Goal: Task Accomplishment & Management: Complete application form

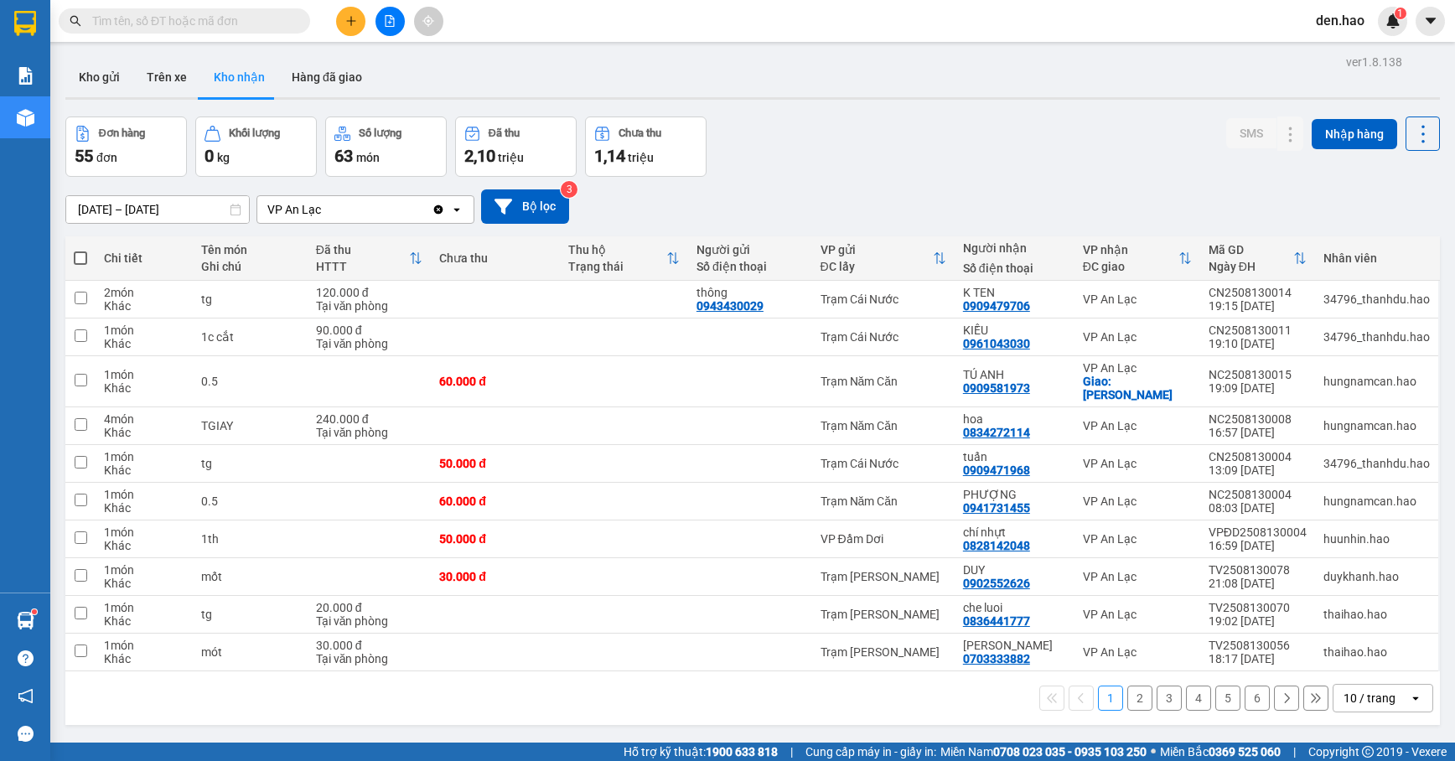
click at [1127, 687] on button "2" at bounding box center [1139, 698] width 25 height 25
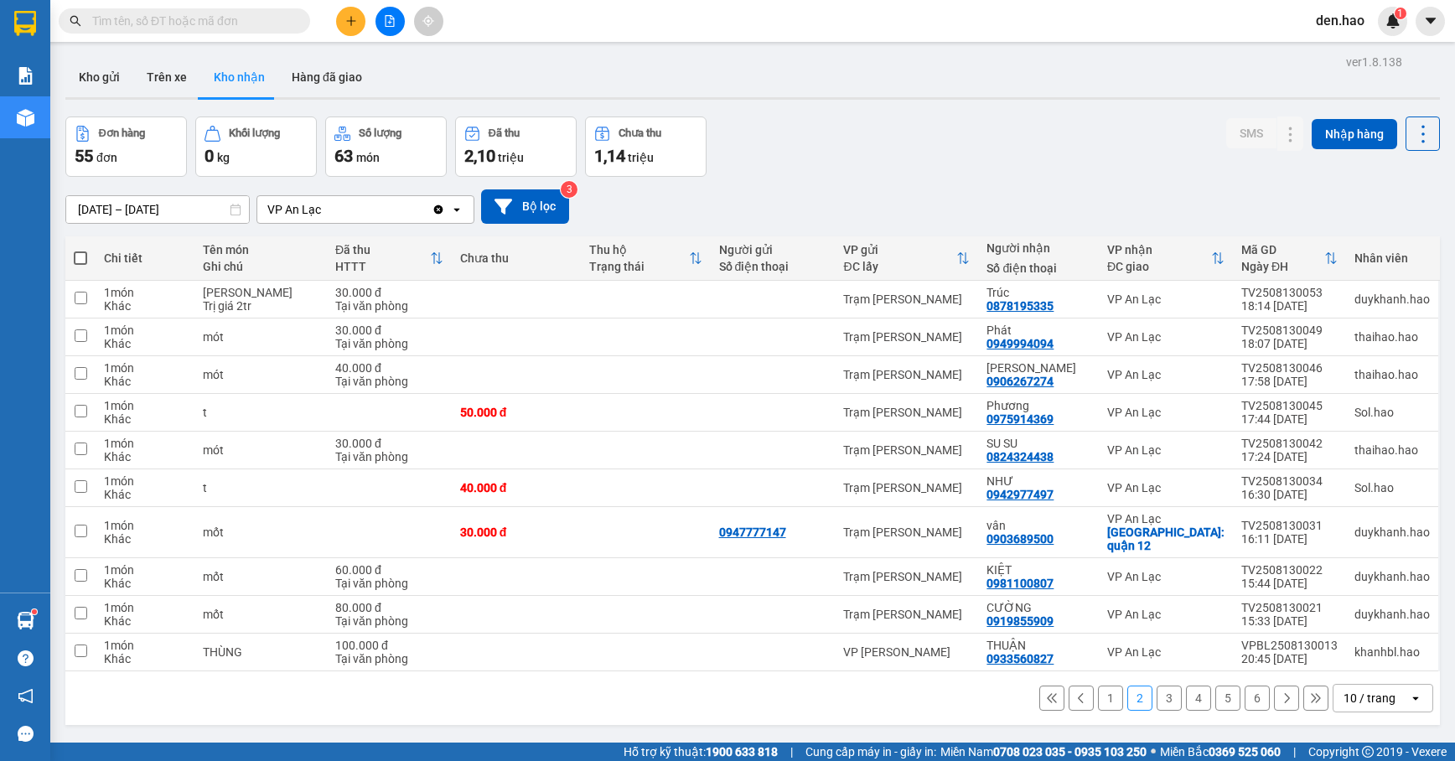
click at [1408, 583] on tr "1 món Khác mốt 60.000 đ Tại văn phòng Trạm Tắc Vân KIỆT 0981100807 VP An Lạc TV…" at bounding box center [752, 577] width 1375 height 38
checkbox input "true"
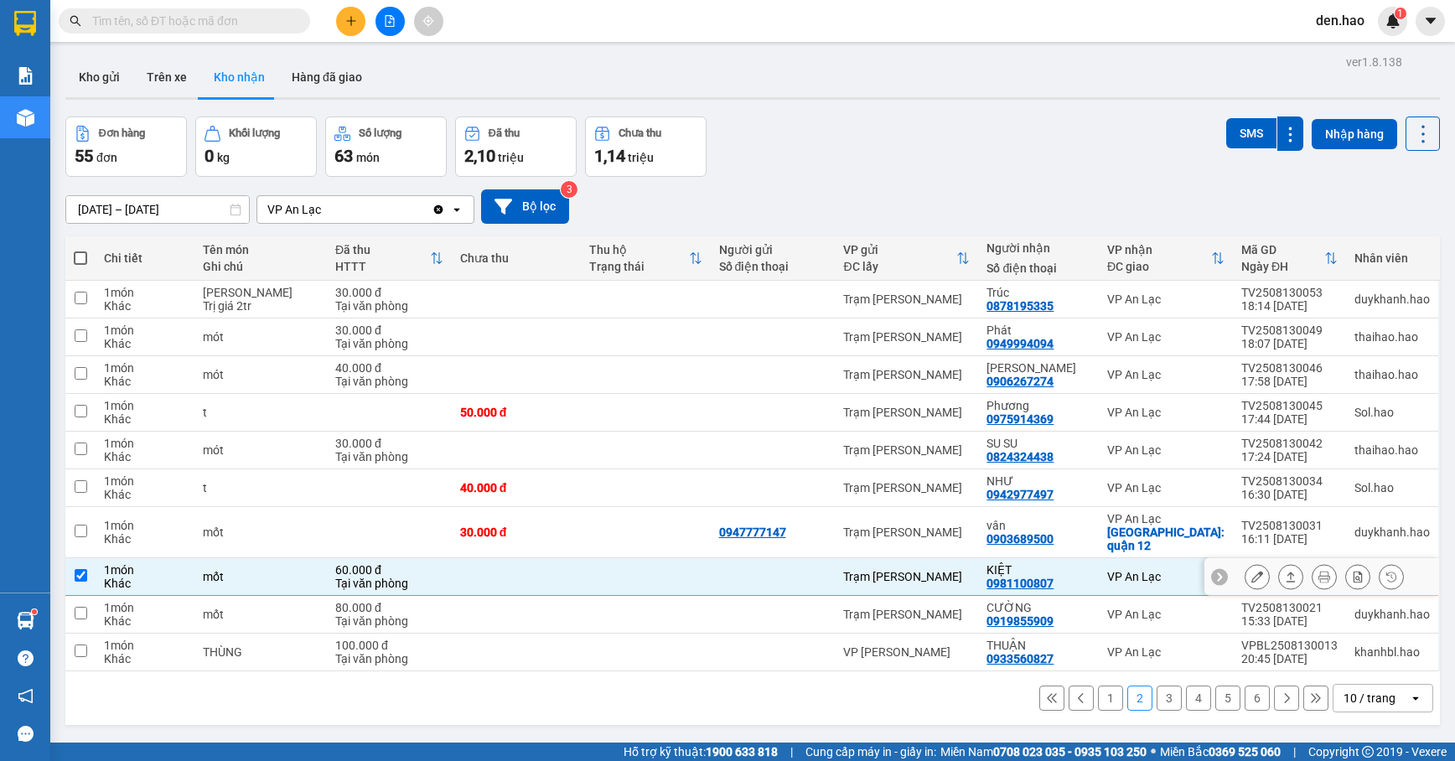
click at [1408, 583] on div at bounding box center [1321, 577] width 235 height 38
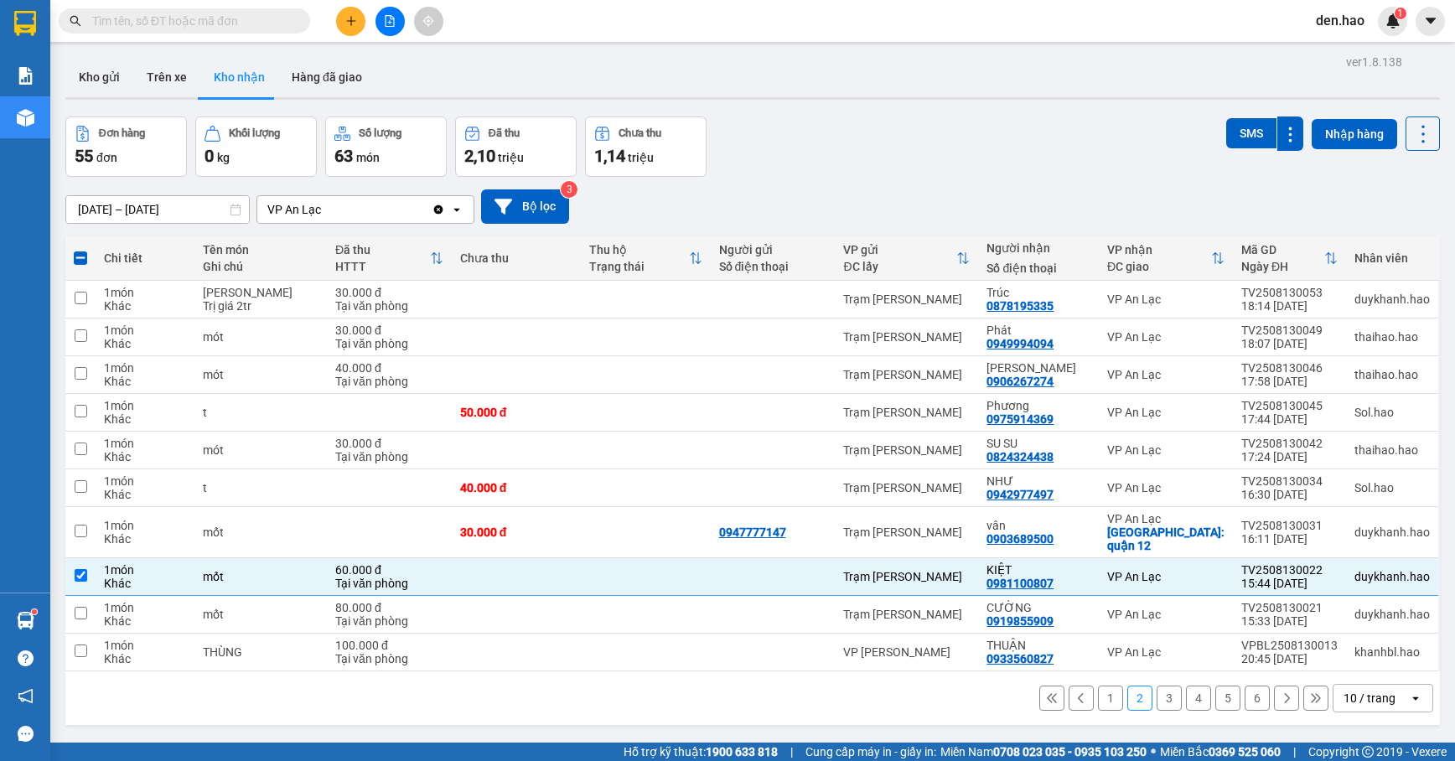
click at [1002, 101] on div "Kho gửi Trên xe Kho nhận Hàng đã giao" at bounding box center [752, 79] width 1375 height 44
click at [1368, 128] on button "Nhập hàng" at bounding box center [1354, 134] width 85 height 30
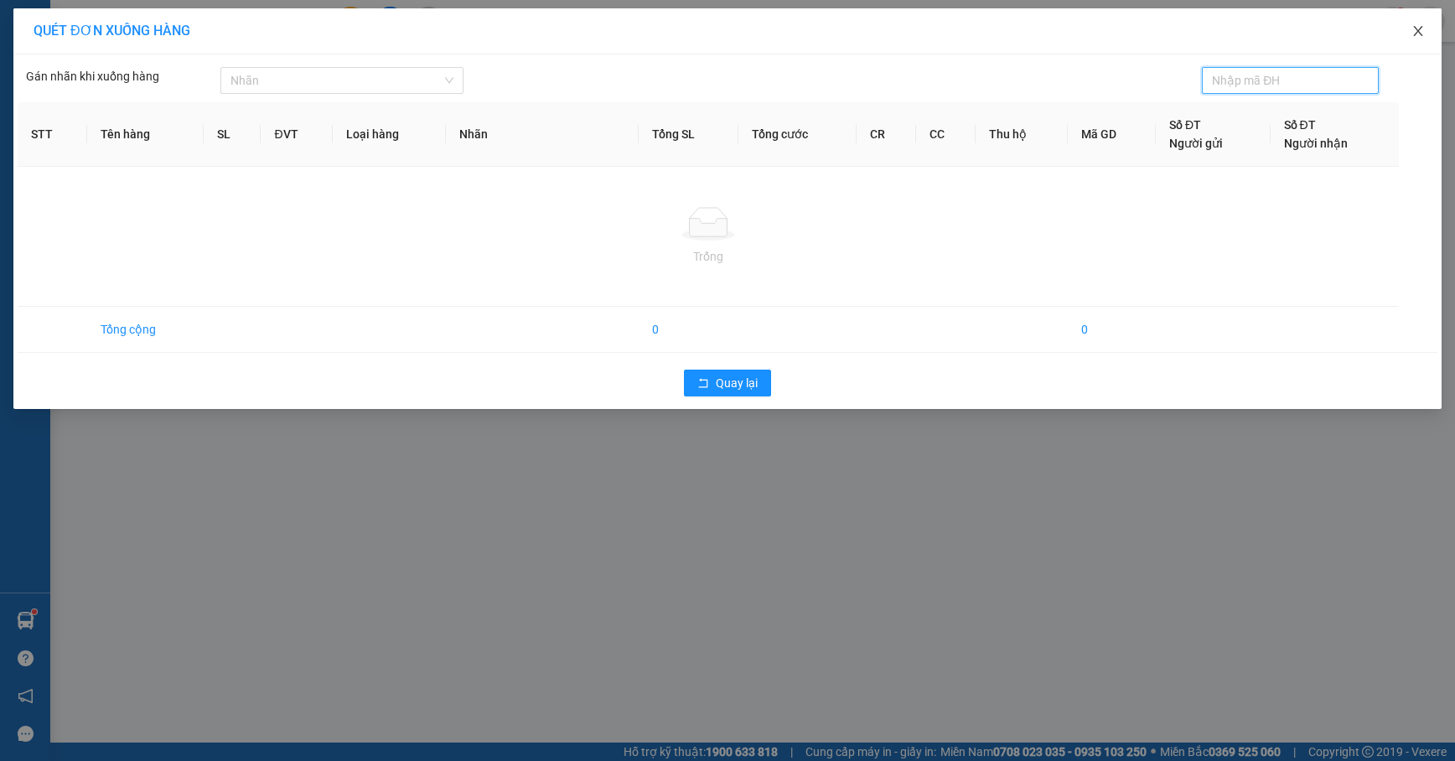
click at [1416, 30] on icon "close" at bounding box center [1417, 31] width 9 height 10
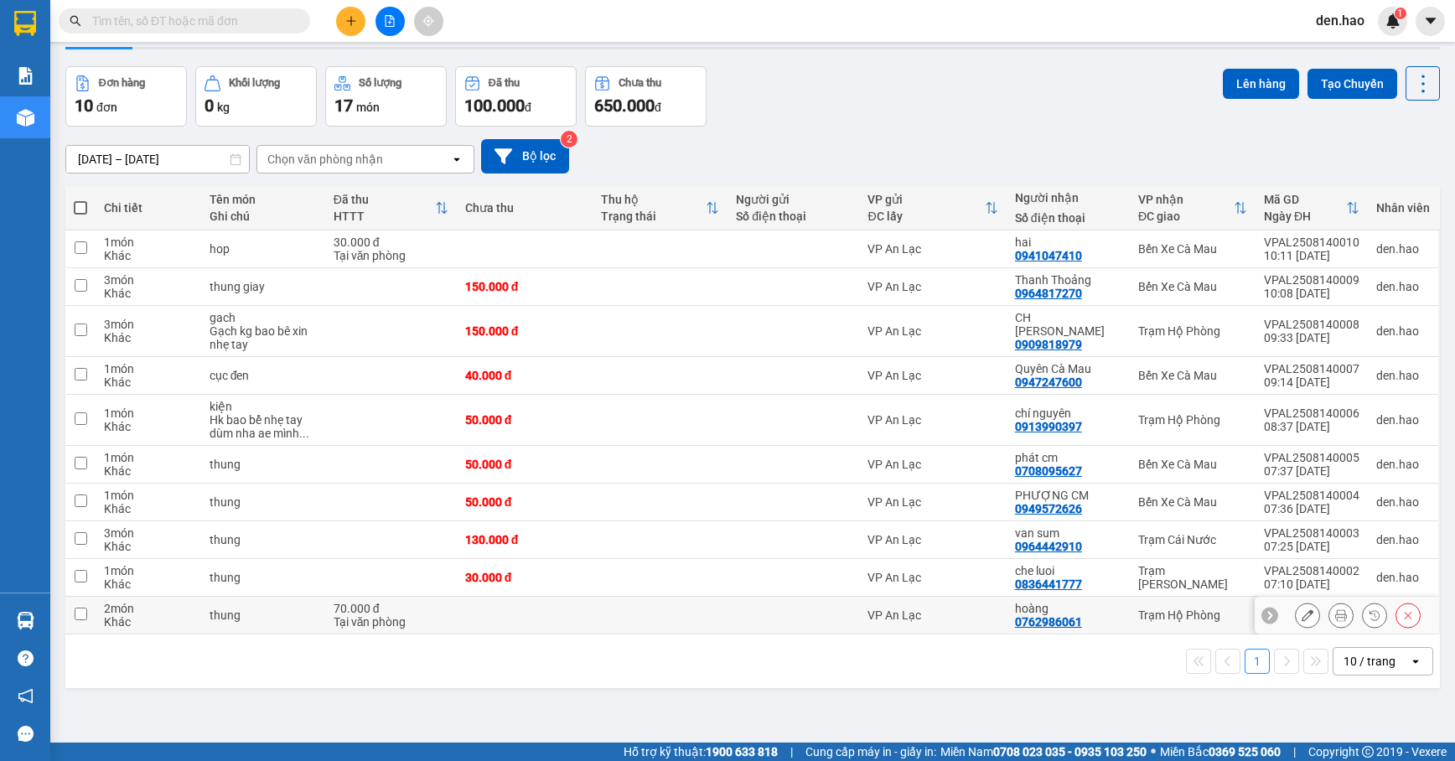
scroll to position [77, 0]
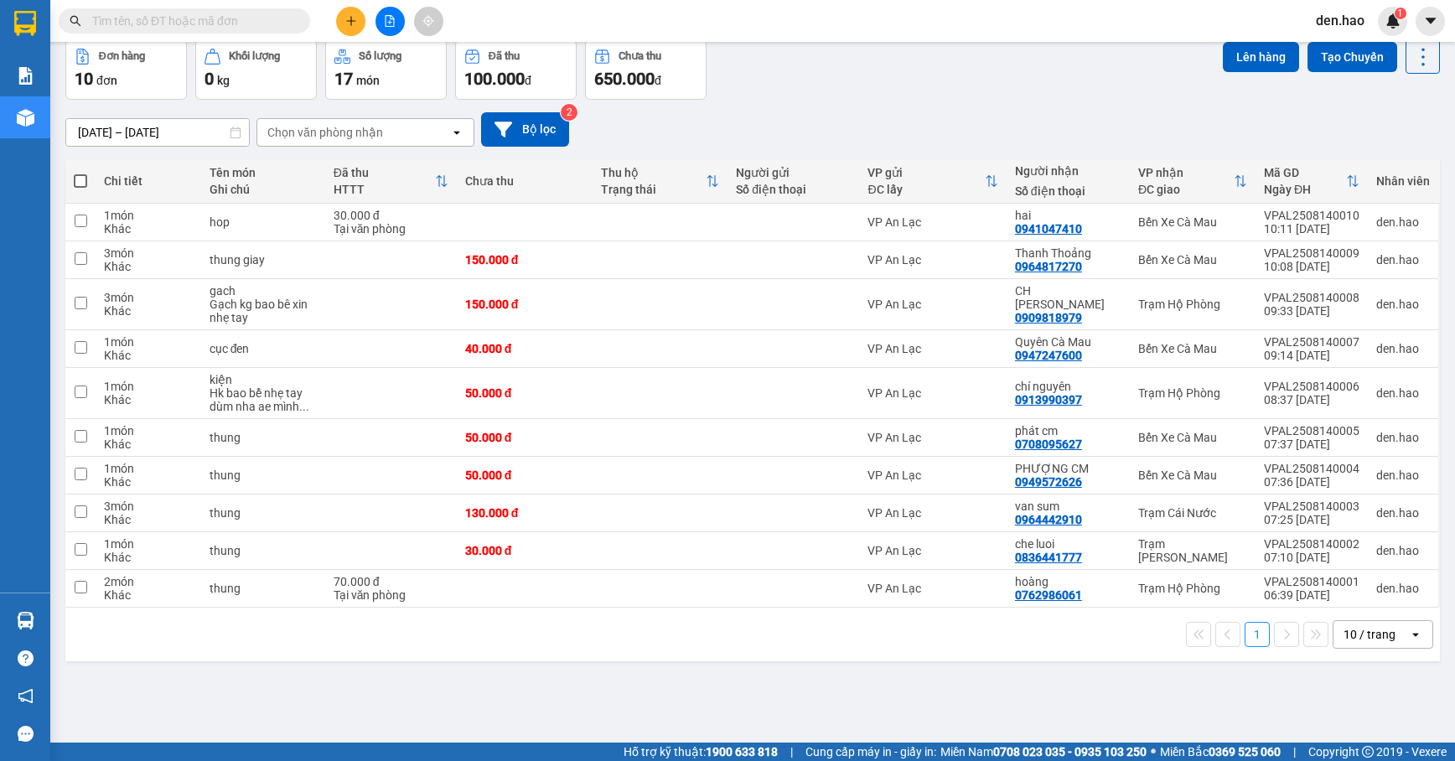
click at [1382, 635] on div "10 / trang" at bounding box center [1371, 634] width 75 height 27
click at [1375, 510] on span "20 / trang" at bounding box center [1356, 512] width 54 height 17
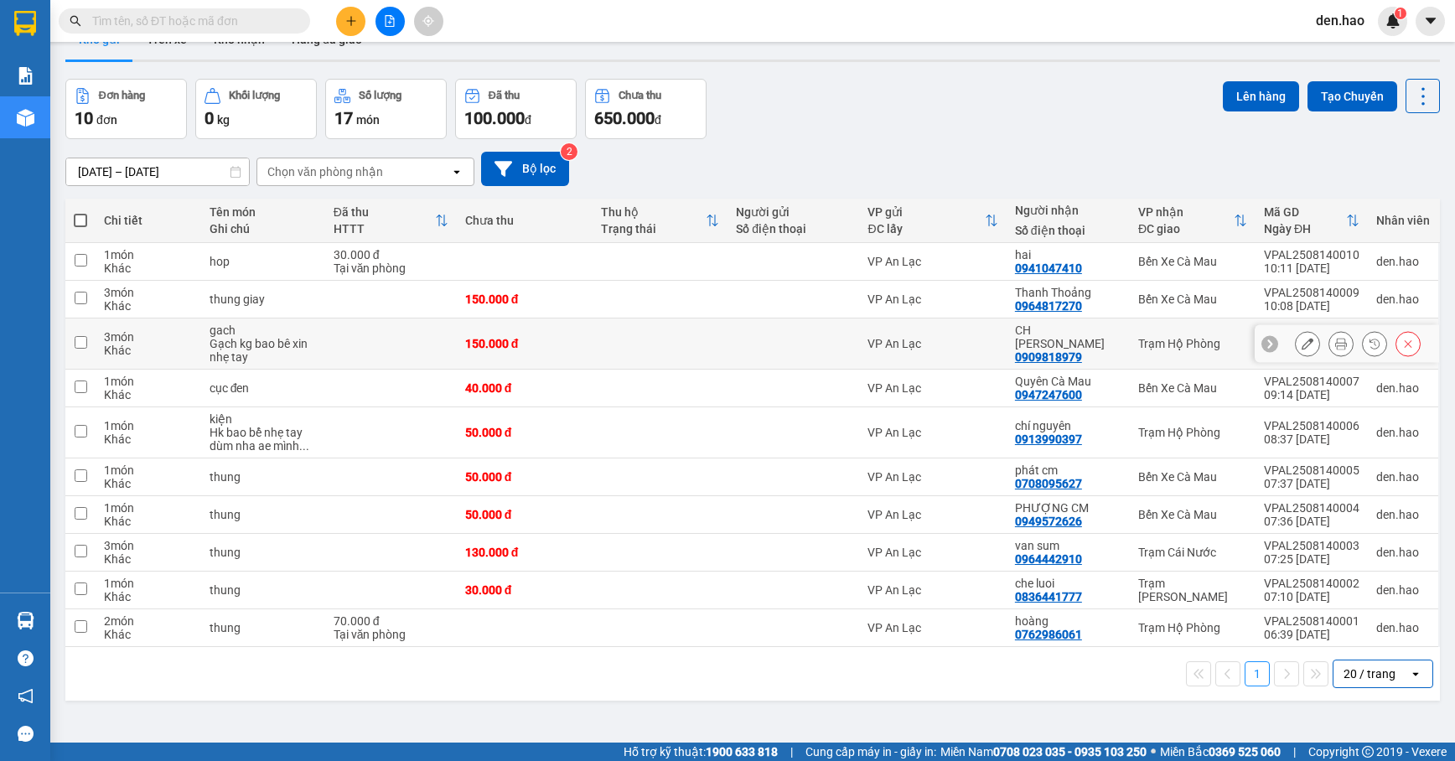
scroll to position [0, 0]
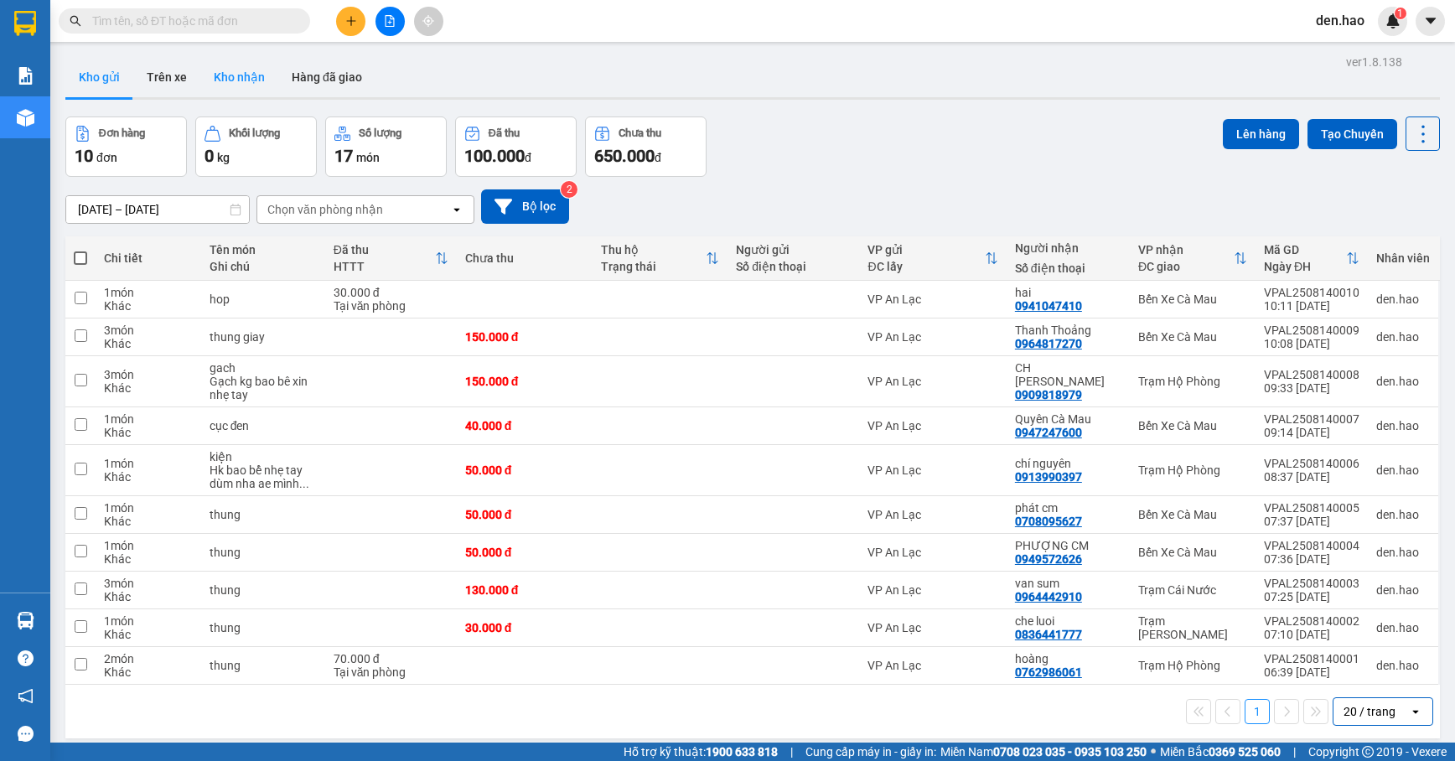
click at [245, 91] on button "Kho nhận" at bounding box center [239, 77] width 78 height 40
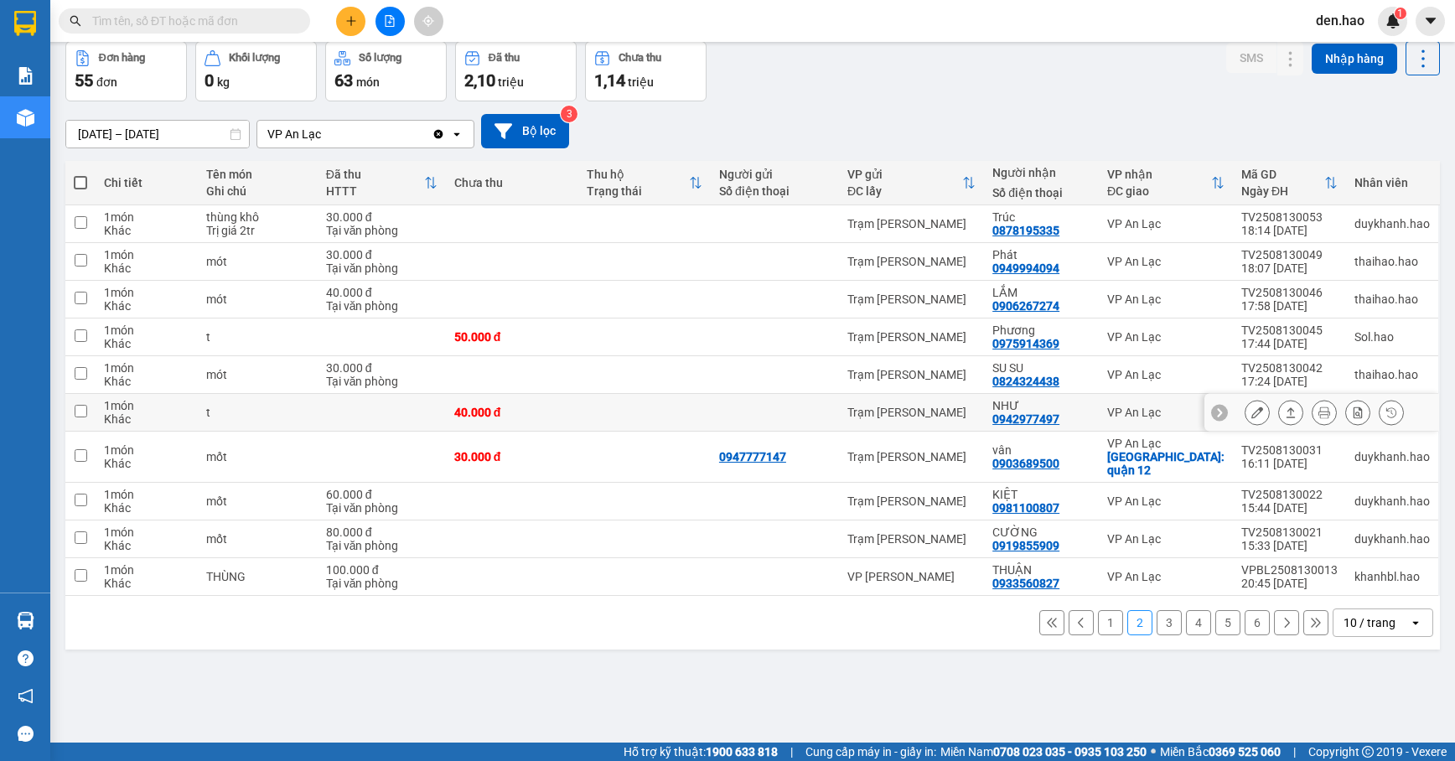
scroll to position [77, 0]
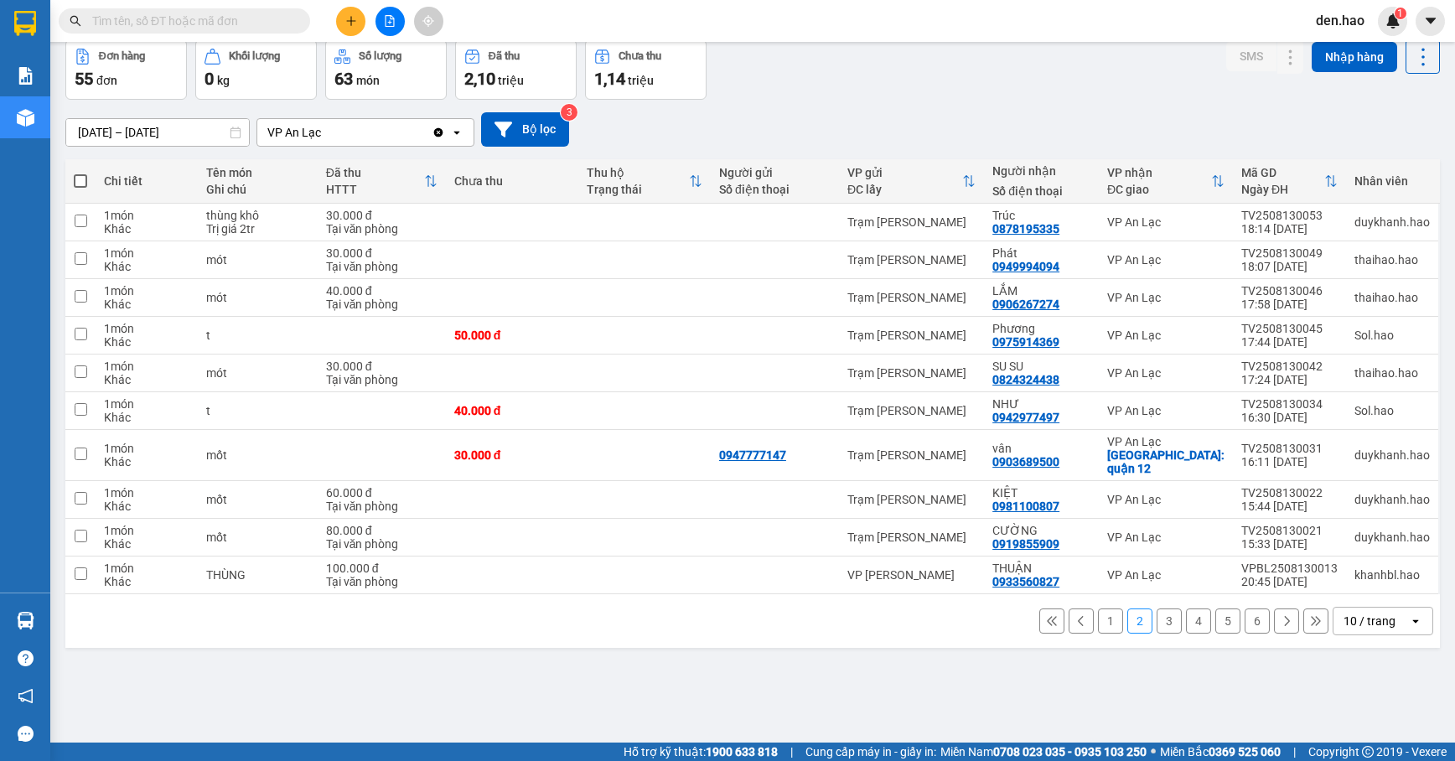
click at [1352, 613] on div "10 / trang" at bounding box center [1370, 621] width 52 height 17
click at [1345, 479] on span "20 / trang" at bounding box center [1356, 485] width 54 height 17
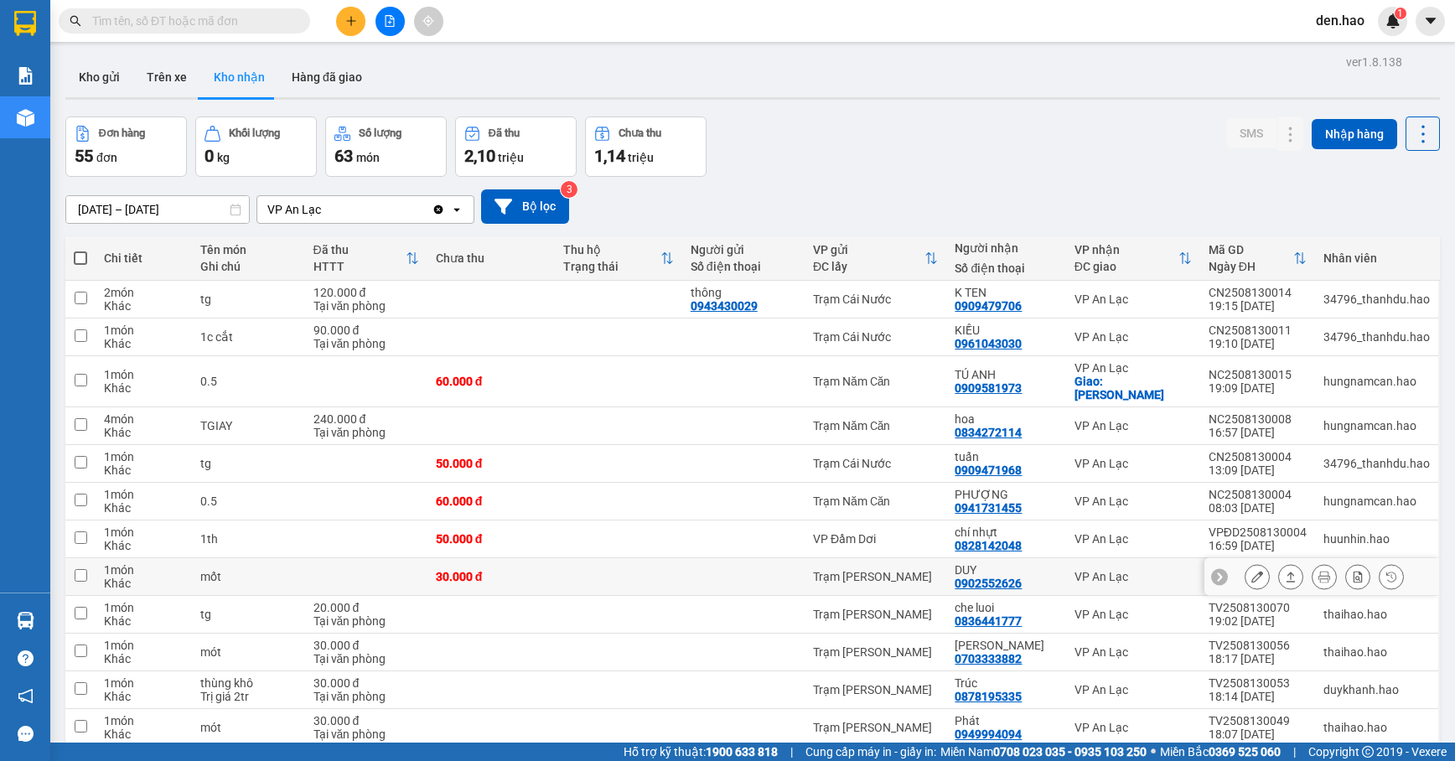
scroll to position [369, 0]
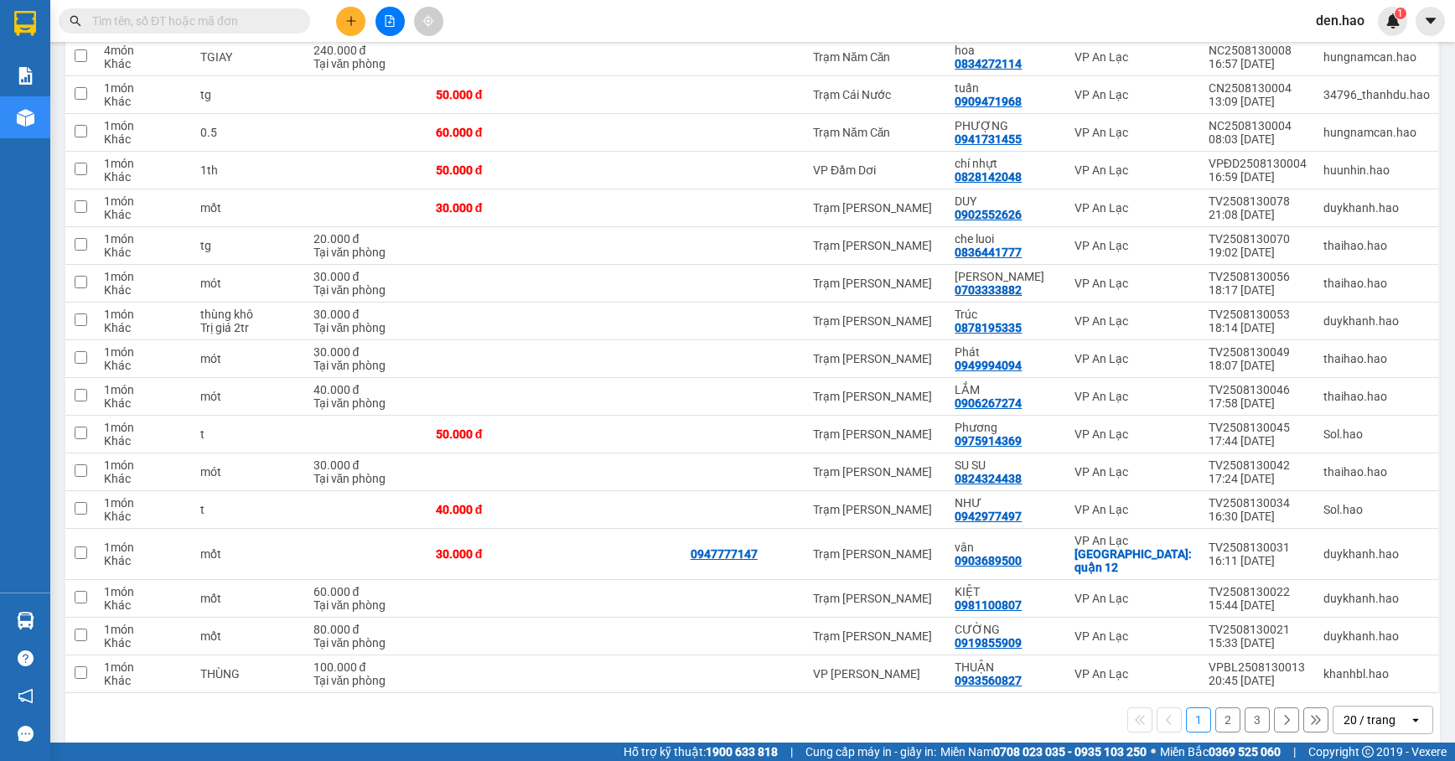
click at [1219, 707] on button "2" at bounding box center [1227, 719] width 25 height 25
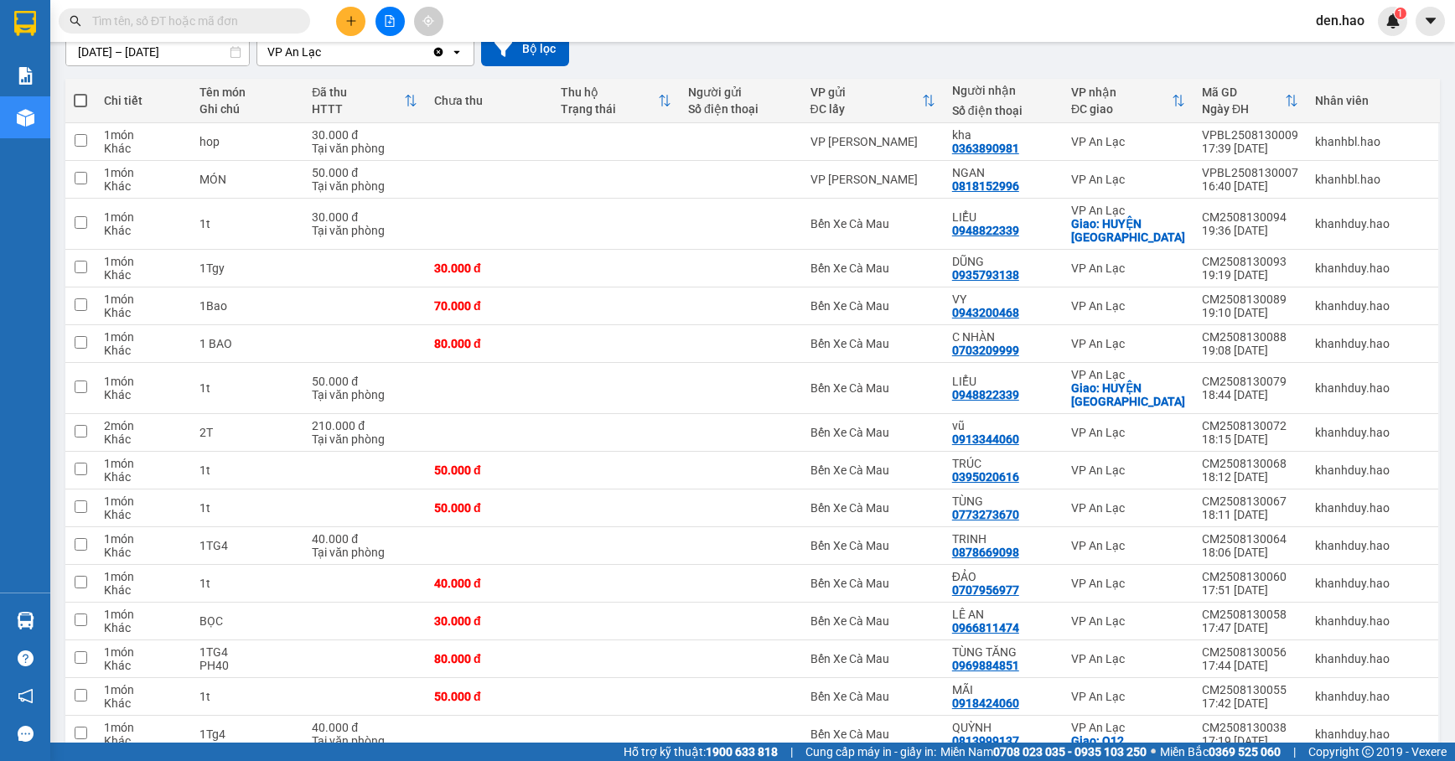
scroll to position [375, 0]
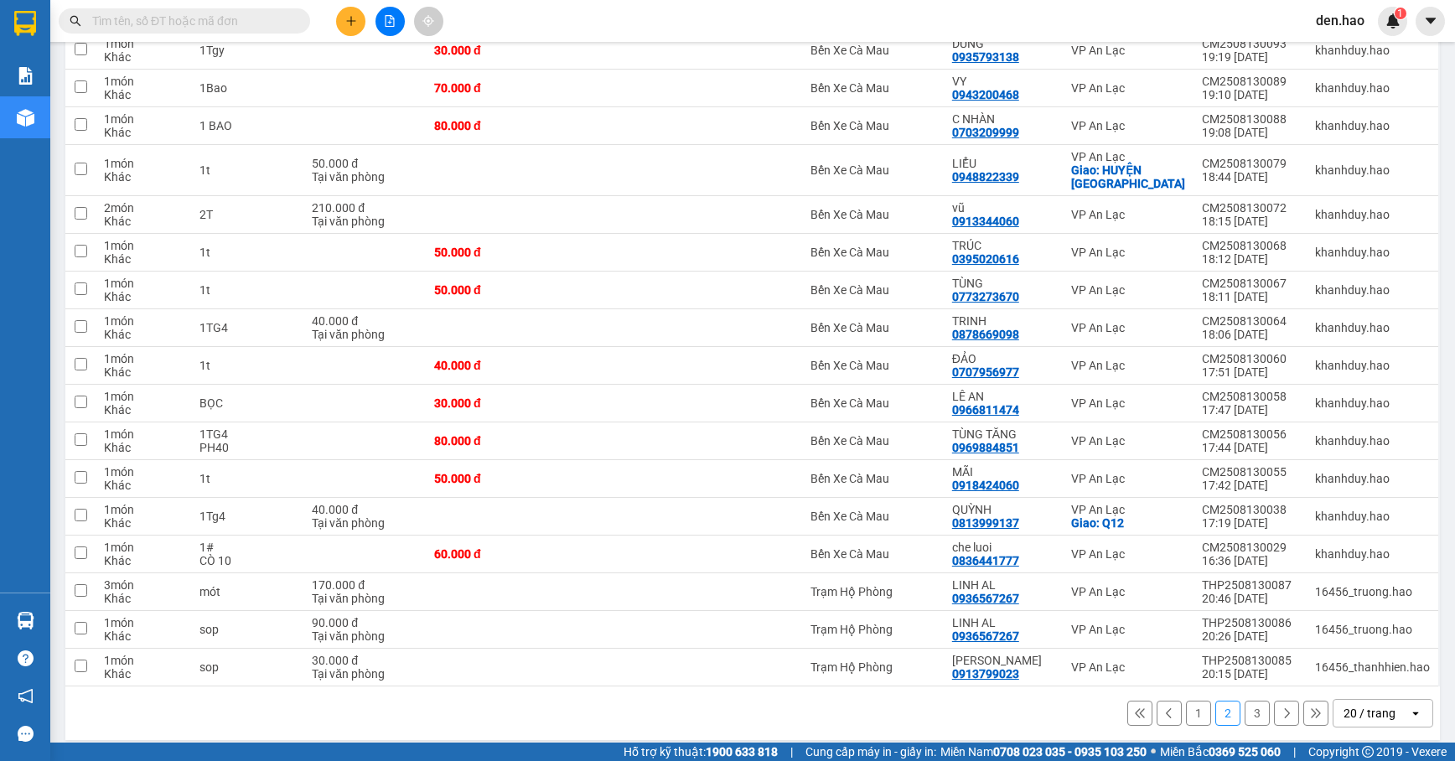
click at [1245, 718] on button "3" at bounding box center [1257, 713] width 25 height 25
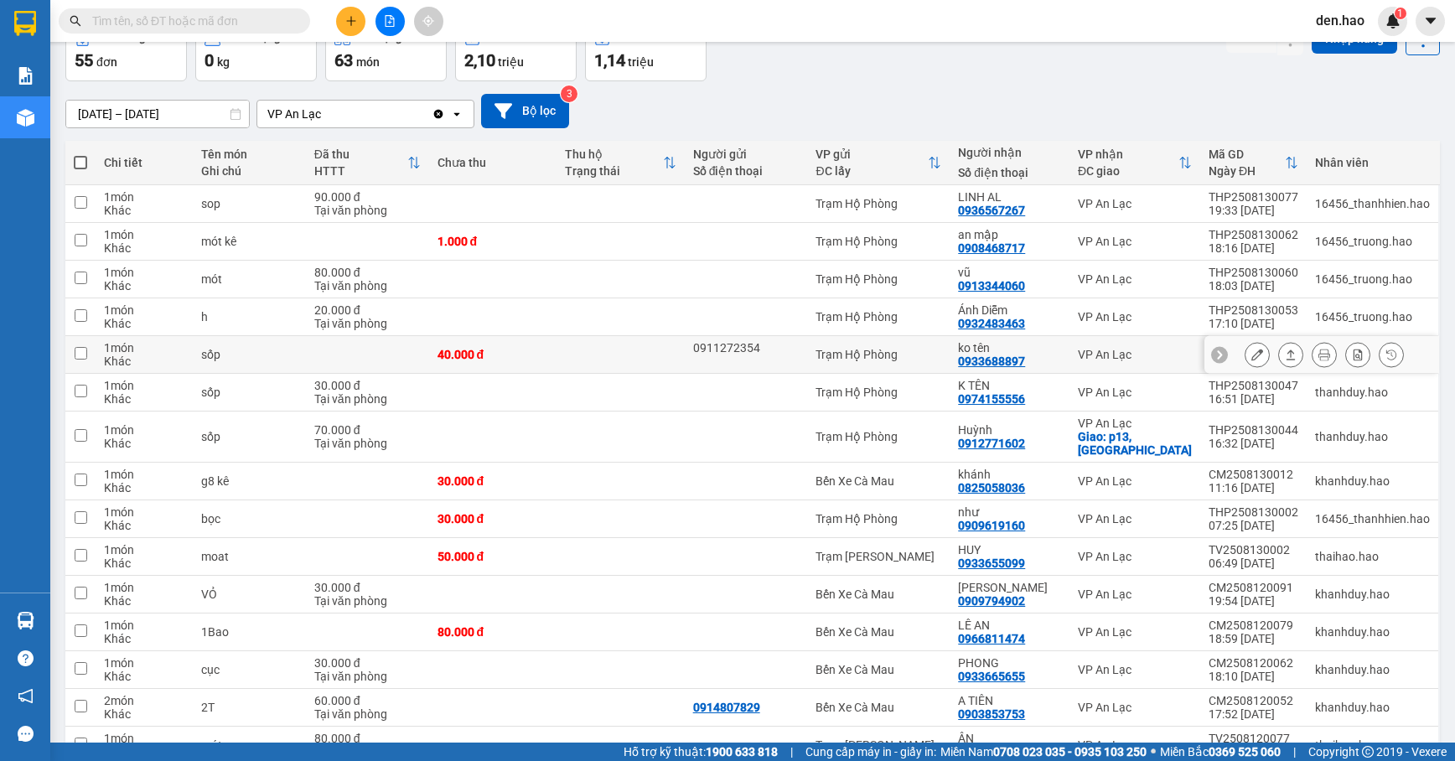
scroll to position [192, 0]
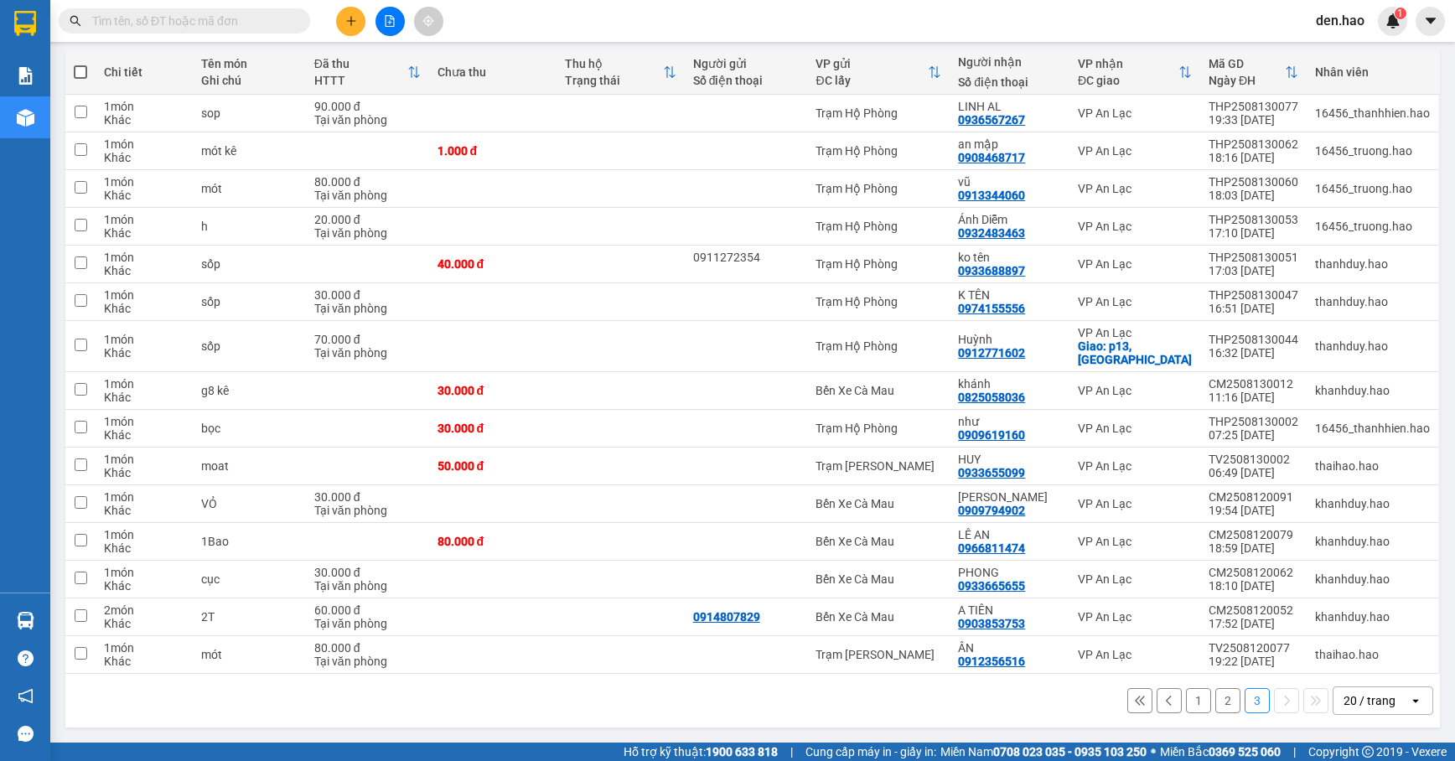
click at [1219, 699] on button "2" at bounding box center [1227, 700] width 25 height 25
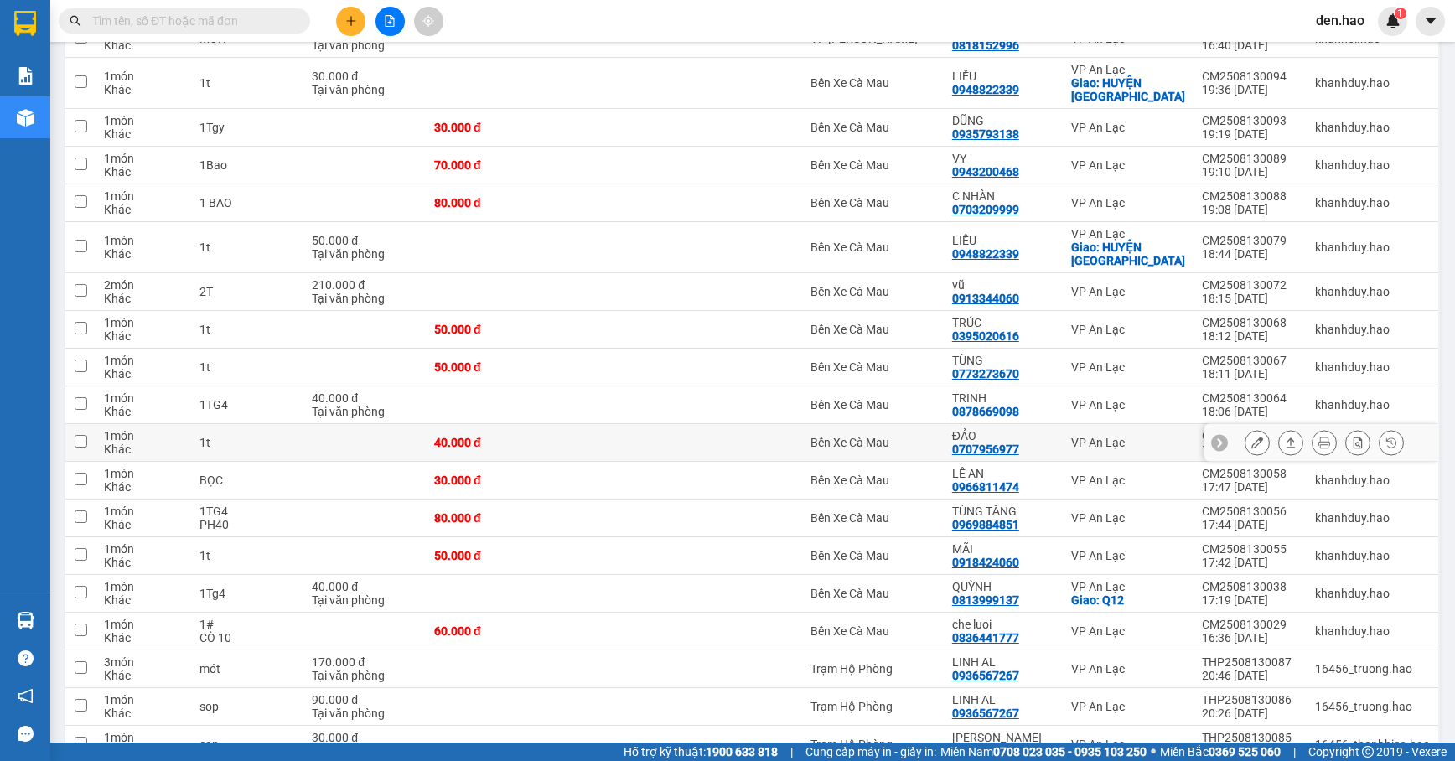
scroll to position [396, 0]
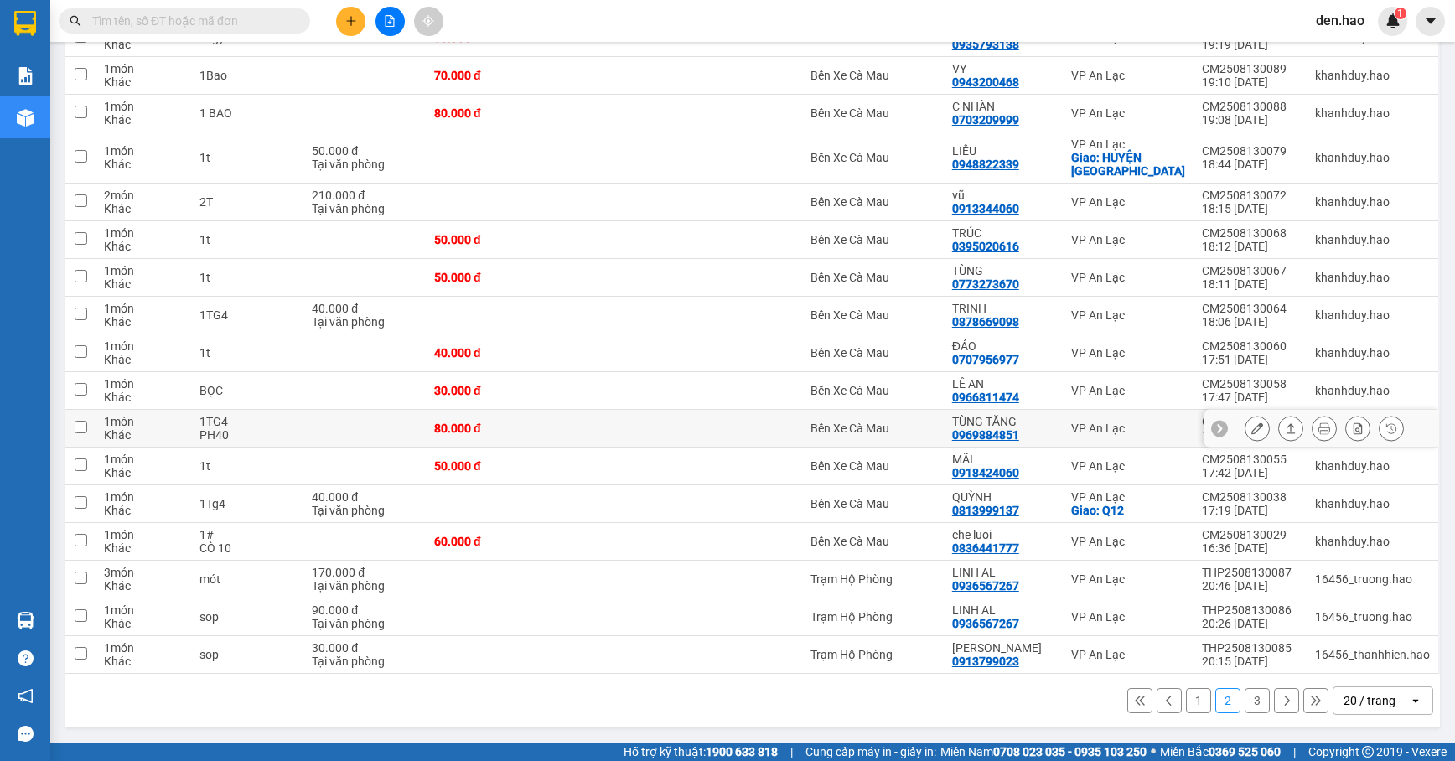
click at [1247, 427] on button at bounding box center [1256, 428] width 23 height 29
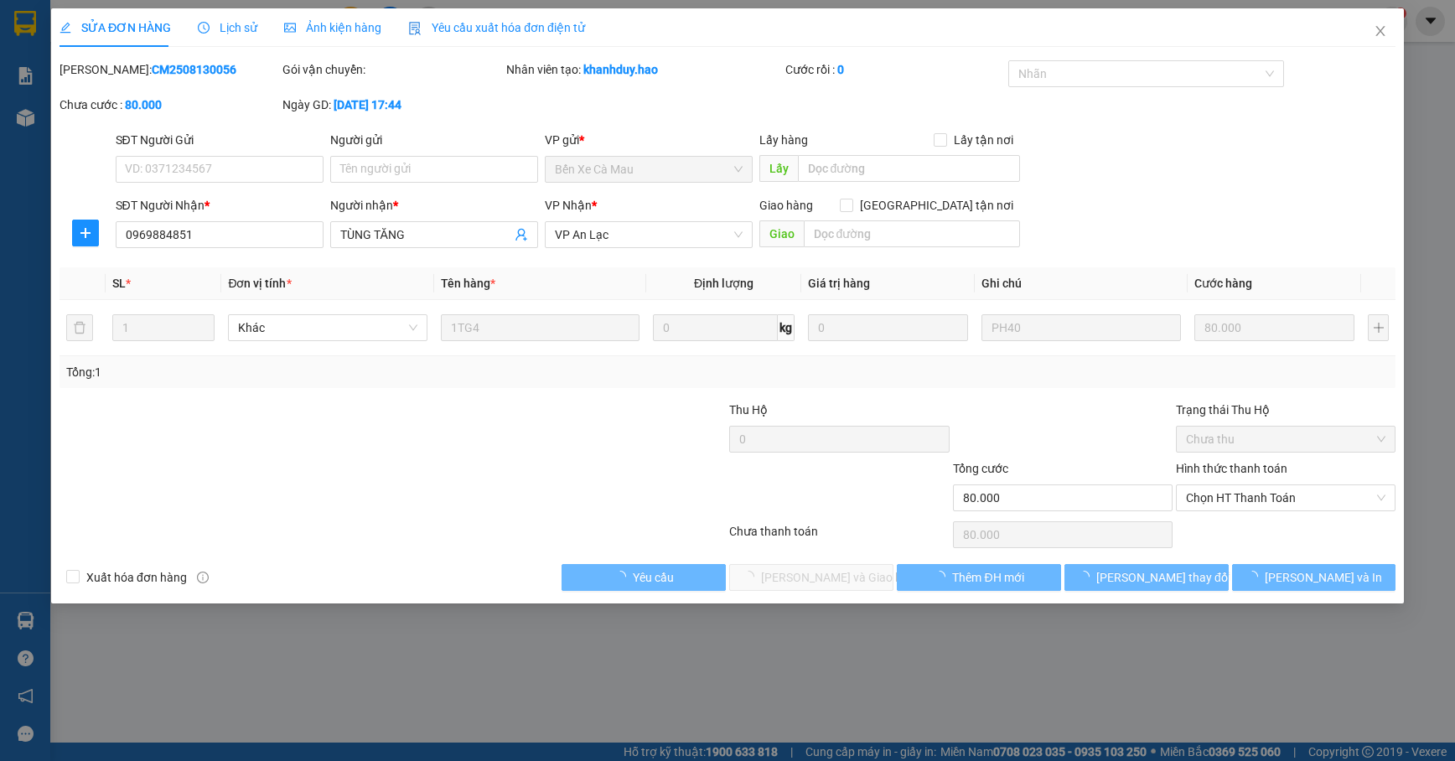
type input "0969884851"
type input "TÙNG TĂNG"
type input "80.000"
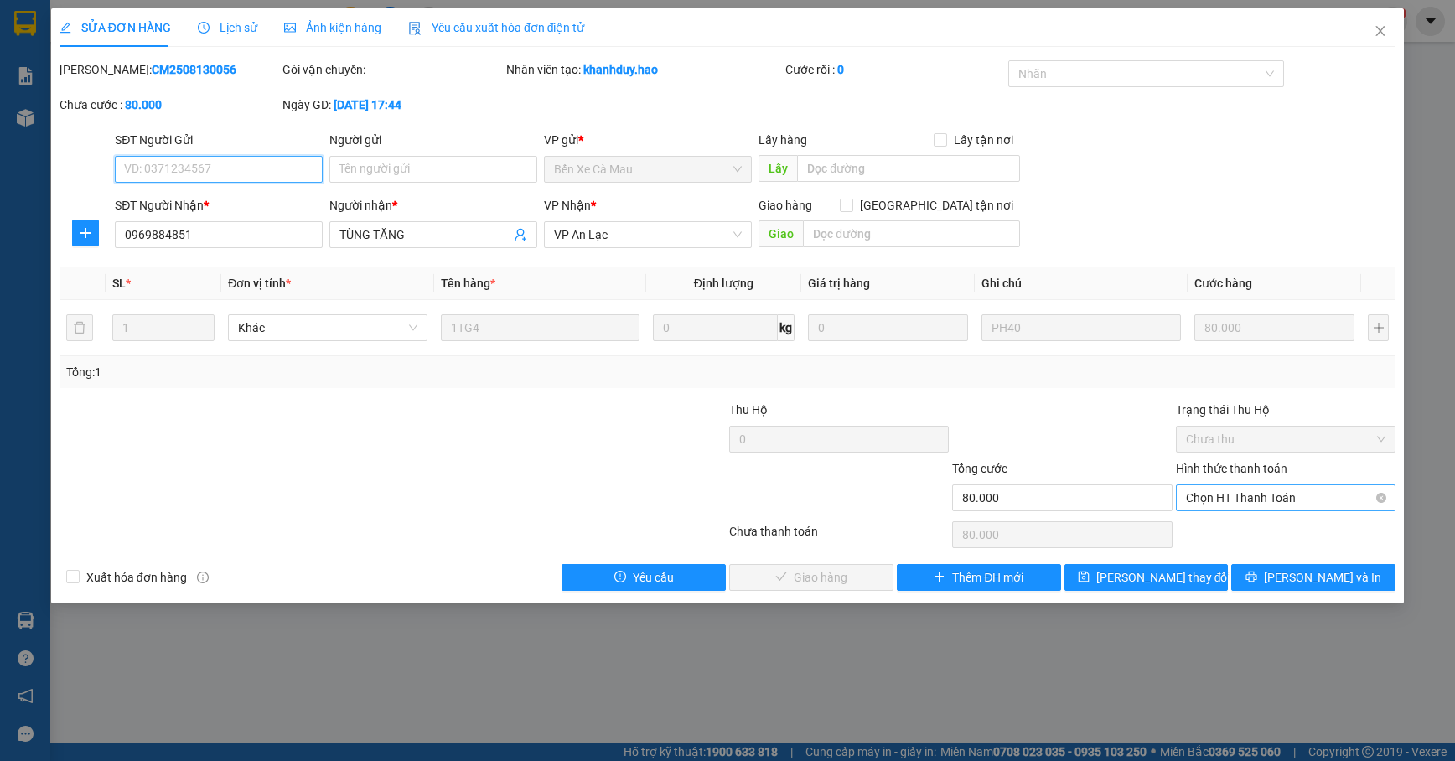
click at [1281, 505] on span "Chọn HT Thanh Toán" at bounding box center [1285, 497] width 199 height 25
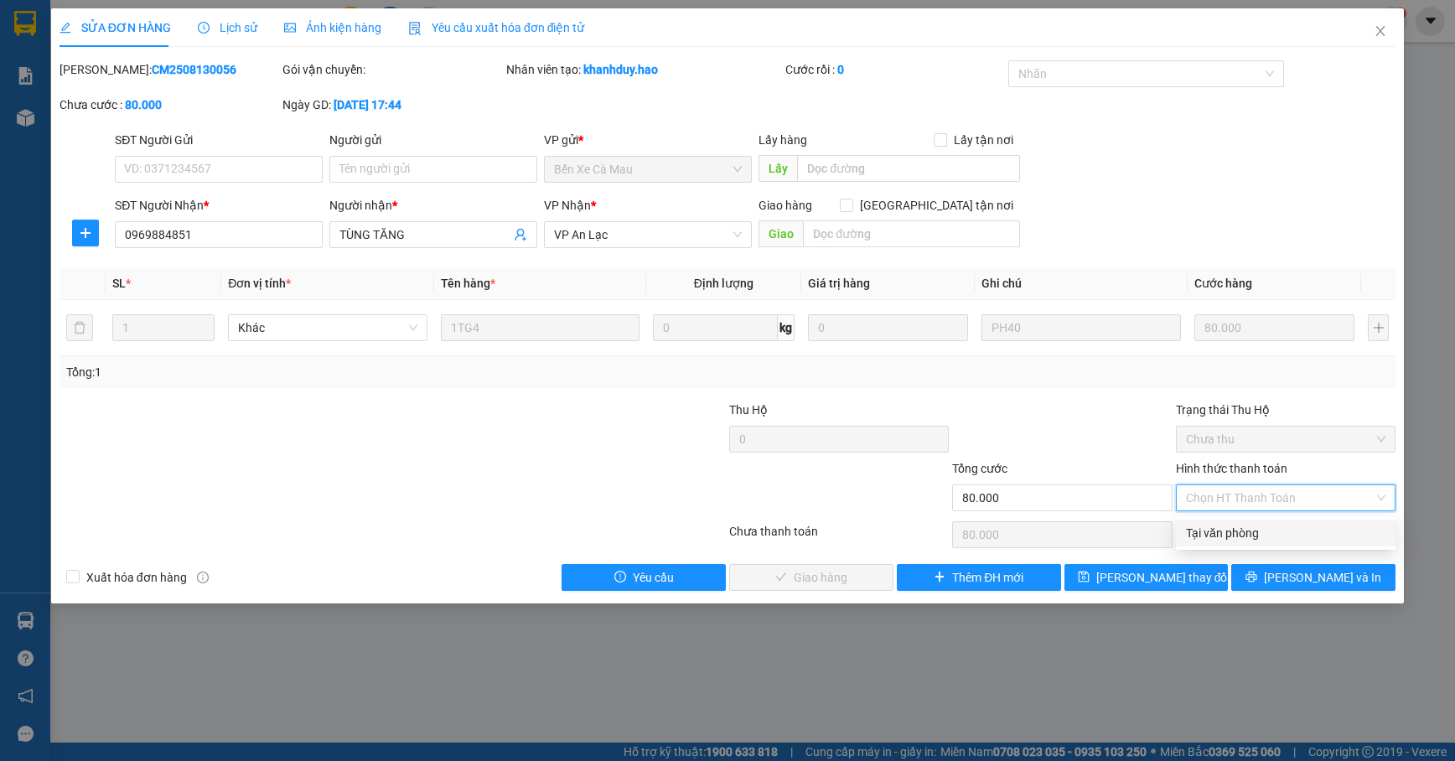
click at [1268, 540] on div "Tại văn phòng" at bounding box center [1285, 533] width 199 height 18
type input "0"
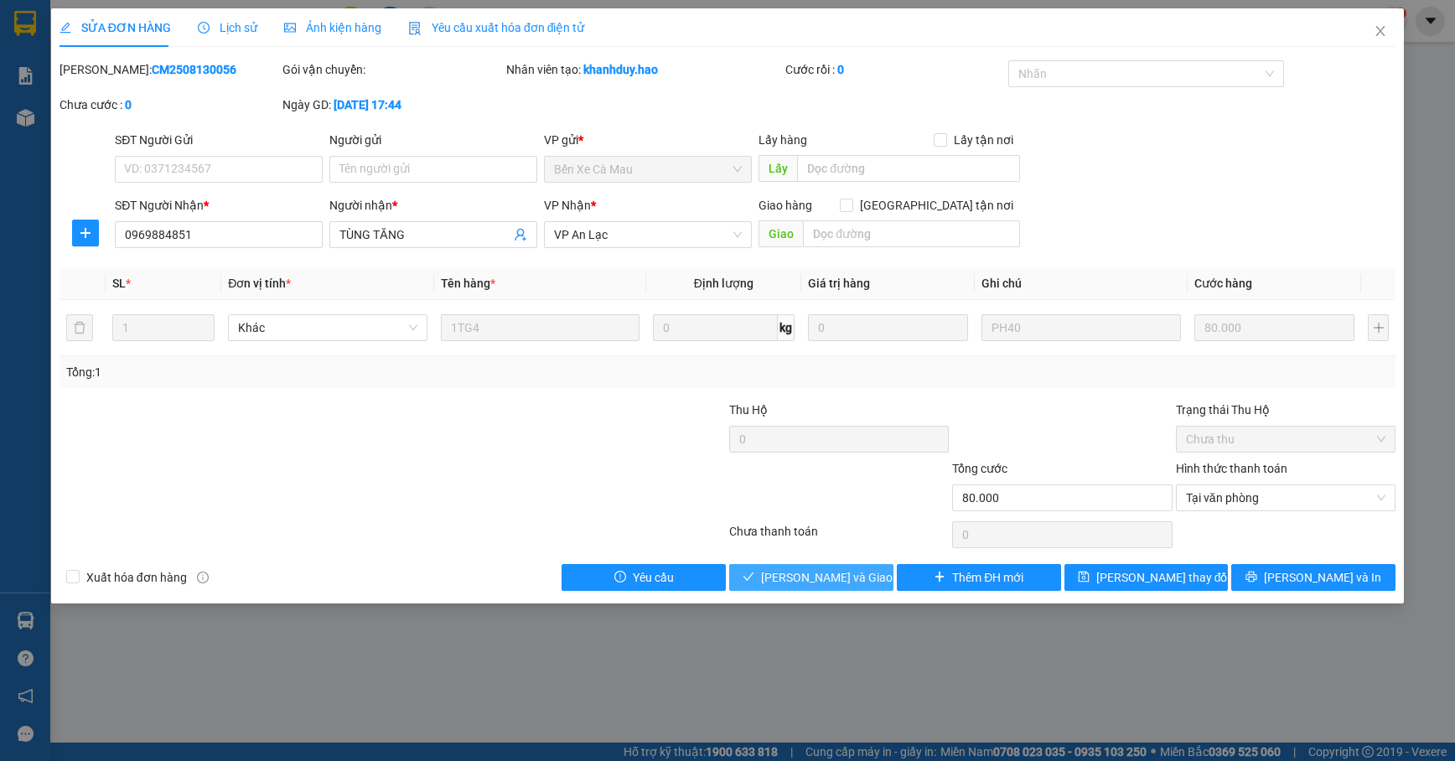
click at [852, 578] on span "[PERSON_NAME] và Giao hàng" at bounding box center [841, 577] width 161 height 18
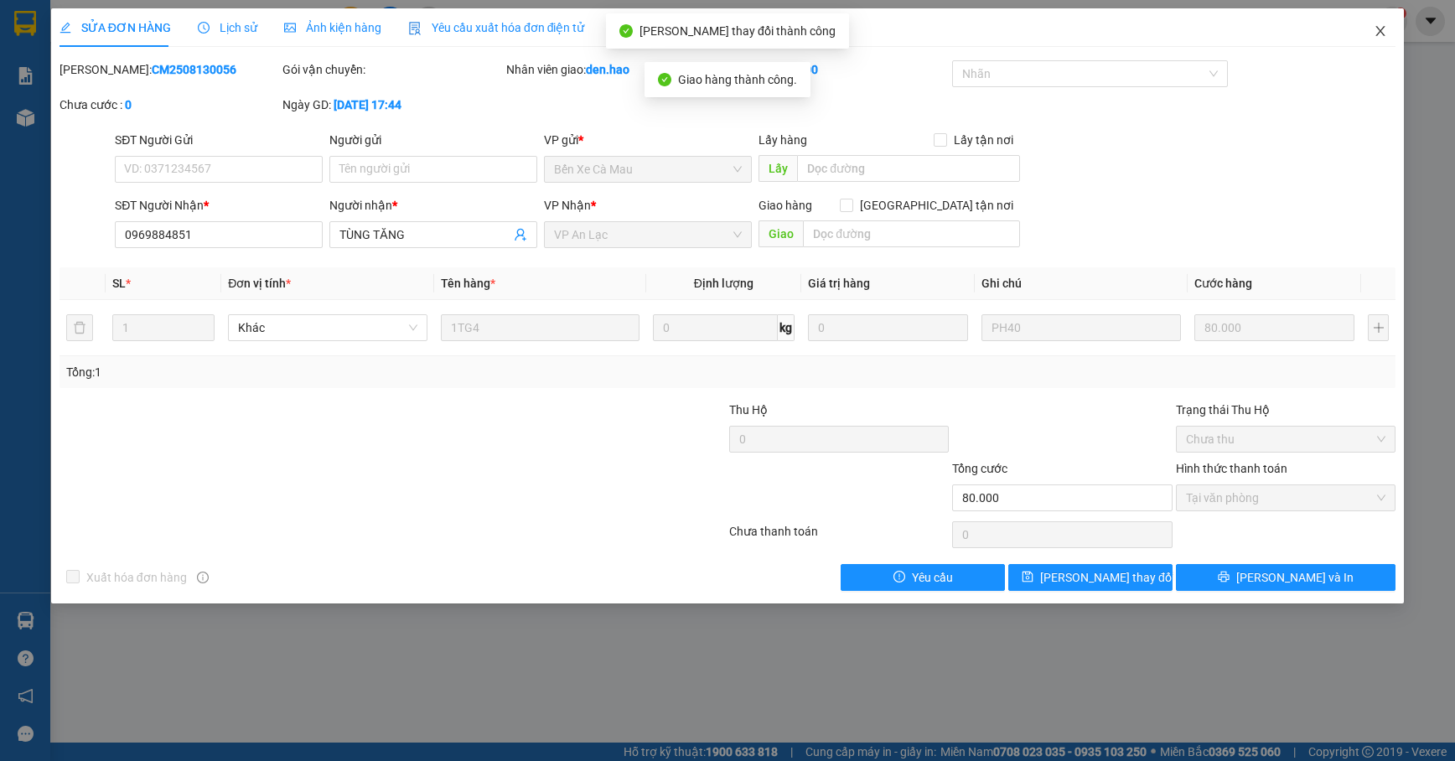
click at [1376, 40] on span "Close" at bounding box center [1380, 31] width 47 height 47
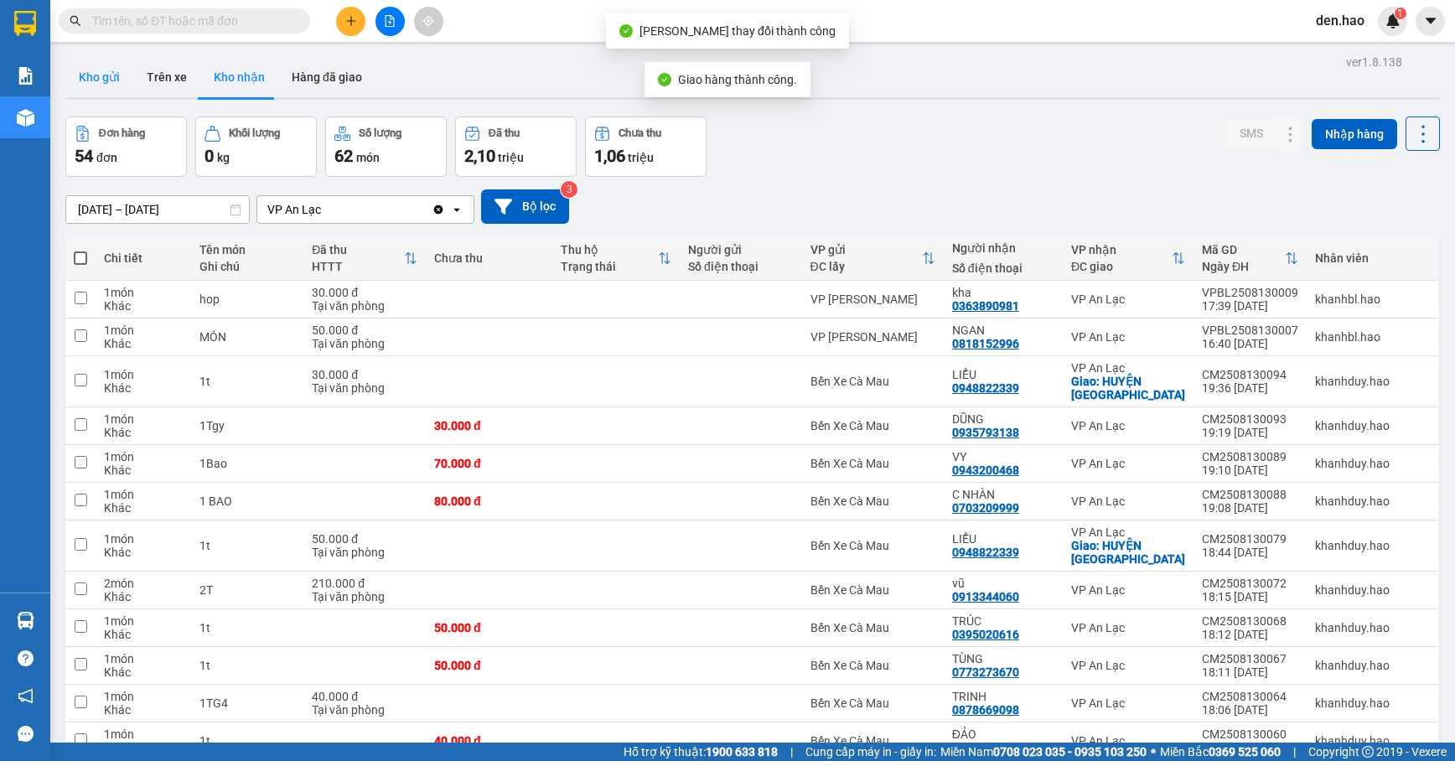
click at [114, 77] on button "Kho gửi" at bounding box center [99, 77] width 68 height 40
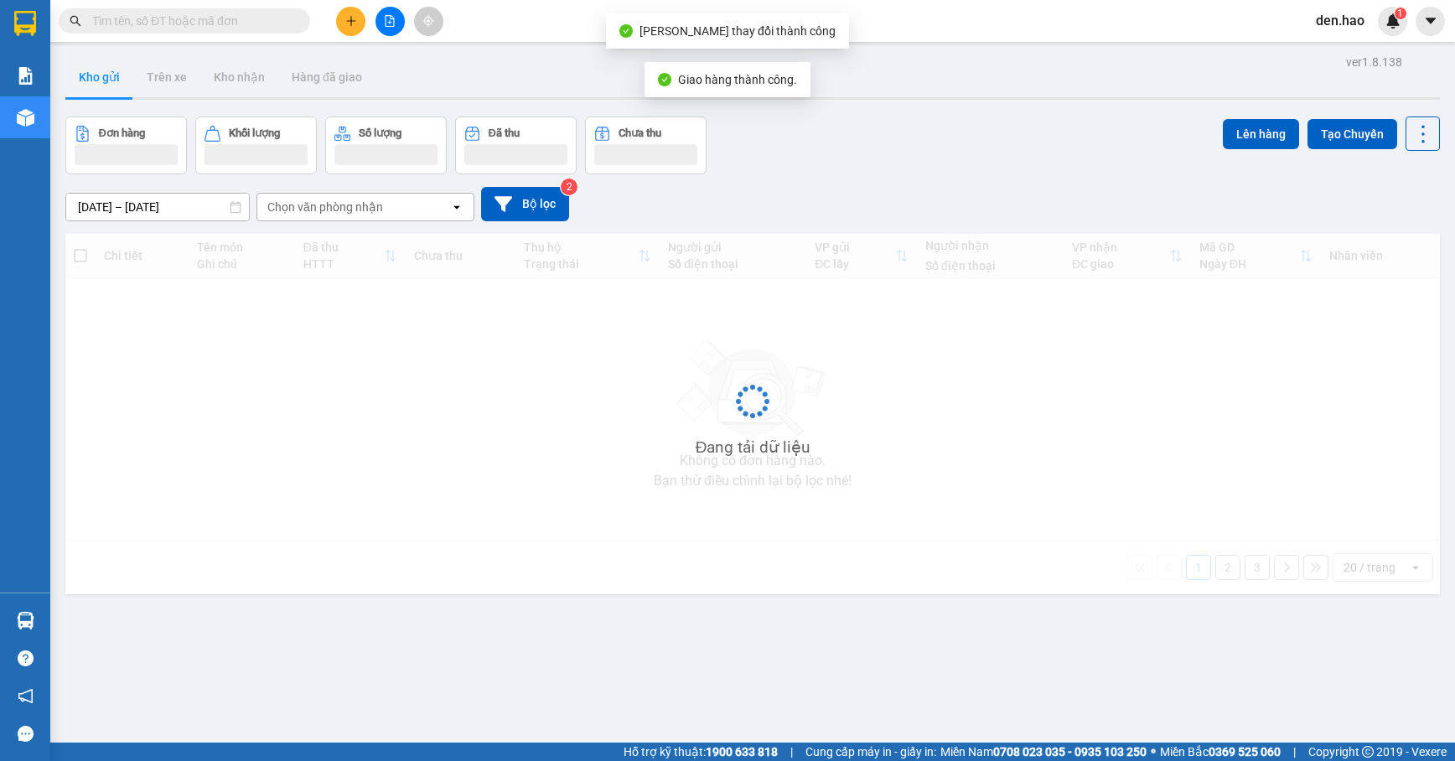
click at [112, 77] on button "Kho gửi" at bounding box center [99, 77] width 68 height 40
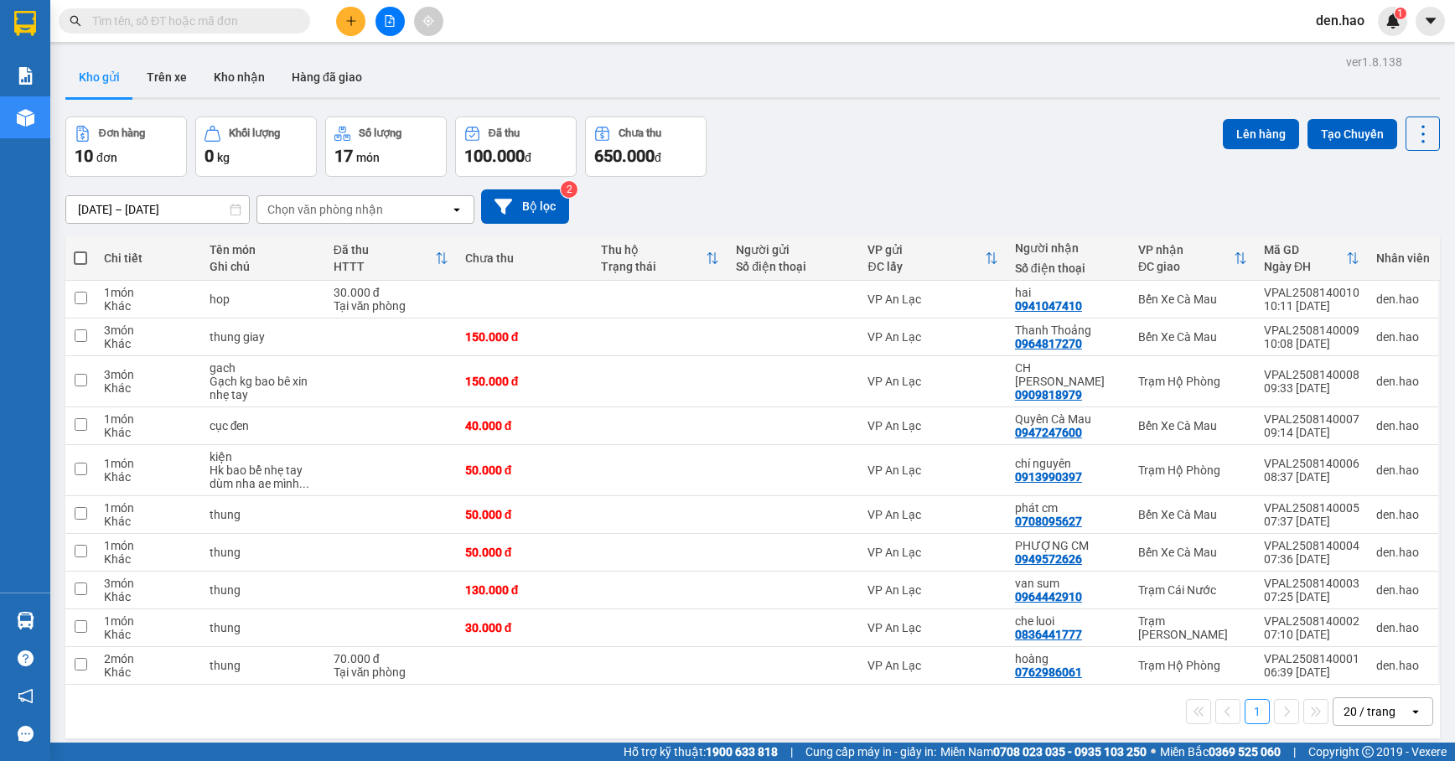
click at [347, 22] on icon "plus" at bounding box center [351, 21] width 12 height 12
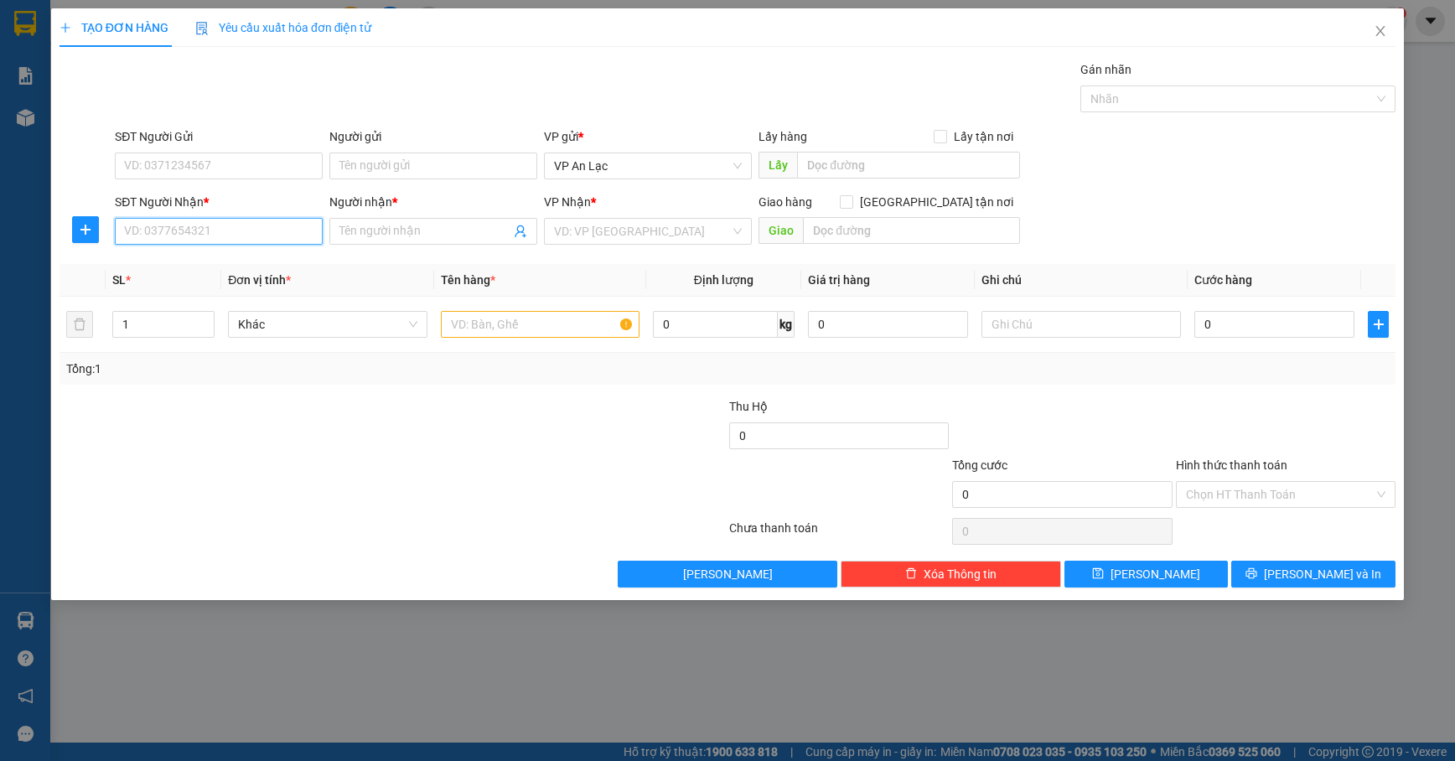
click at [174, 226] on input "SĐT Người Nhận *" at bounding box center [219, 231] width 208 height 27
type input "0816950075"
click at [211, 262] on div "0816950075 - a bao" at bounding box center [219, 266] width 188 height 18
type input "a bao"
type input "50.000"
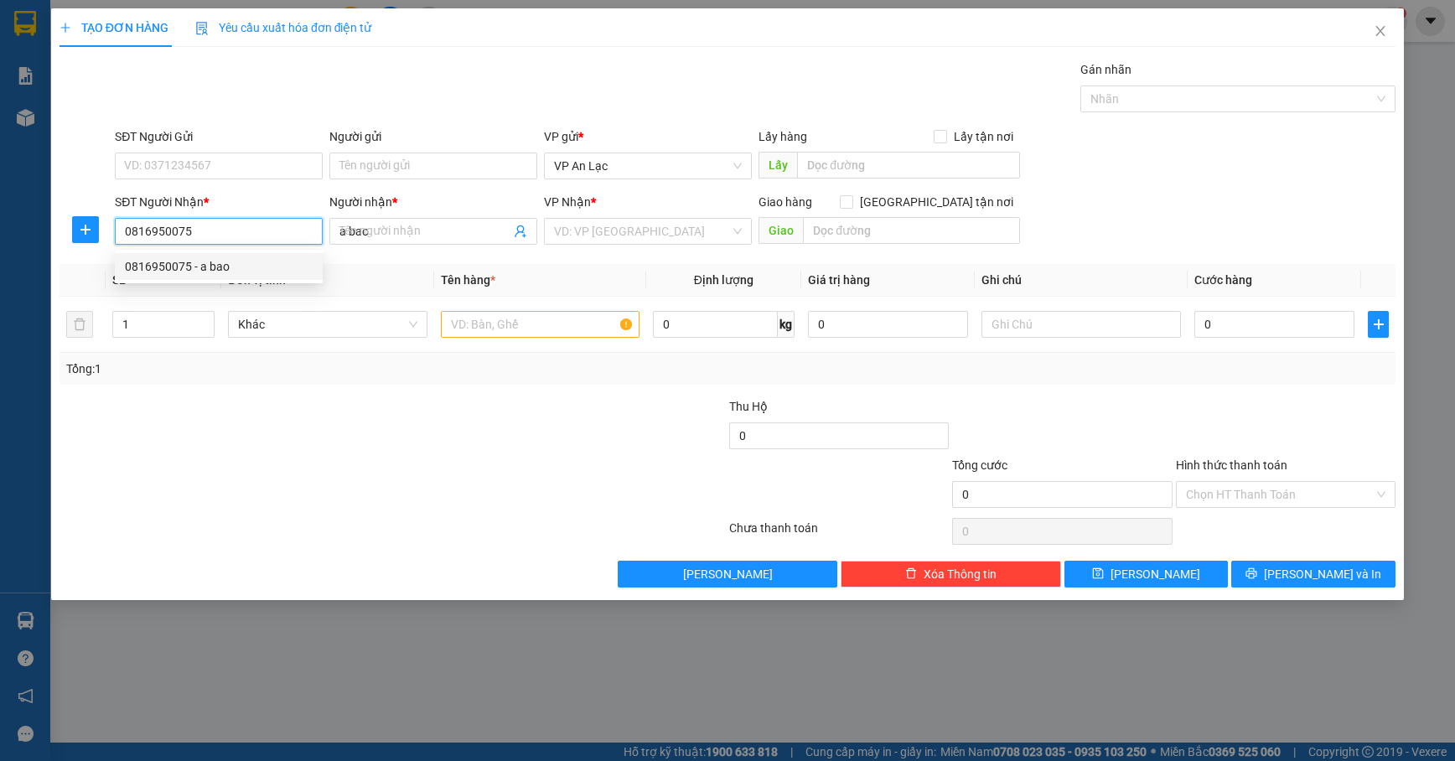
type input "50.000"
type input "0816950075"
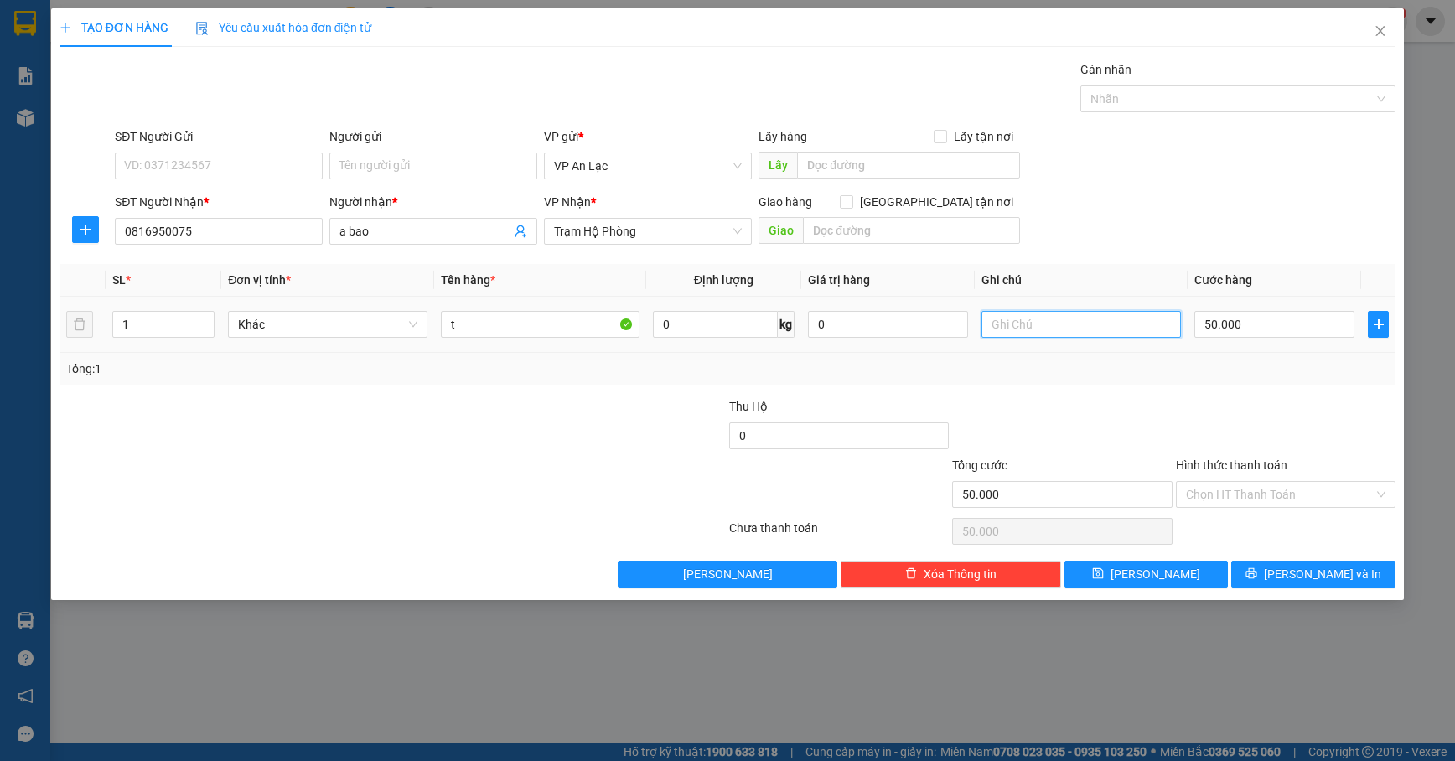
click at [1103, 325] on input "text" at bounding box center [1080, 324] width 199 height 27
click at [1363, 568] on button "[PERSON_NAME] và In" at bounding box center [1313, 574] width 164 height 27
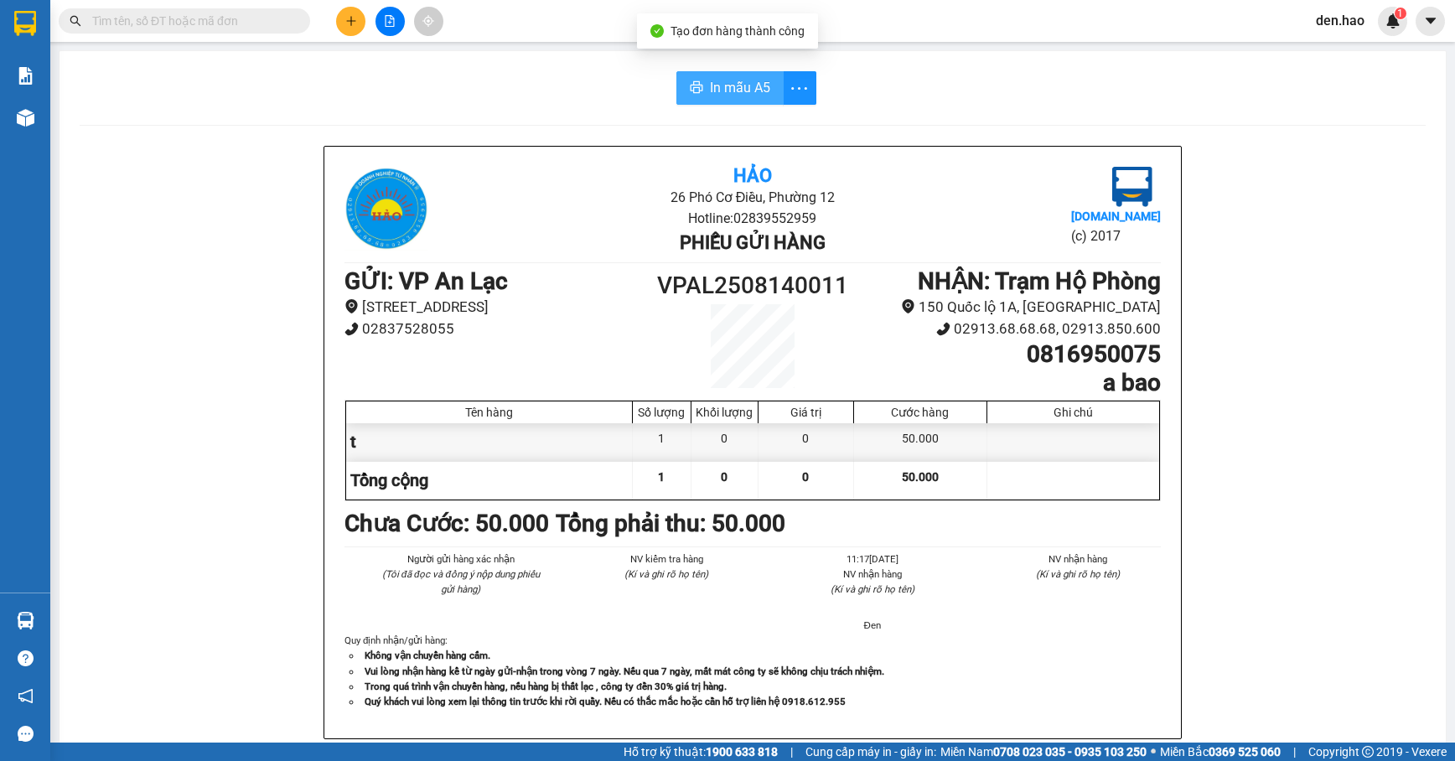
click at [712, 82] on span "In mẫu A5" at bounding box center [740, 87] width 60 height 21
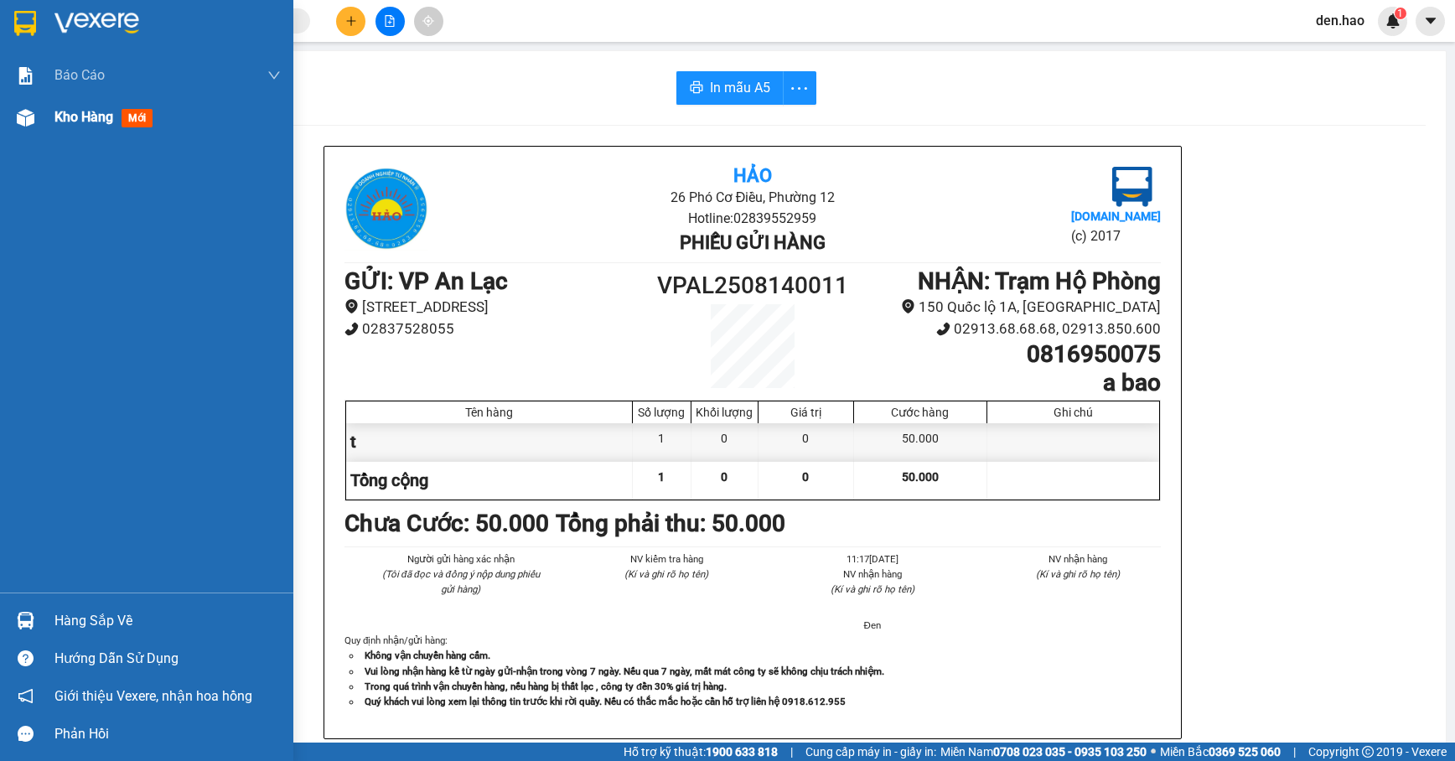
click at [59, 115] on span "Kho hàng" at bounding box center [83, 117] width 59 height 16
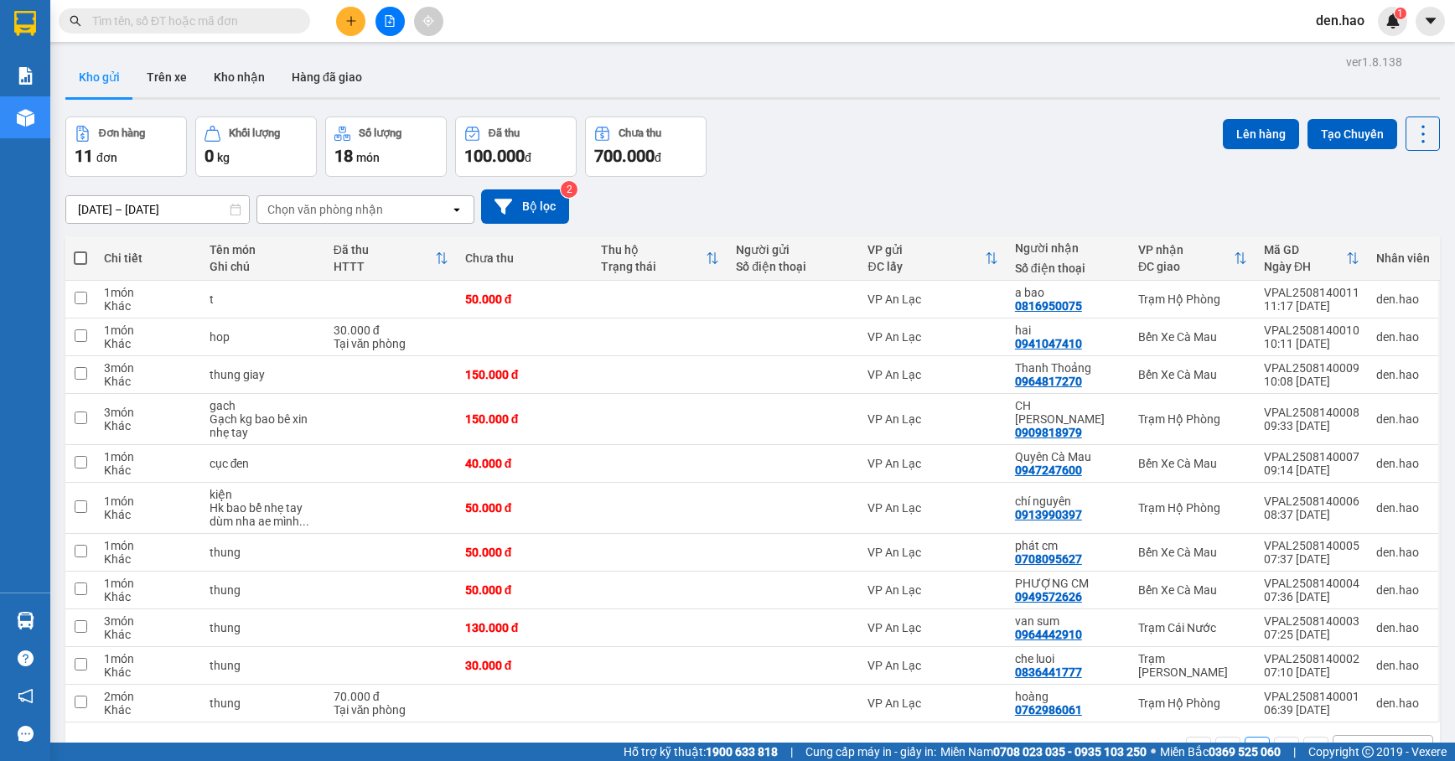
click at [363, 24] on button at bounding box center [350, 21] width 29 height 29
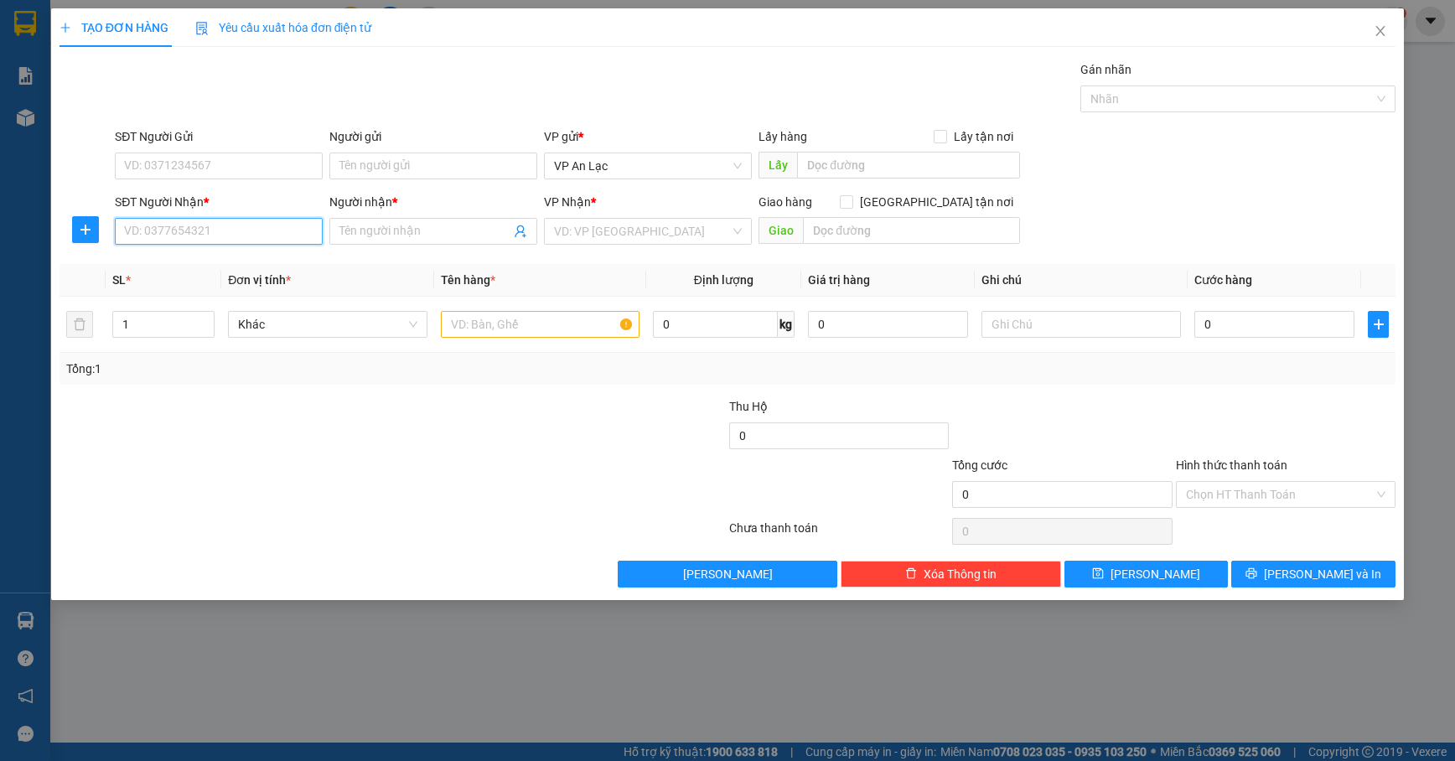
click at [221, 230] on input "SĐT Người Nhận *" at bounding box center [219, 231] width 208 height 27
click at [225, 263] on div "0839133056 - 10 chả lụa" at bounding box center [219, 266] width 188 height 18
type input "0839133056"
type input "10 chả lụa"
type input "30.000"
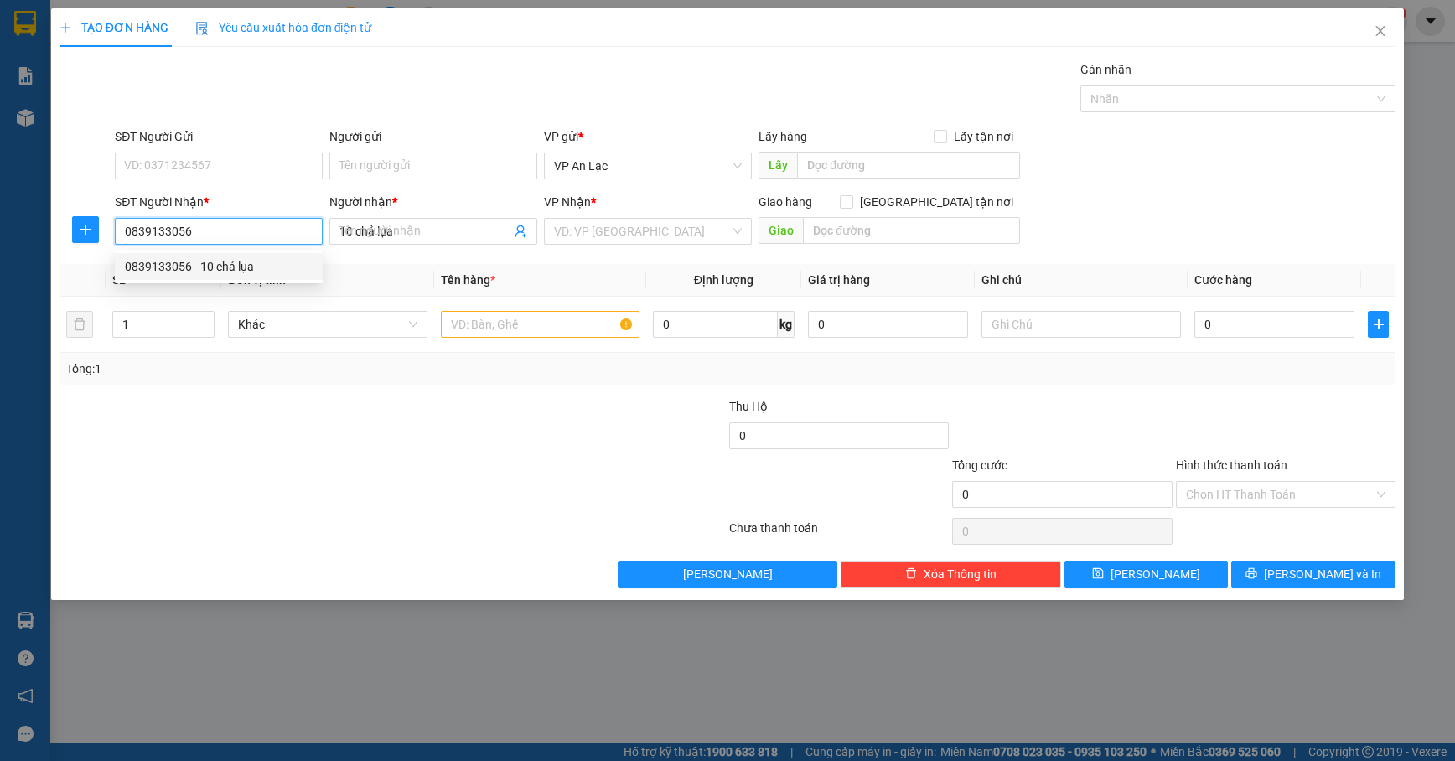
type input "30.000"
type input "0839133056"
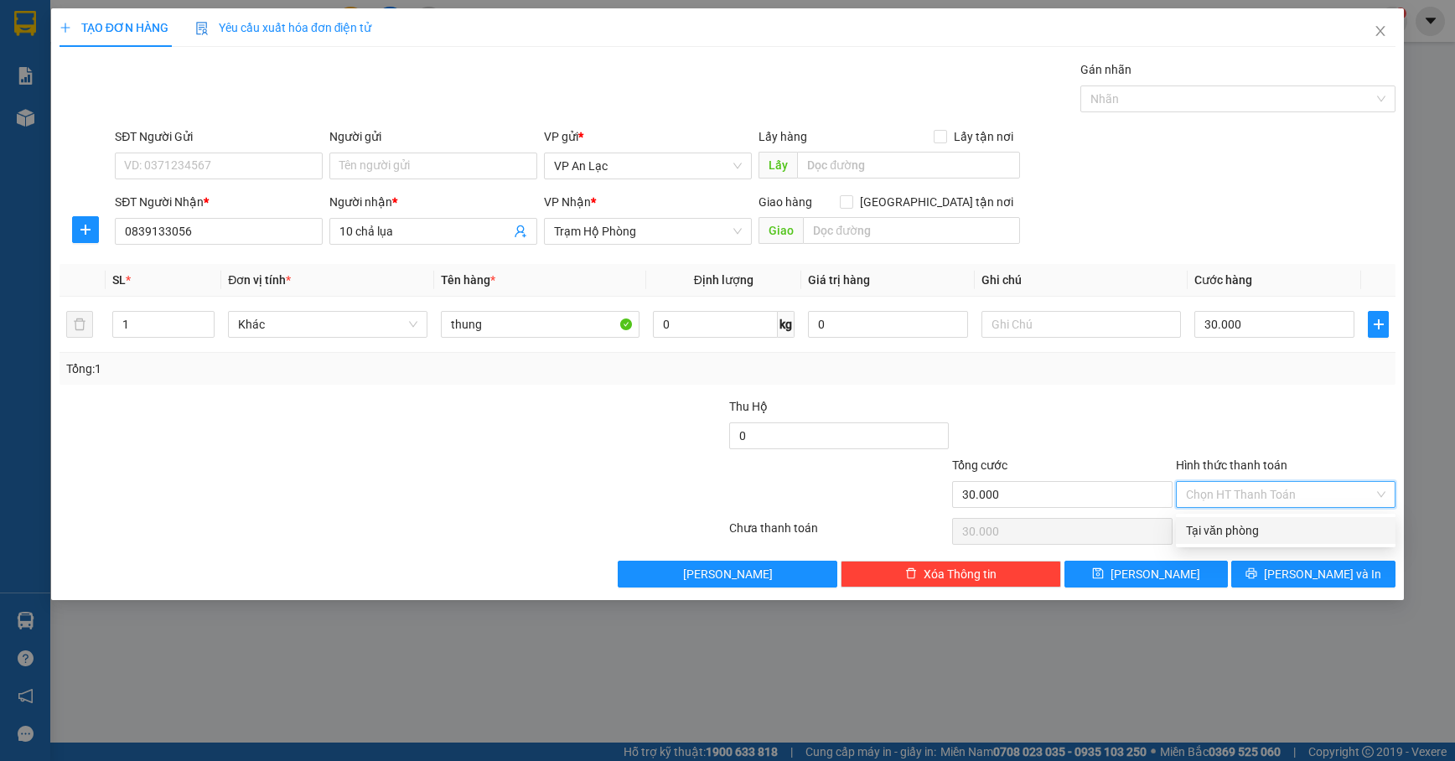
click at [1258, 496] on input "Hình thức thanh toán" at bounding box center [1280, 494] width 188 height 25
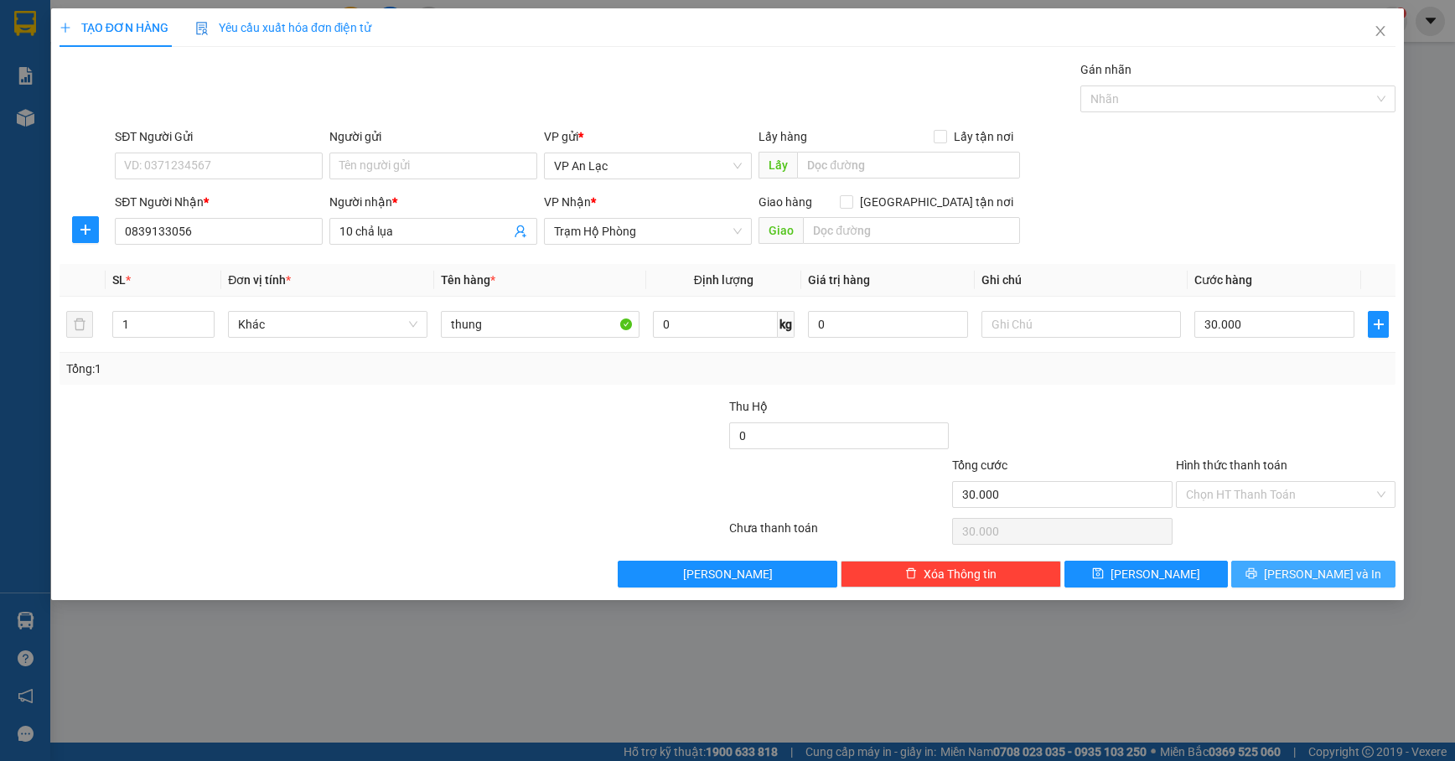
click at [1257, 575] on icon "printer" at bounding box center [1251, 573] width 11 height 11
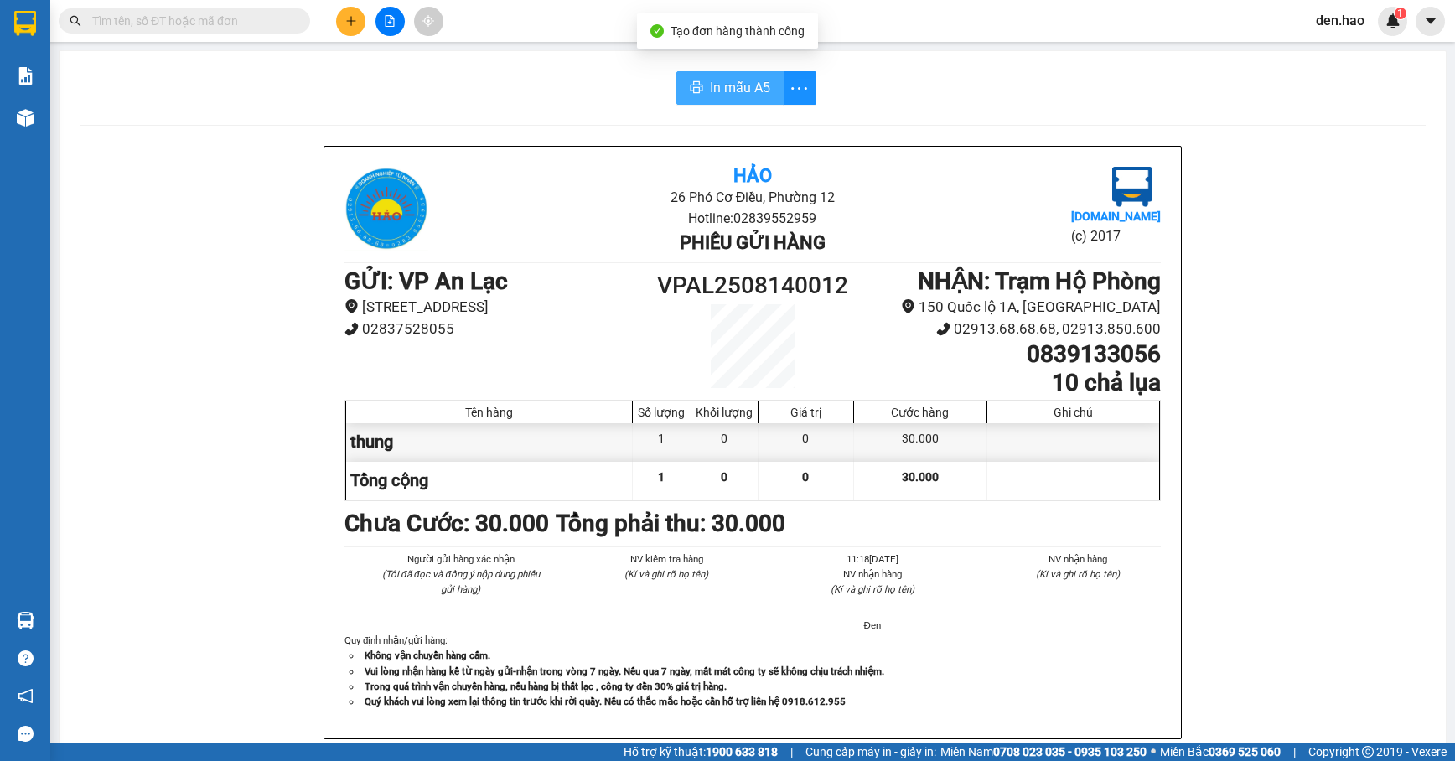
click at [764, 91] on button "In mẫu A5" at bounding box center [729, 88] width 107 height 34
click at [45, 128] on div "Kho hàng mới" at bounding box center [25, 117] width 50 height 42
click at [49, 128] on div "Kho hàng mới" at bounding box center [25, 117] width 50 height 42
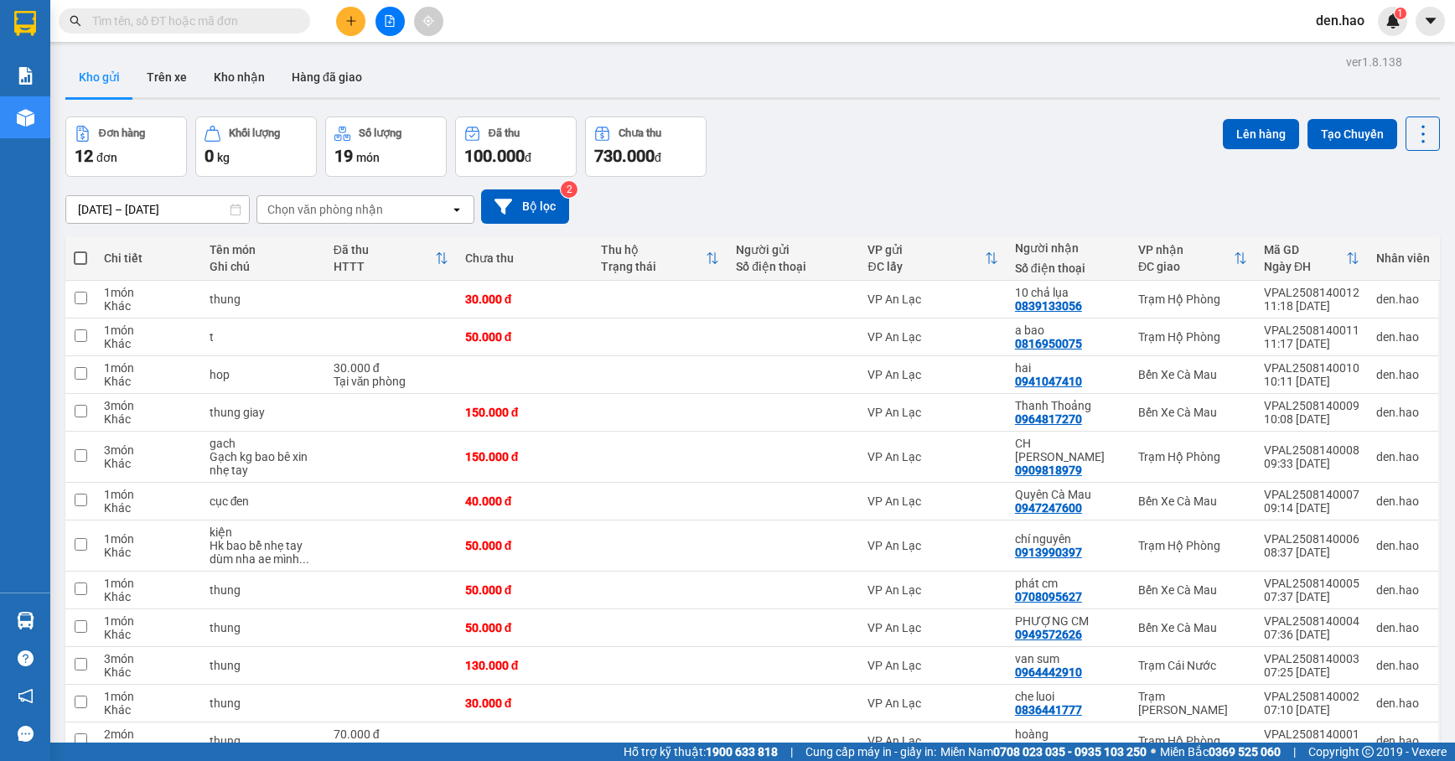
click at [352, 28] on button at bounding box center [350, 21] width 29 height 29
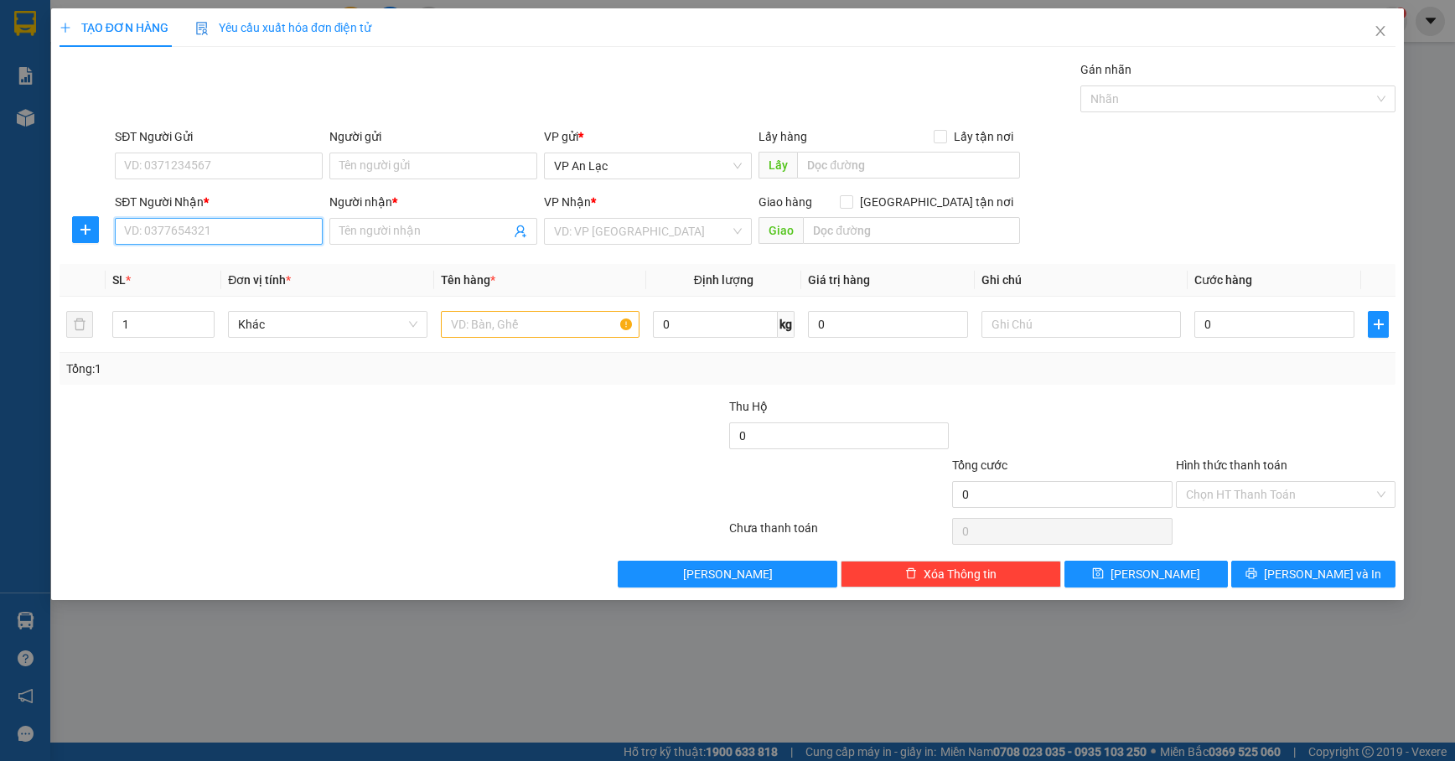
click at [252, 240] on input "SĐT Người Nhận *" at bounding box center [219, 231] width 208 height 27
drag, startPoint x: 144, startPoint y: 230, endPoint x: 138, endPoint y: 241, distance: 13.1
click at [139, 236] on input "00913161717" at bounding box center [219, 231] width 208 height 27
type input "0913161717"
click at [384, 231] on input "Người nhận *" at bounding box center [424, 231] width 171 height 18
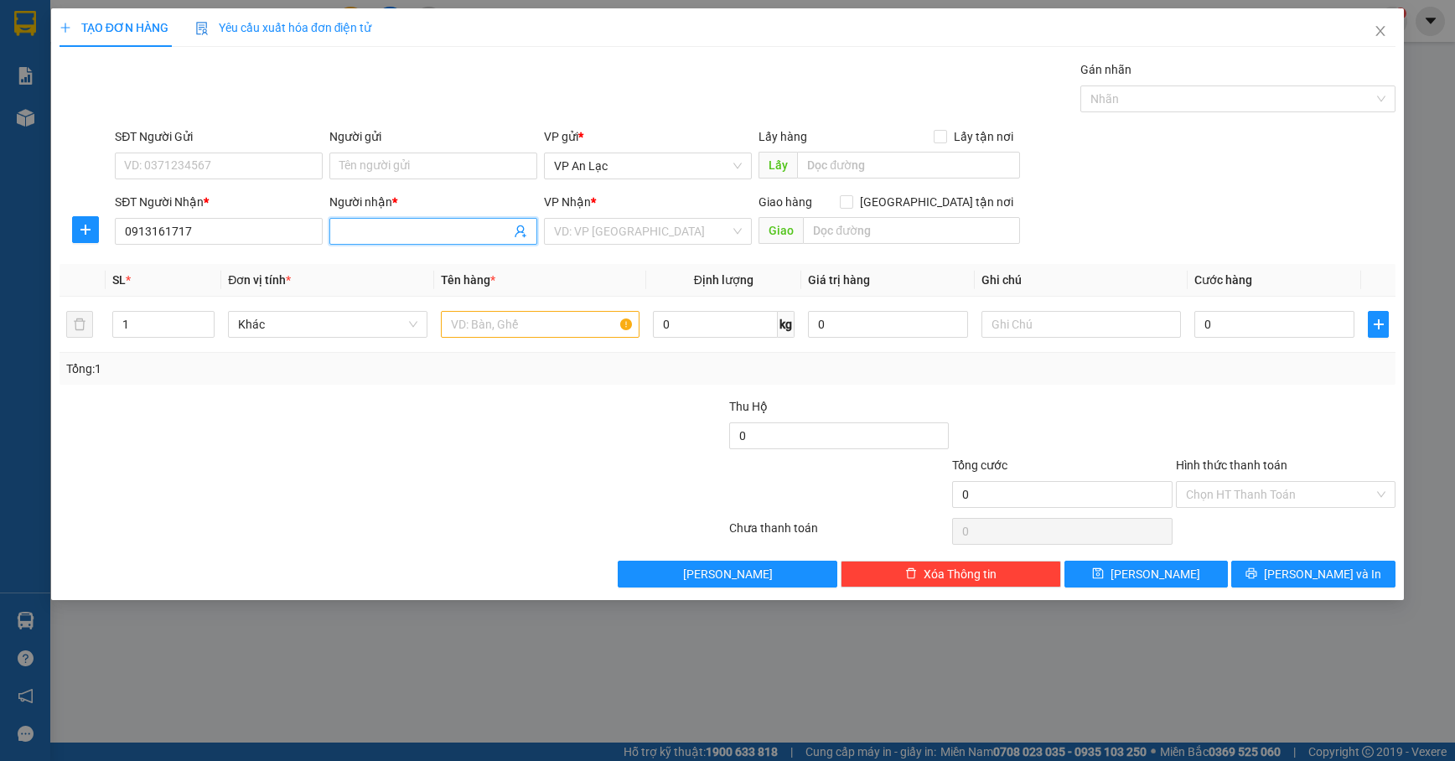
click at [384, 231] on input "Người nhận *" at bounding box center [424, 231] width 171 height 18
type input "chú lộc"
click at [647, 231] on input "search" at bounding box center [642, 231] width 176 height 25
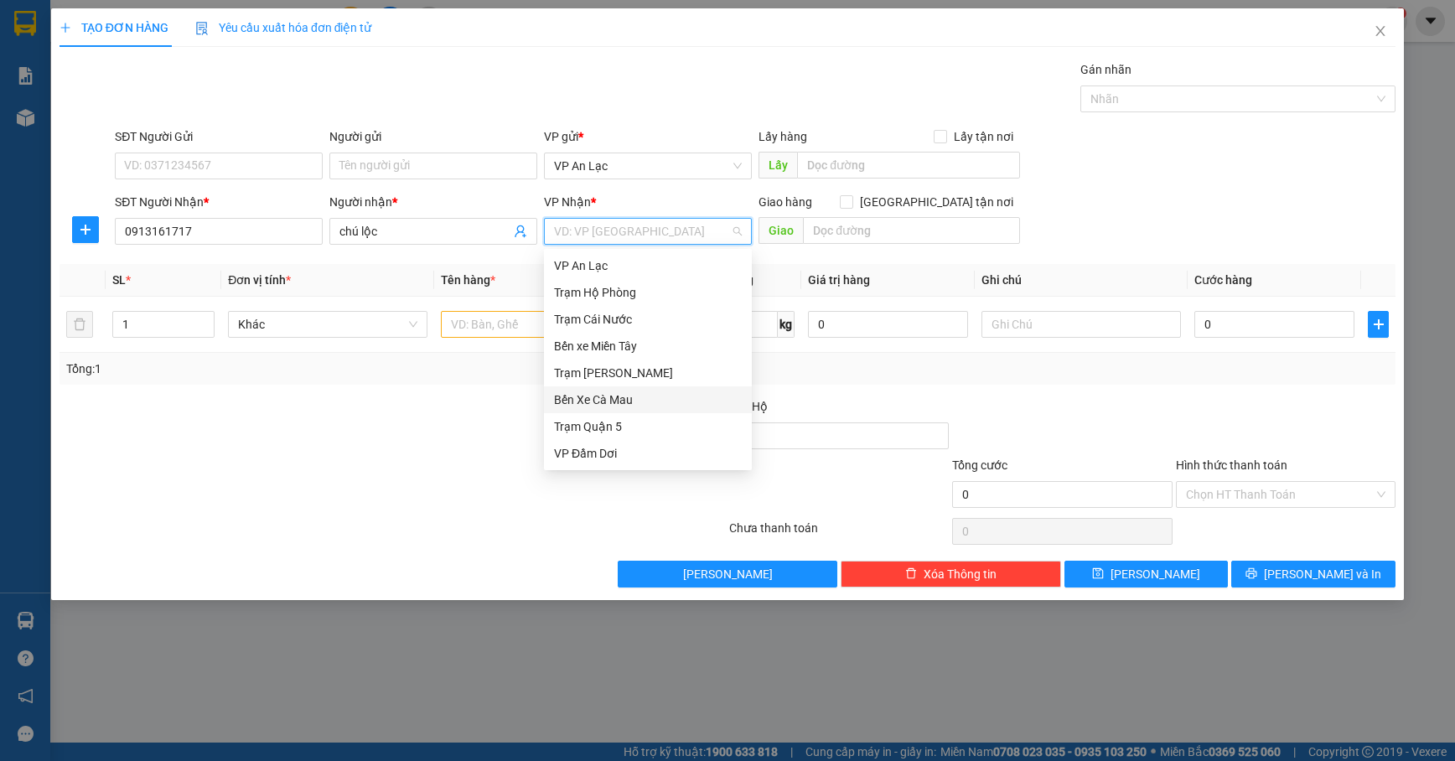
scroll to position [134, 0]
click at [627, 396] on div "VP [PERSON_NAME]" at bounding box center [648, 400] width 188 height 18
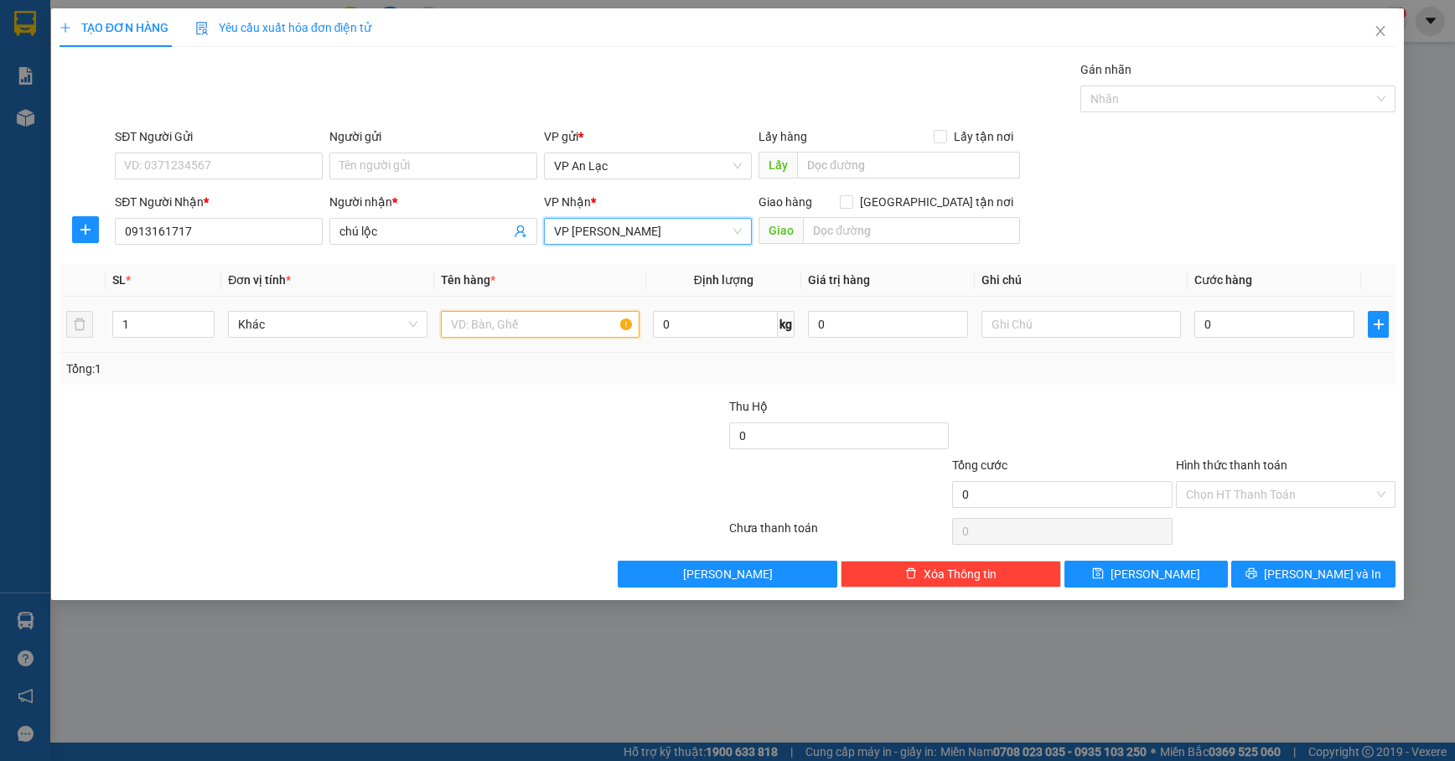
click at [567, 326] on input "text" at bounding box center [540, 324] width 199 height 27
type input "thùng giấy"
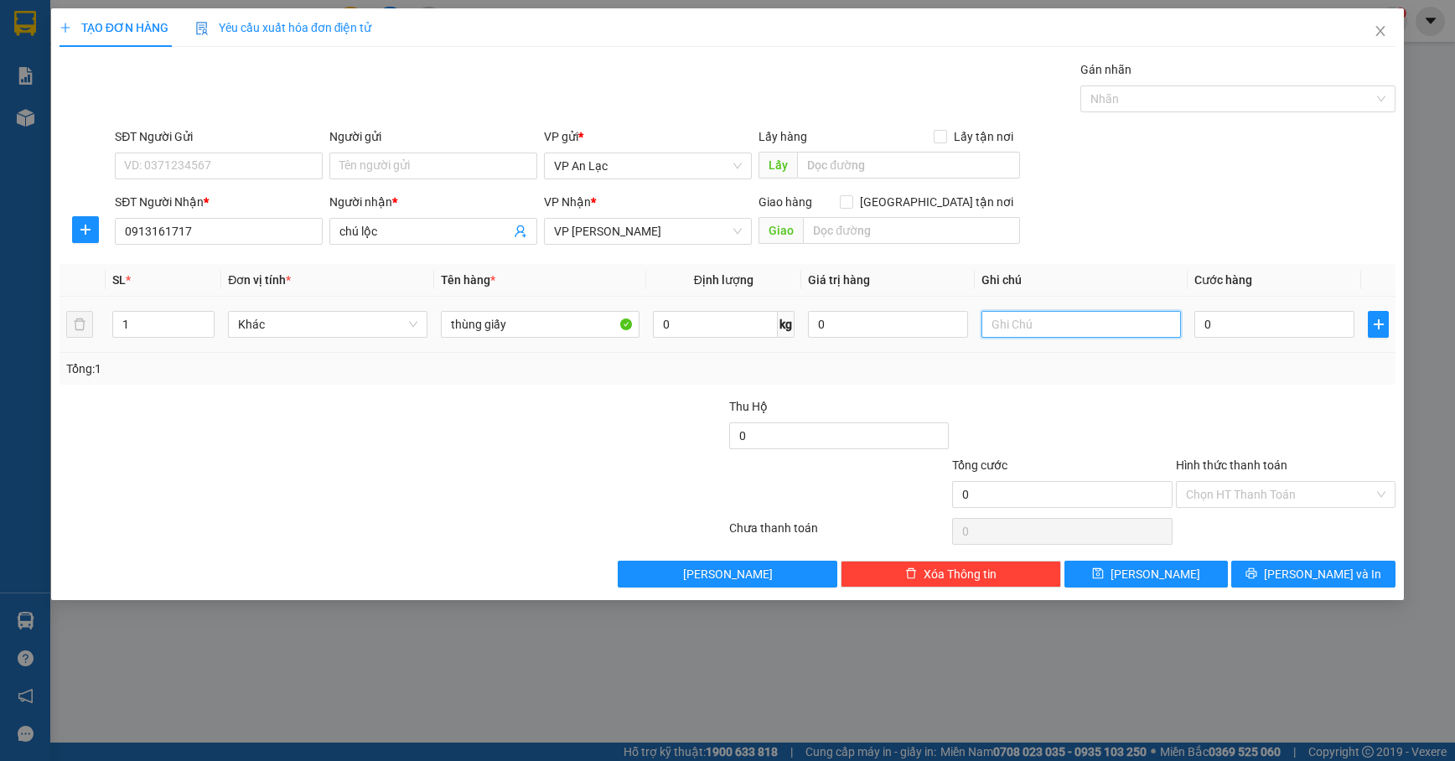
click at [1006, 315] on input "text" at bounding box center [1080, 324] width 199 height 27
type input "bồ cầu hk bao bể nhẹ tay dùm nha ae"
type input "1"
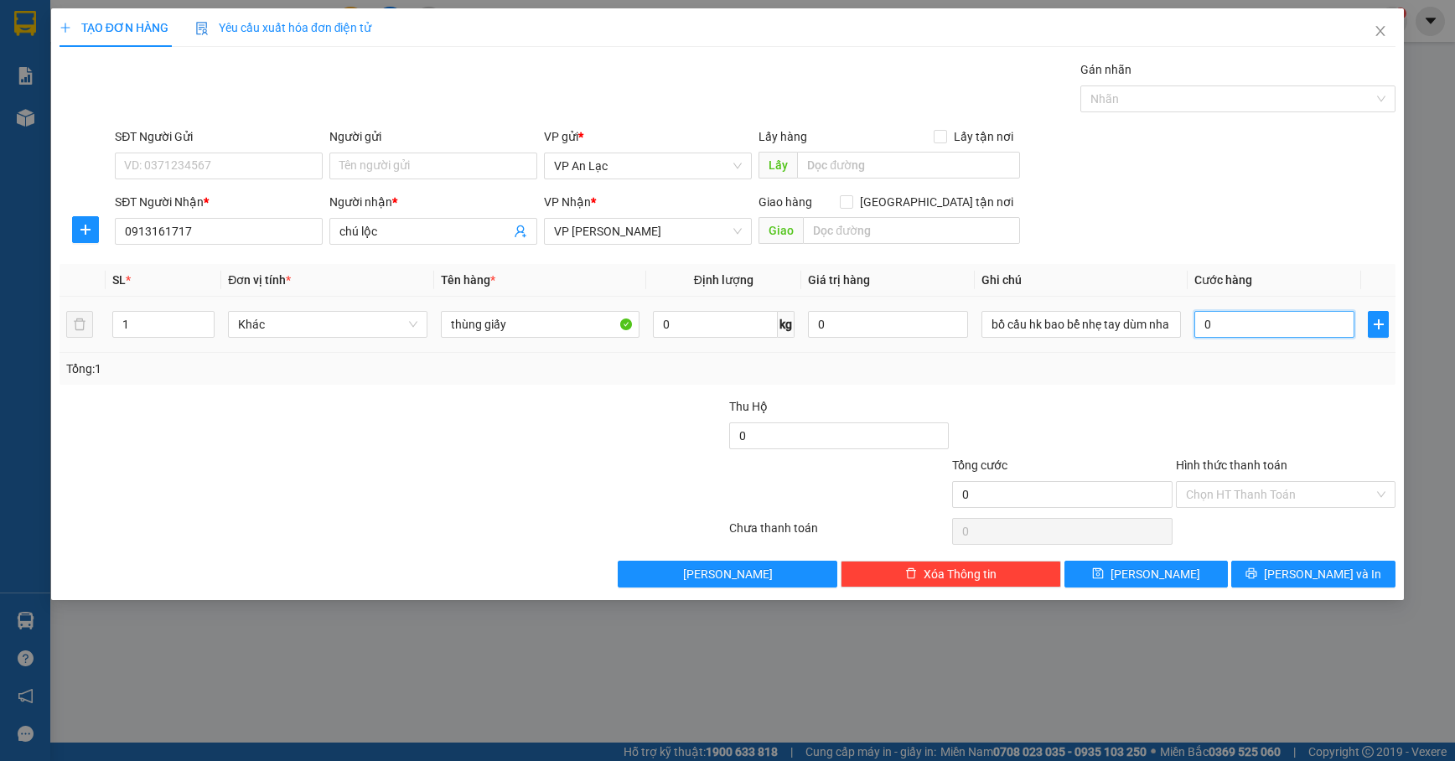
type input "1"
type input "10"
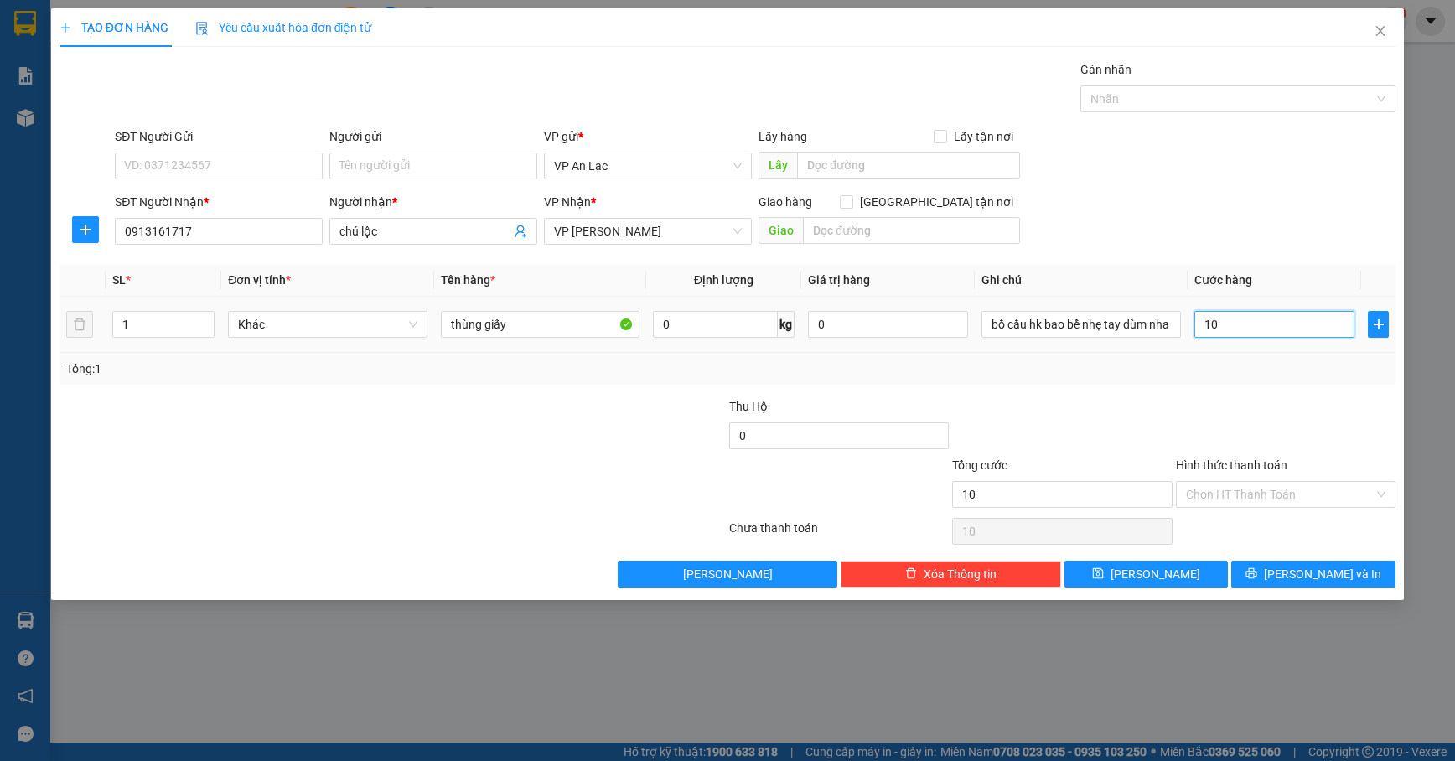
type input "100"
type input "100.000"
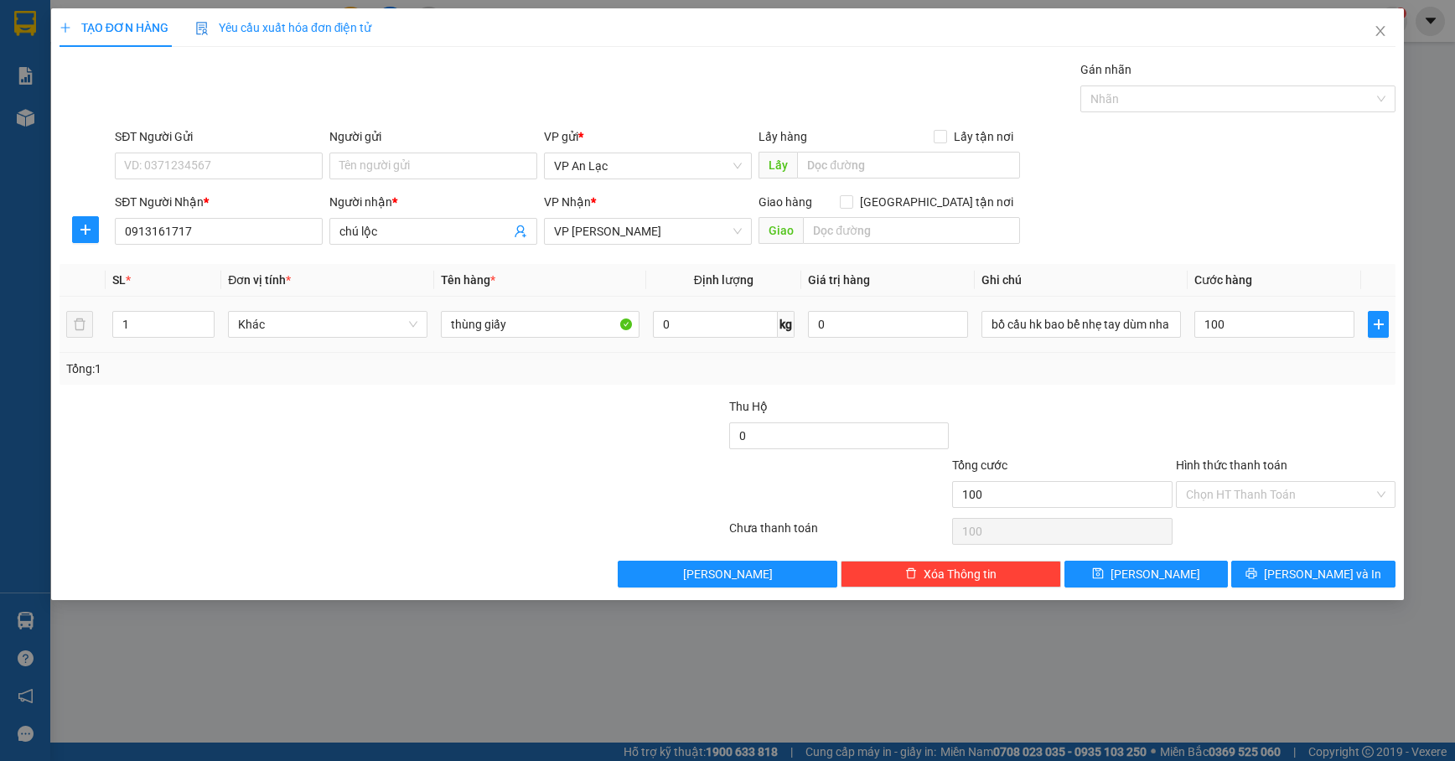
type input "100.000"
click at [1295, 436] on div at bounding box center [1285, 426] width 223 height 59
click at [1321, 568] on span "[PERSON_NAME] và In" at bounding box center [1322, 574] width 117 height 18
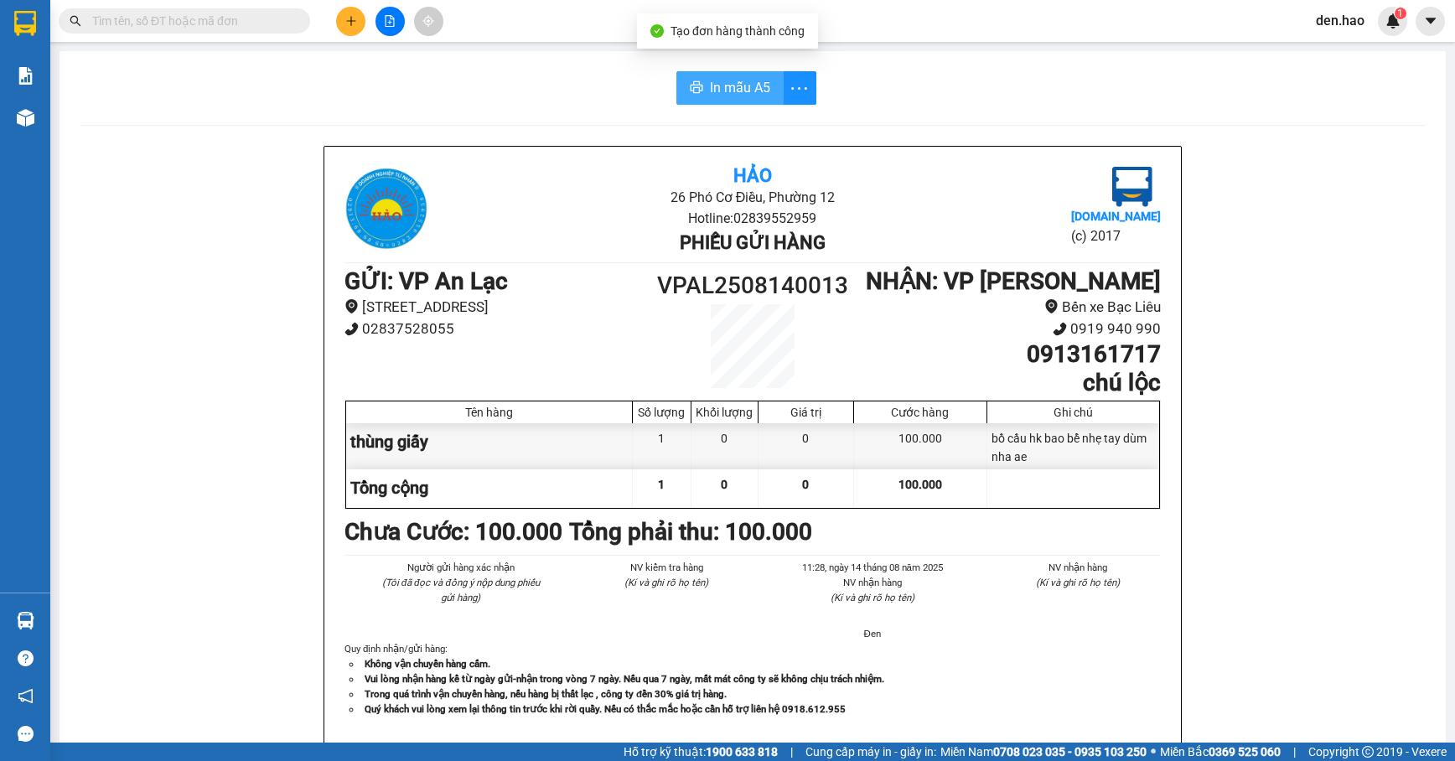
click at [764, 101] on button "In mẫu A5" at bounding box center [729, 88] width 107 height 34
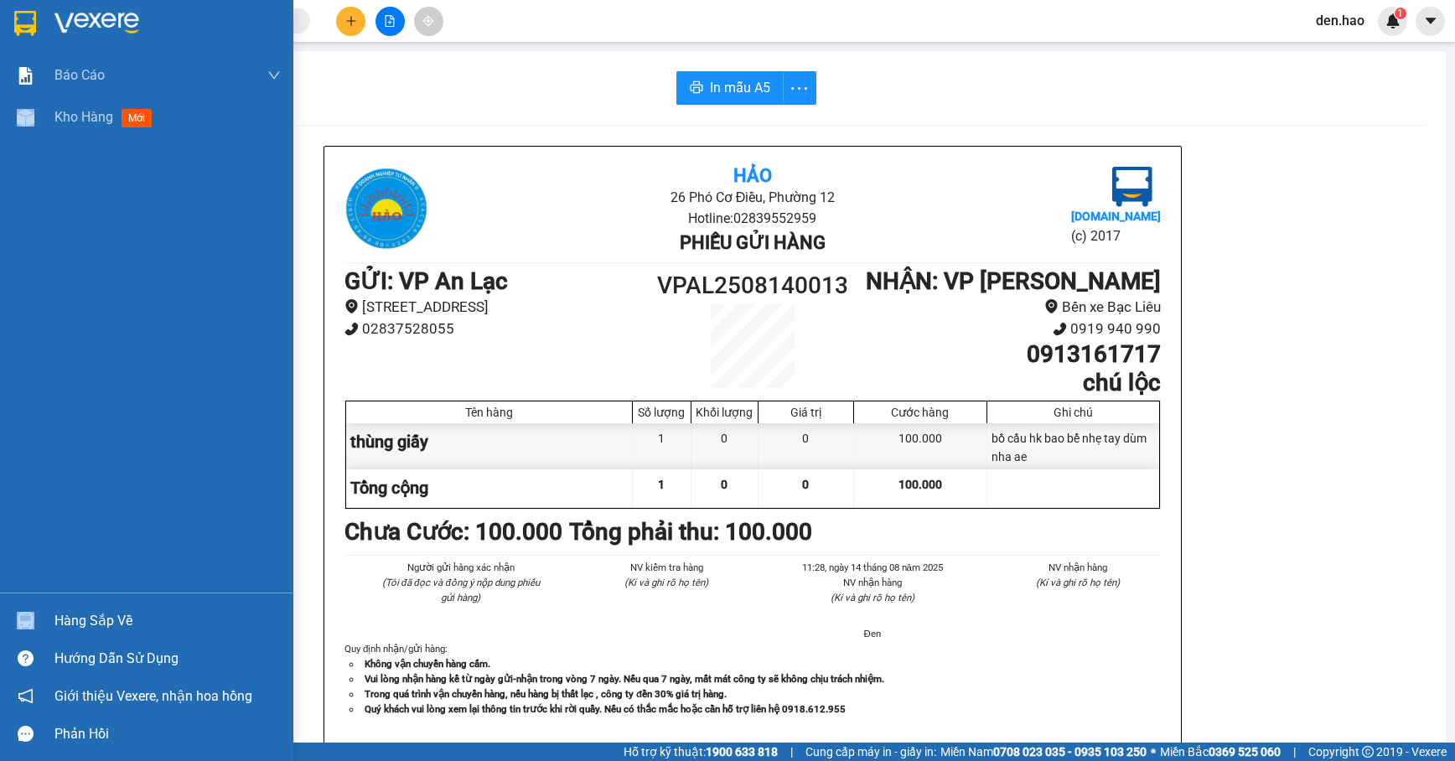
click at [44, 118] on div "Kho hàng mới" at bounding box center [146, 117] width 293 height 42
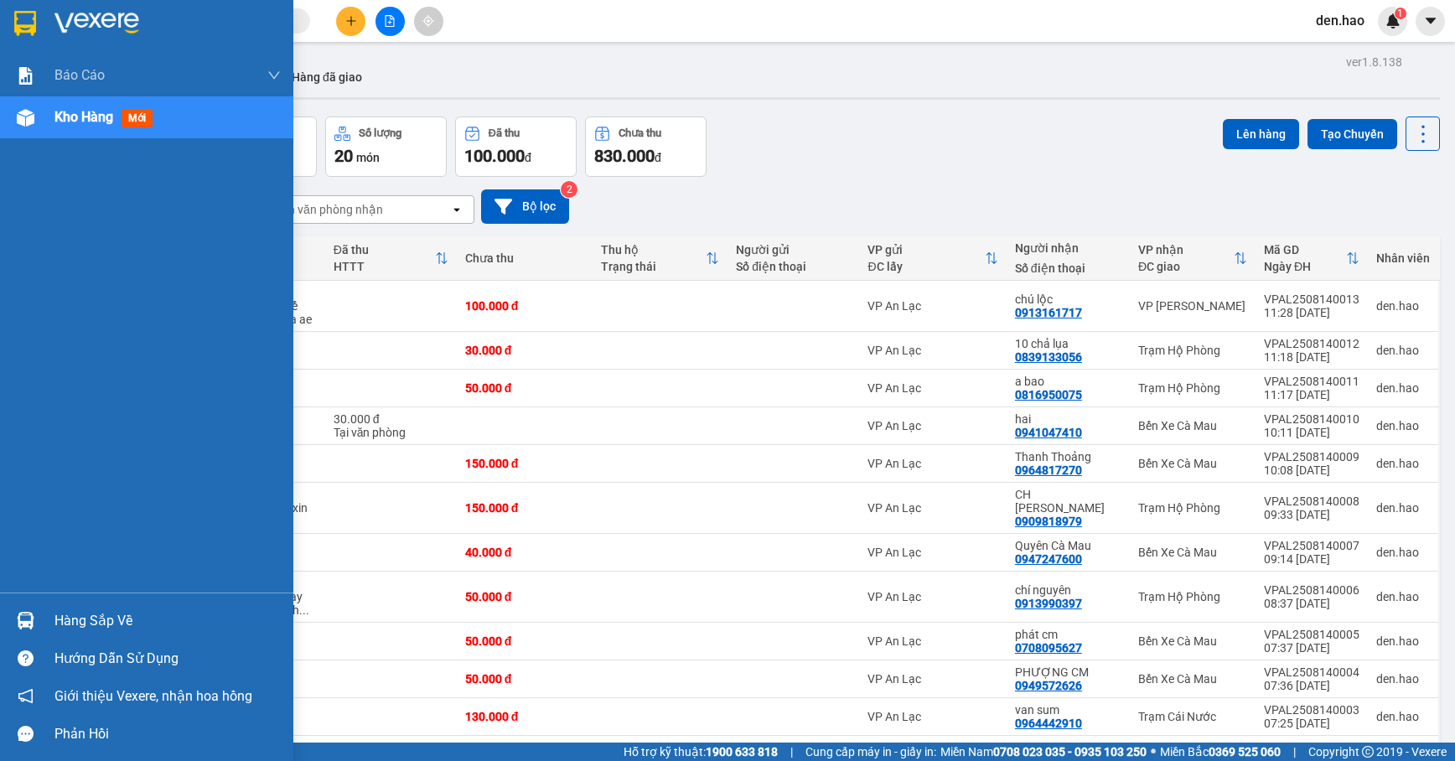
click at [152, 468] on div "Báo cáo BC tiền công nợ Báo cáo dòng tiền (trưởng trạm) Doanh số tạo đơn theo V…" at bounding box center [146, 323] width 293 height 538
click at [152, 463] on div "Báo cáo BC tiền công nợ Báo cáo dòng tiền (trưởng trạm) Doanh số tạo đơn theo V…" at bounding box center [146, 323] width 293 height 538
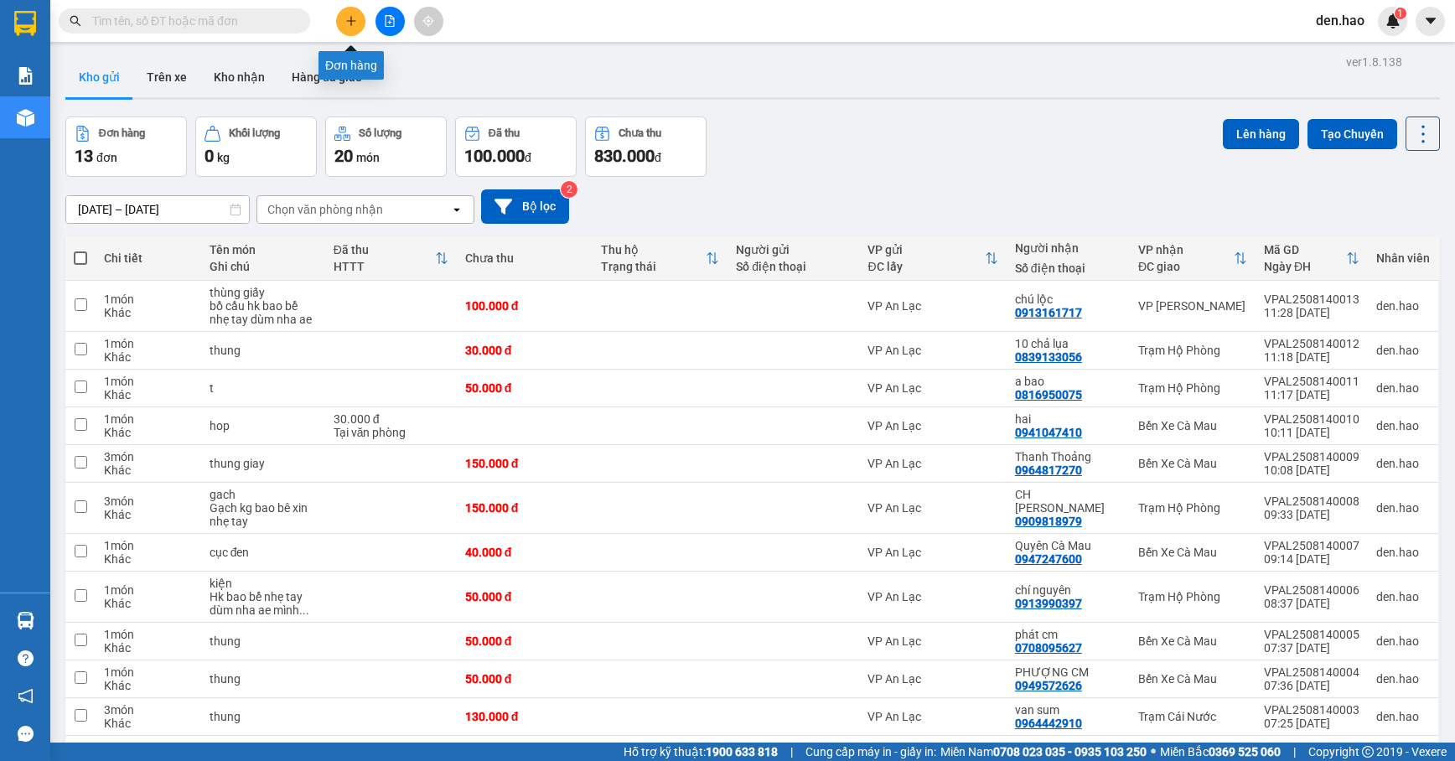
click at [353, 22] on icon "plus" at bounding box center [351, 21] width 12 height 12
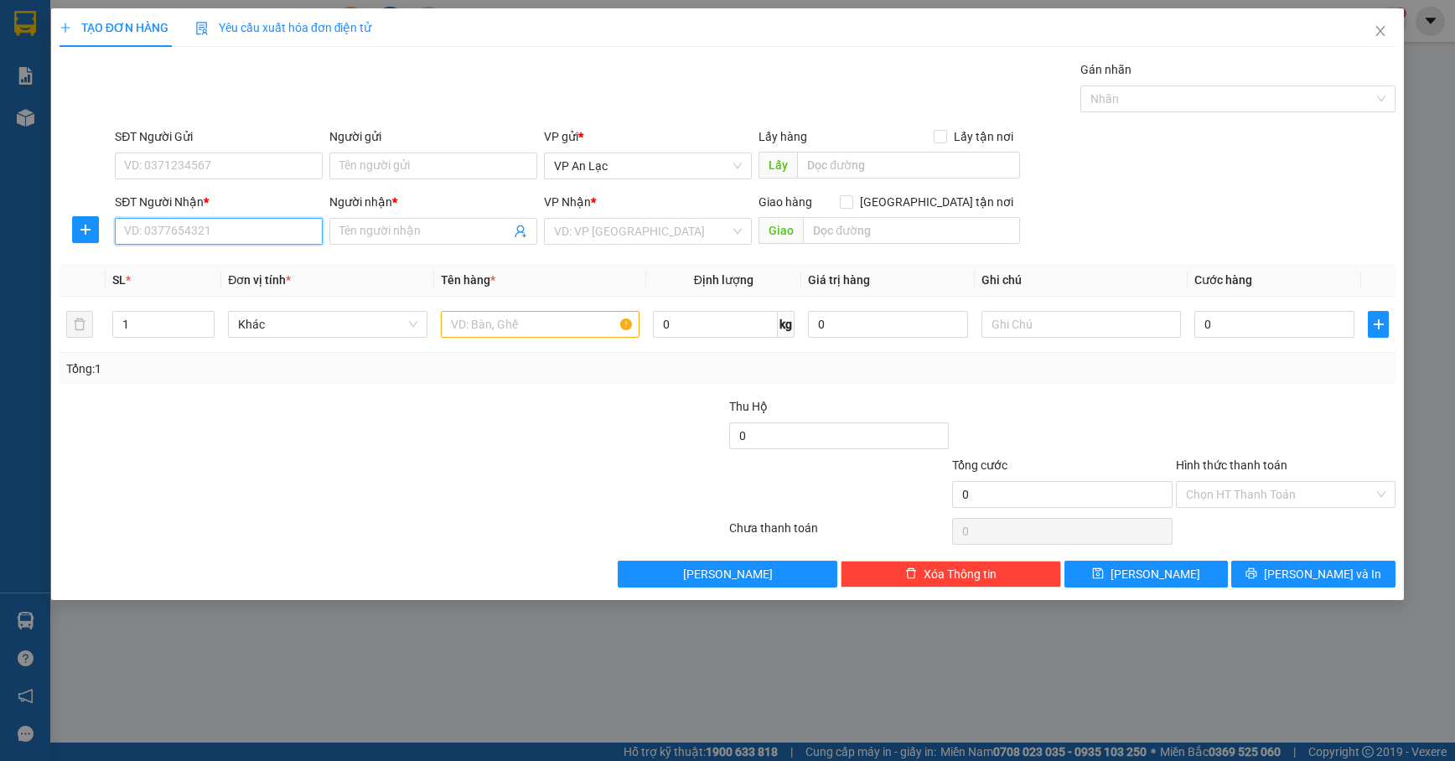
click at [258, 243] on input "SĐT Người Nhận *" at bounding box center [219, 231] width 208 height 27
type input "0"
click at [226, 297] on div "0913990693 - chiêu hp" at bounding box center [219, 293] width 188 height 18
type input "0913990693"
type input "chiêu hp"
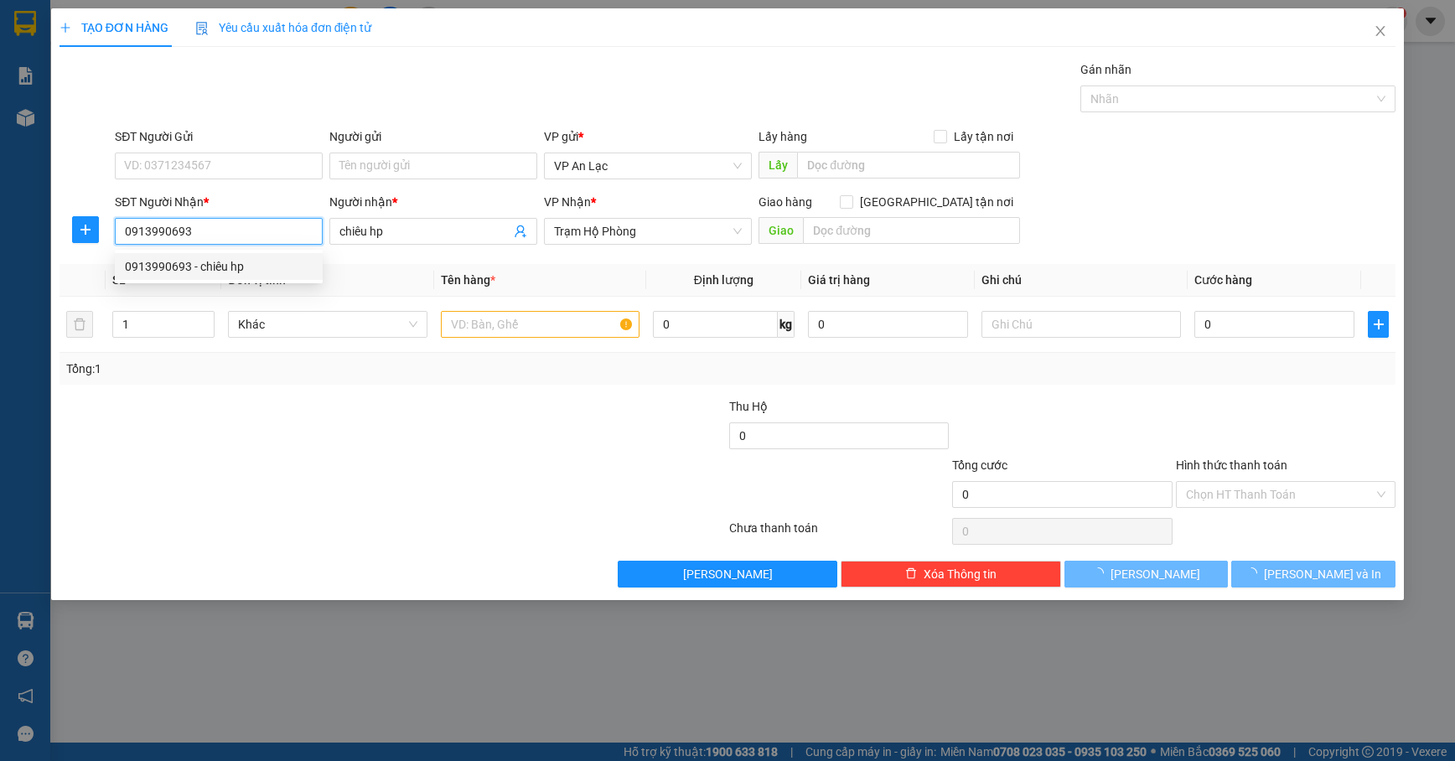
type input "100.000"
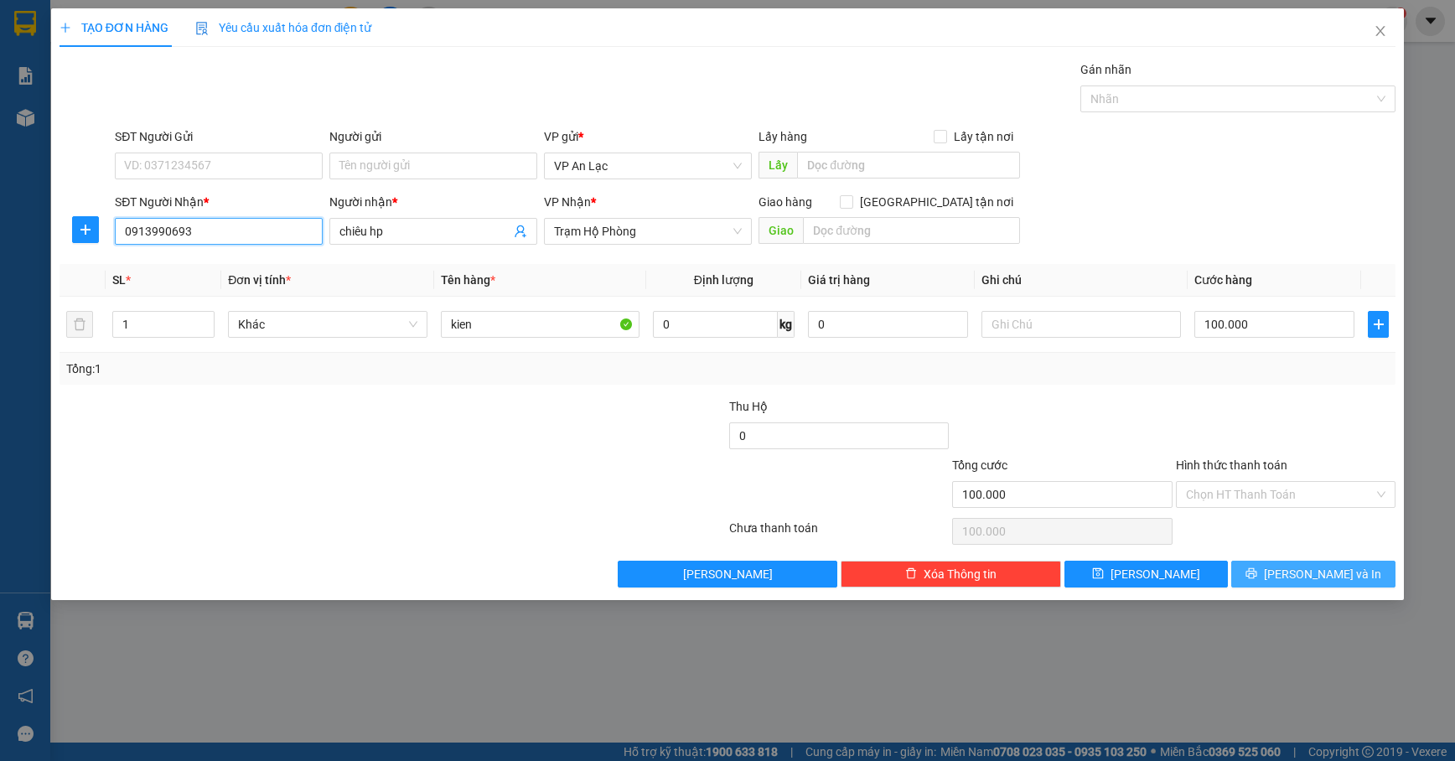
type input "0913990693"
click at [1323, 568] on span "[PERSON_NAME] và In" at bounding box center [1322, 574] width 117 height 18
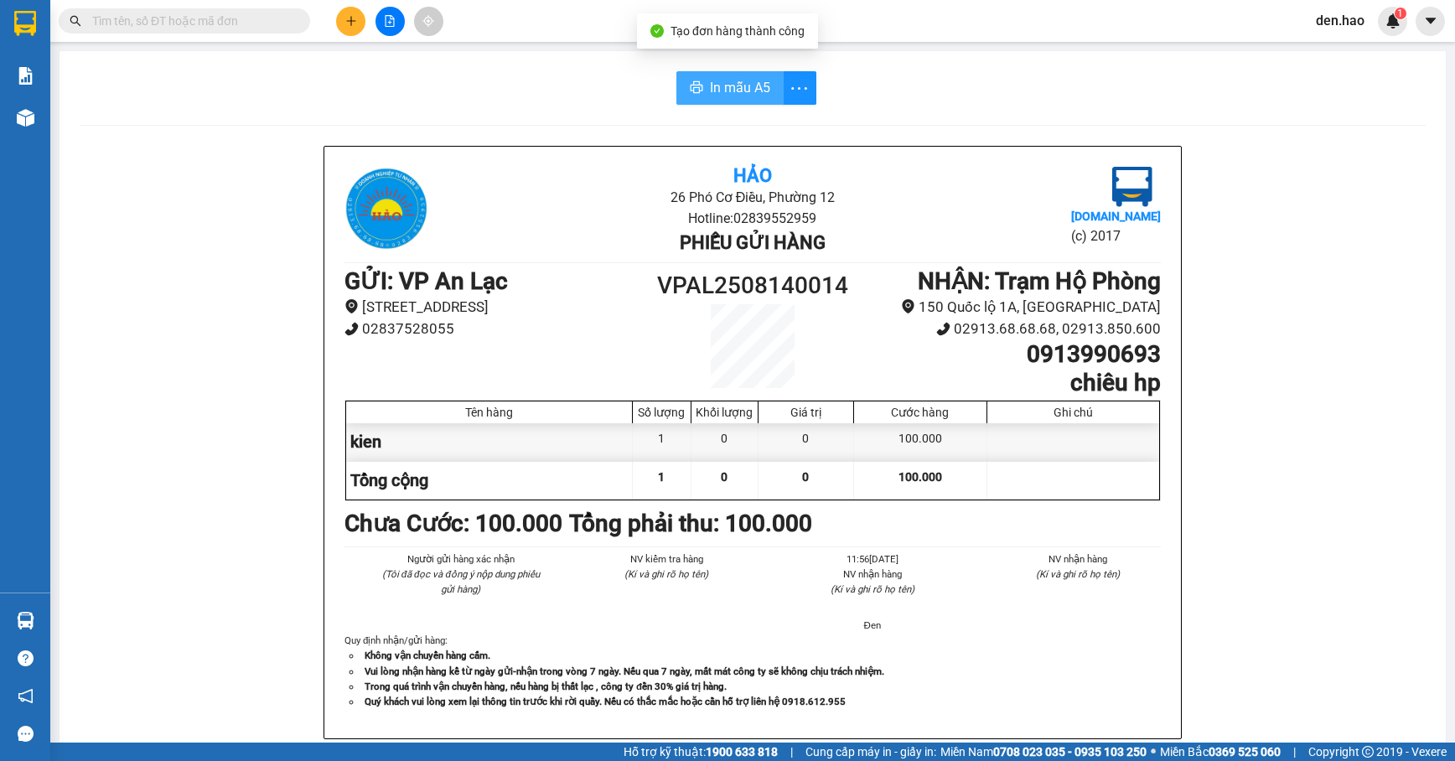
click at [717, 89] on span "In mẫu A5" at bounding box center [740, 87] width 60 height 21
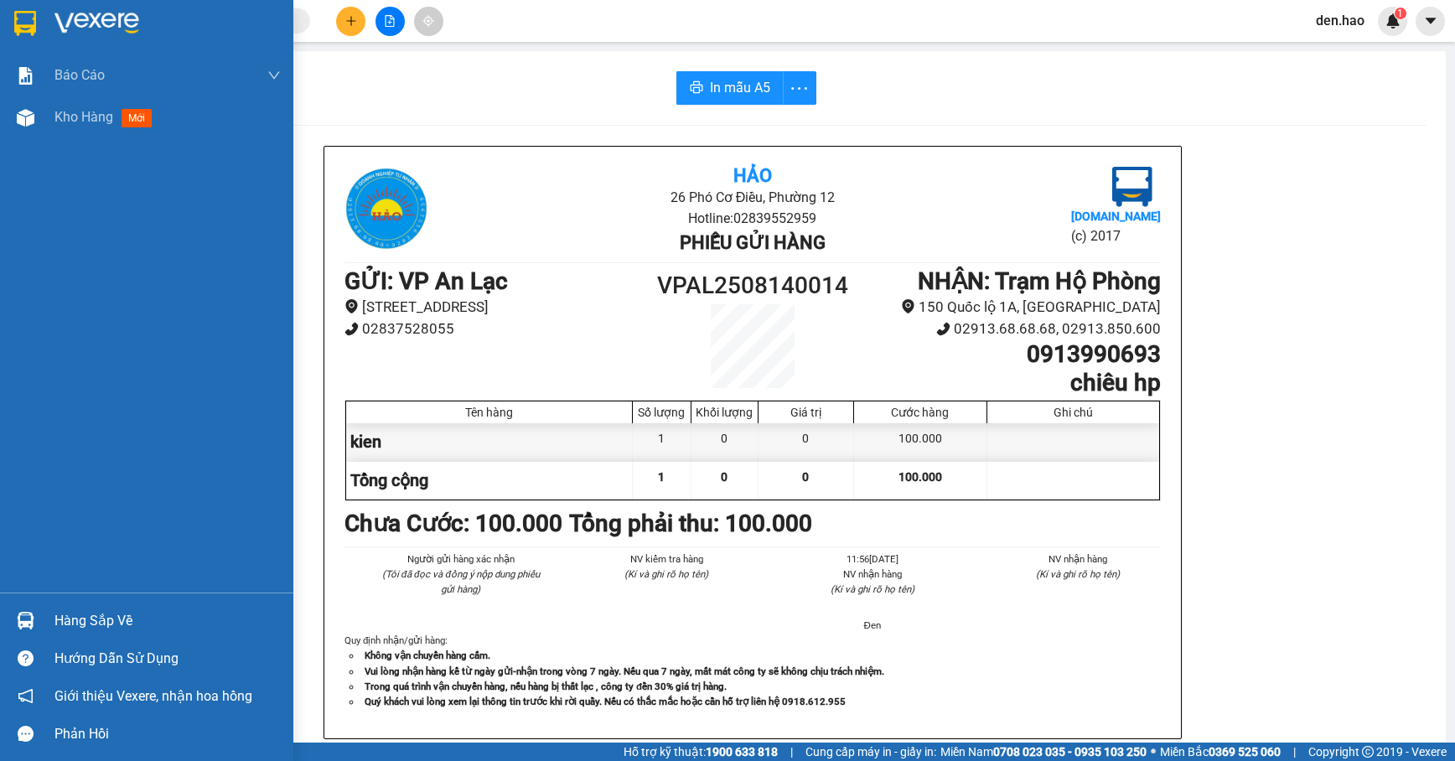
click at [45, 121] on div "Kho hàng mới" at bounding box center [146, 117] width 293 height 42
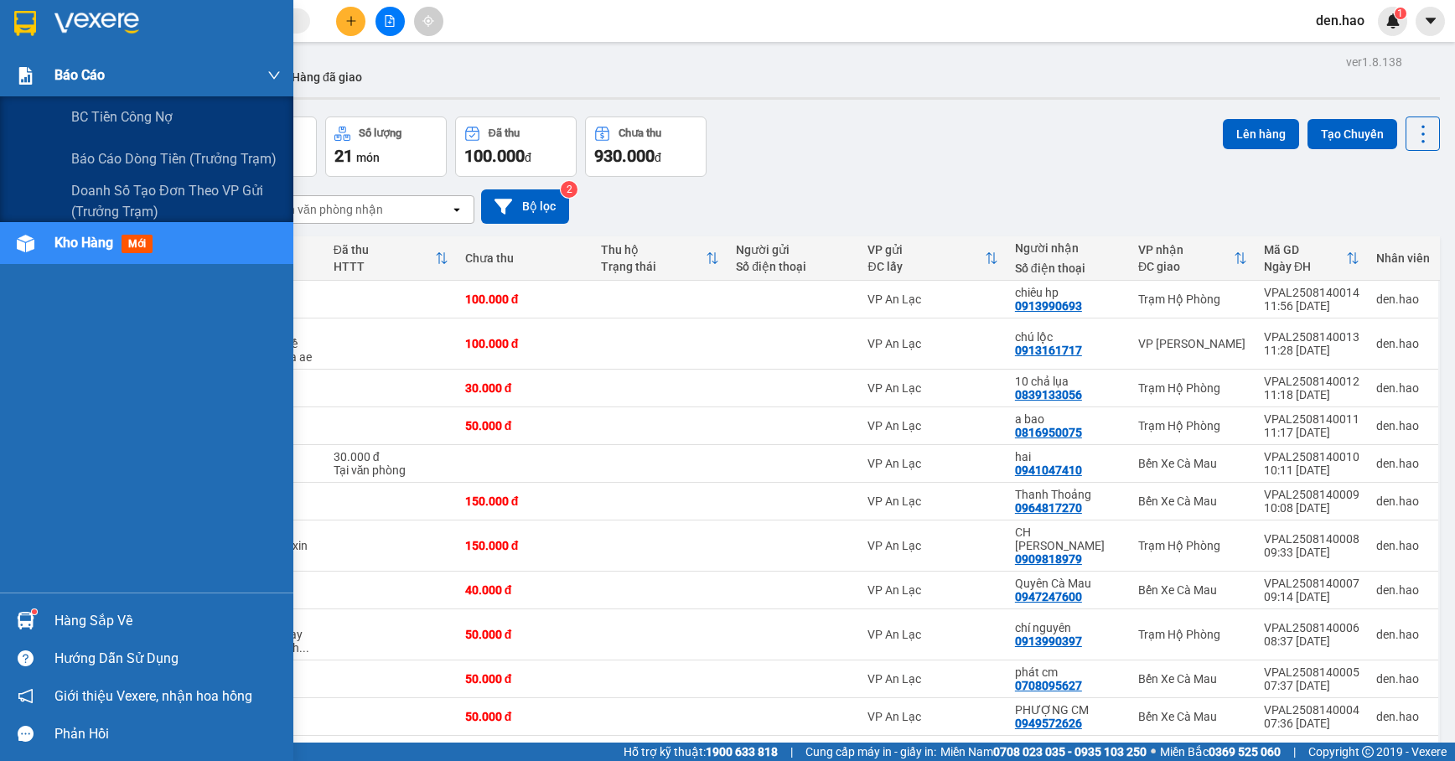
click at [0, 82] on div "Báo cáo" at bounding box center [146, 75] width 293 height 42
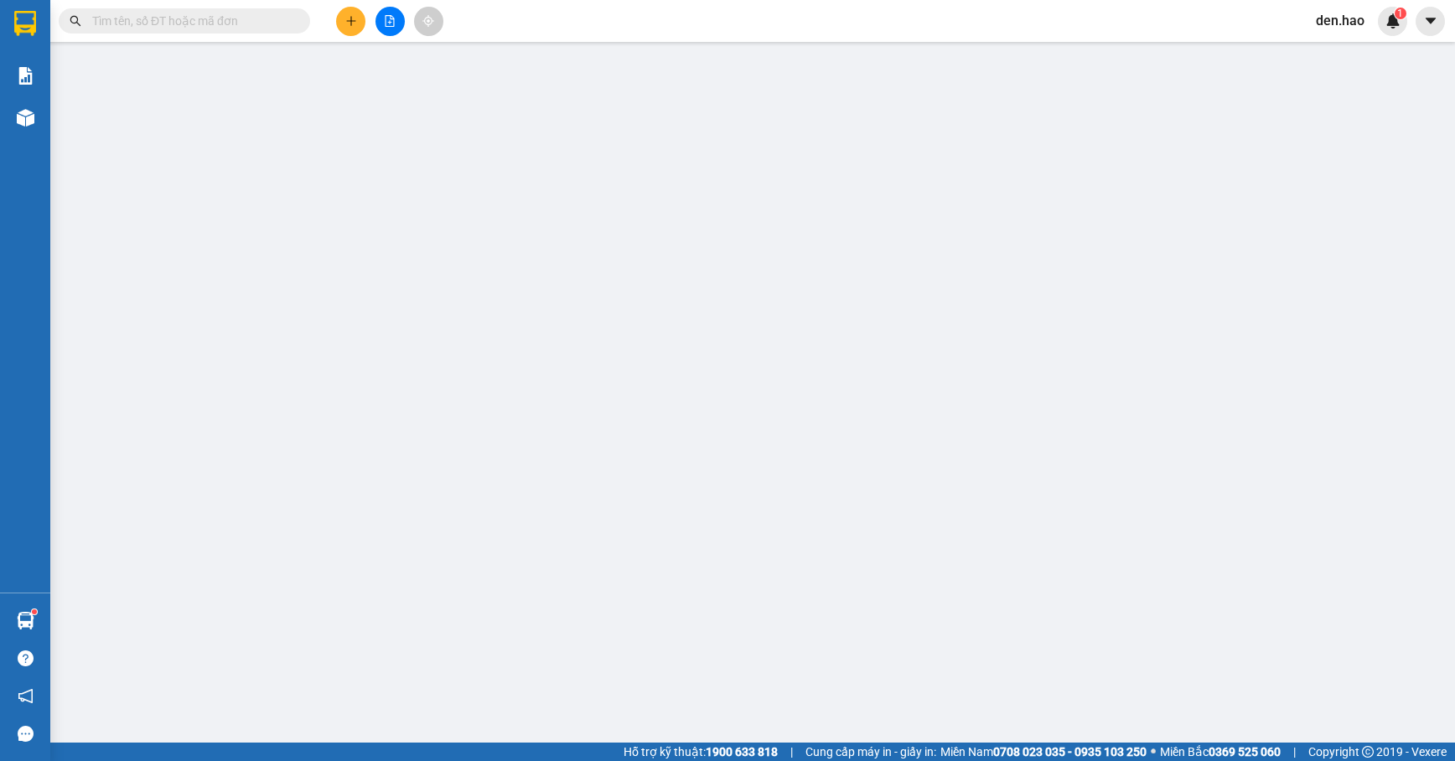
click at [347, 17] on icon "plus" at bounding box center [351, 21] width 12 height 12
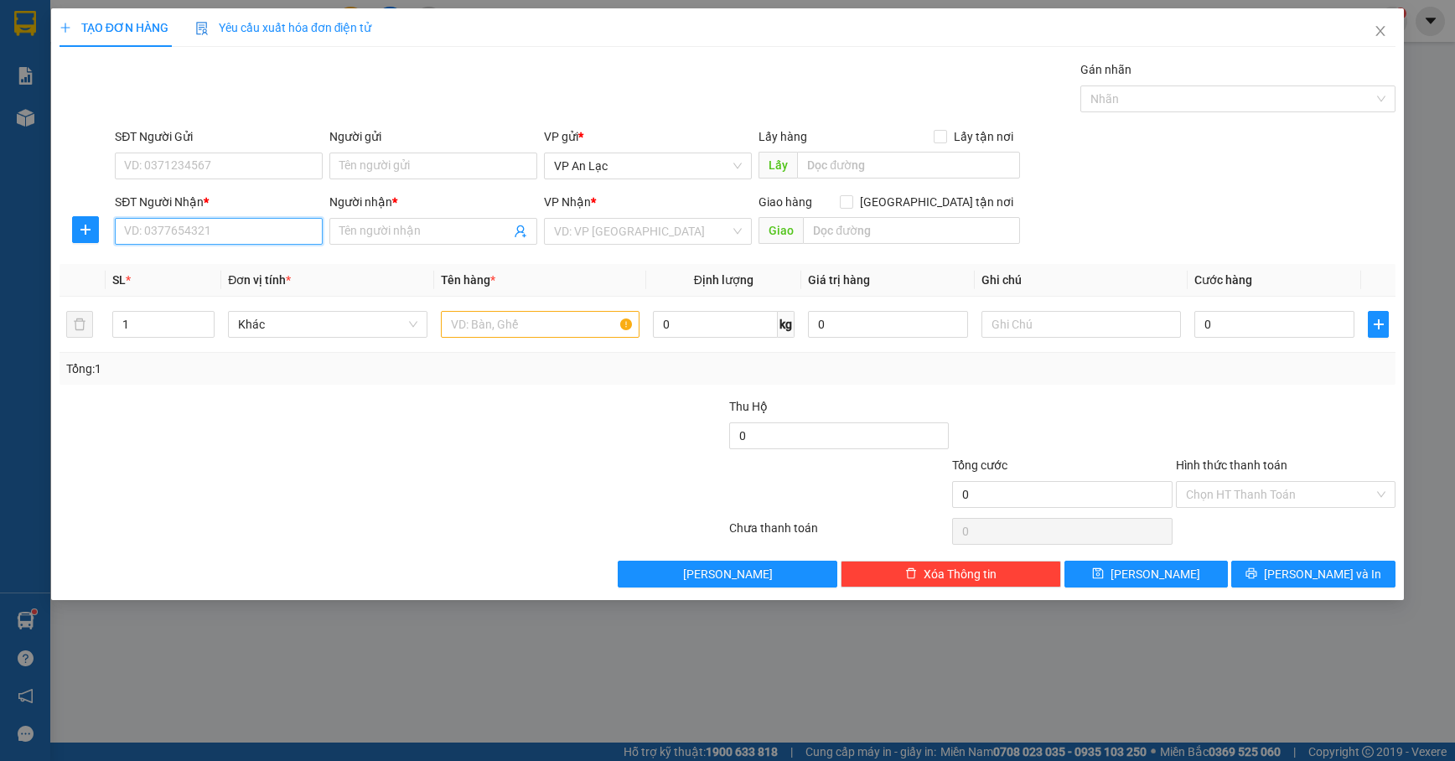
click at [206, 240] on input "SĐT Người Nhận *" at bounding box center [219, 231] width 208 height 27
click at [250, 266] on div "0946203717 - dung" at bounding box center [219, 266] width 188 height 18
type input "0946203717"
type input "dung"
type input "100.000"
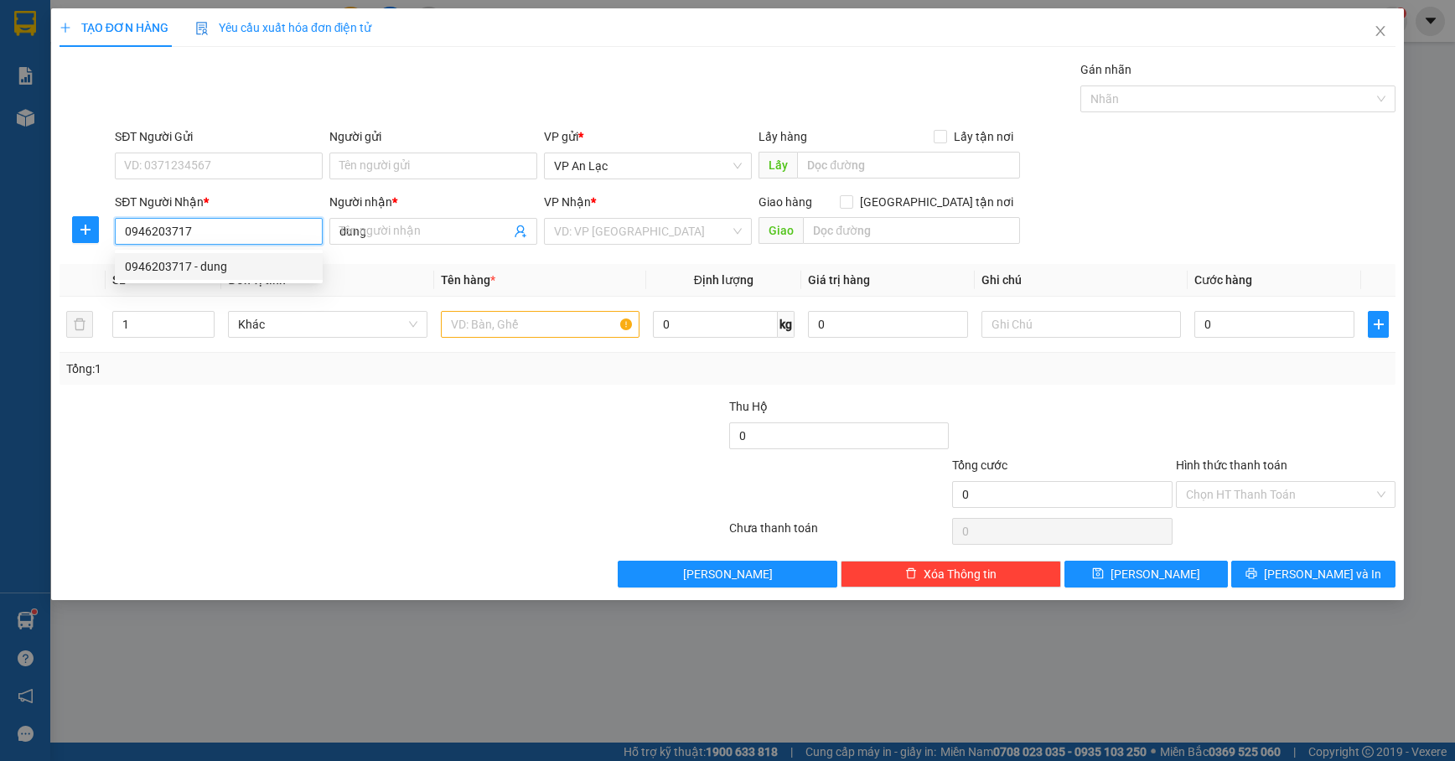
type input "100.000"
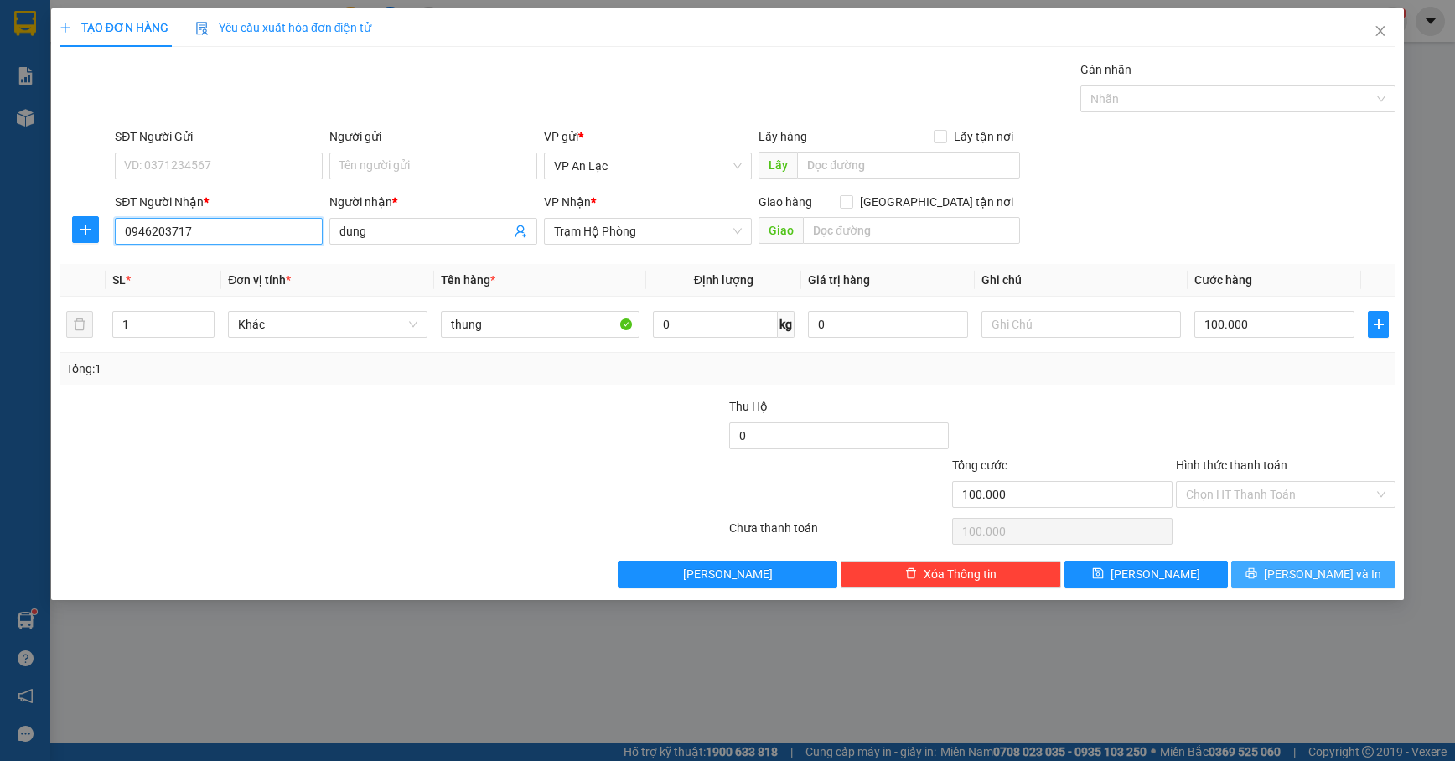
type input "0946203717"
click at [1308, 577] on span "[PERSON_NAME] và In" at bounding box center [1322, 574] width 117 height 18
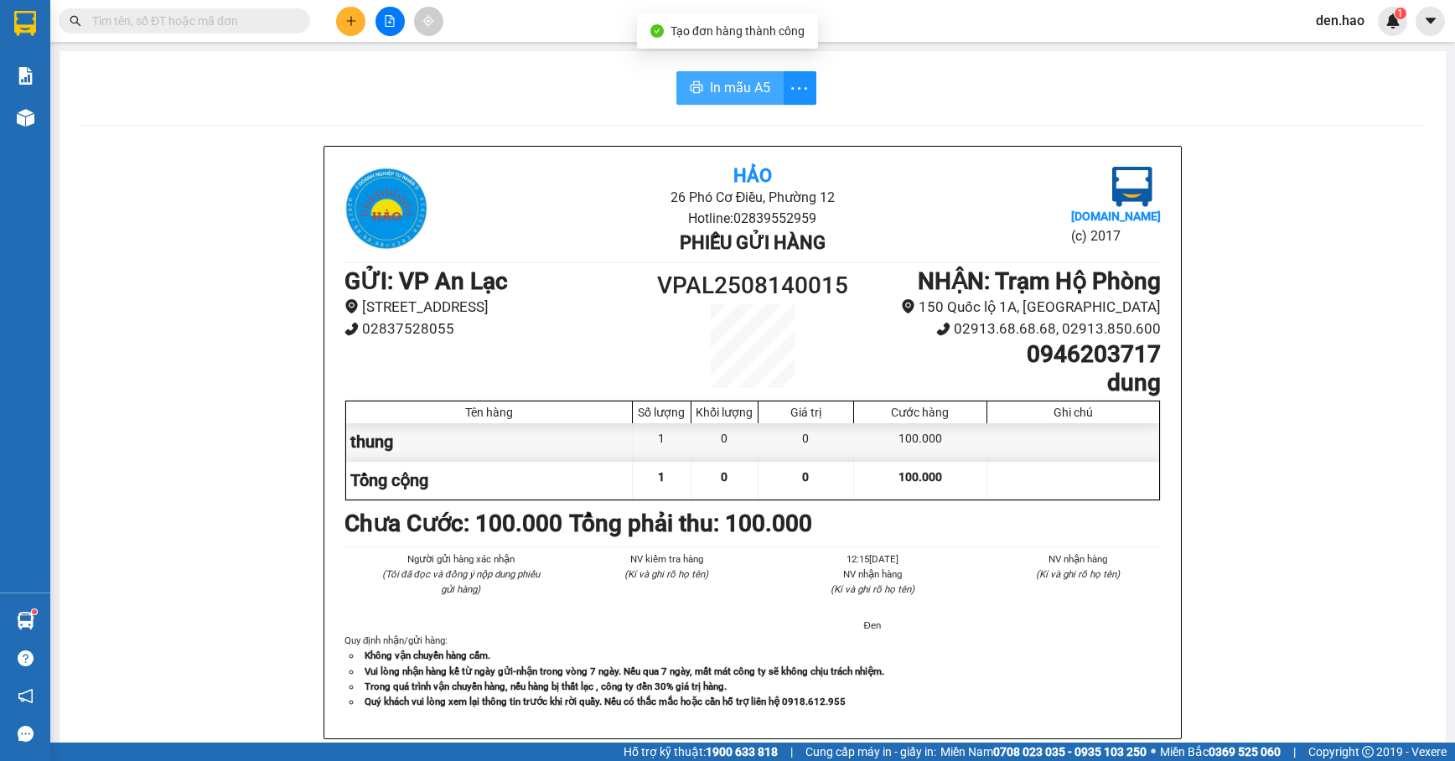
click at [729, 91] on span "In mẫu A5" at bounding box center [740, 87] width 60 height 21
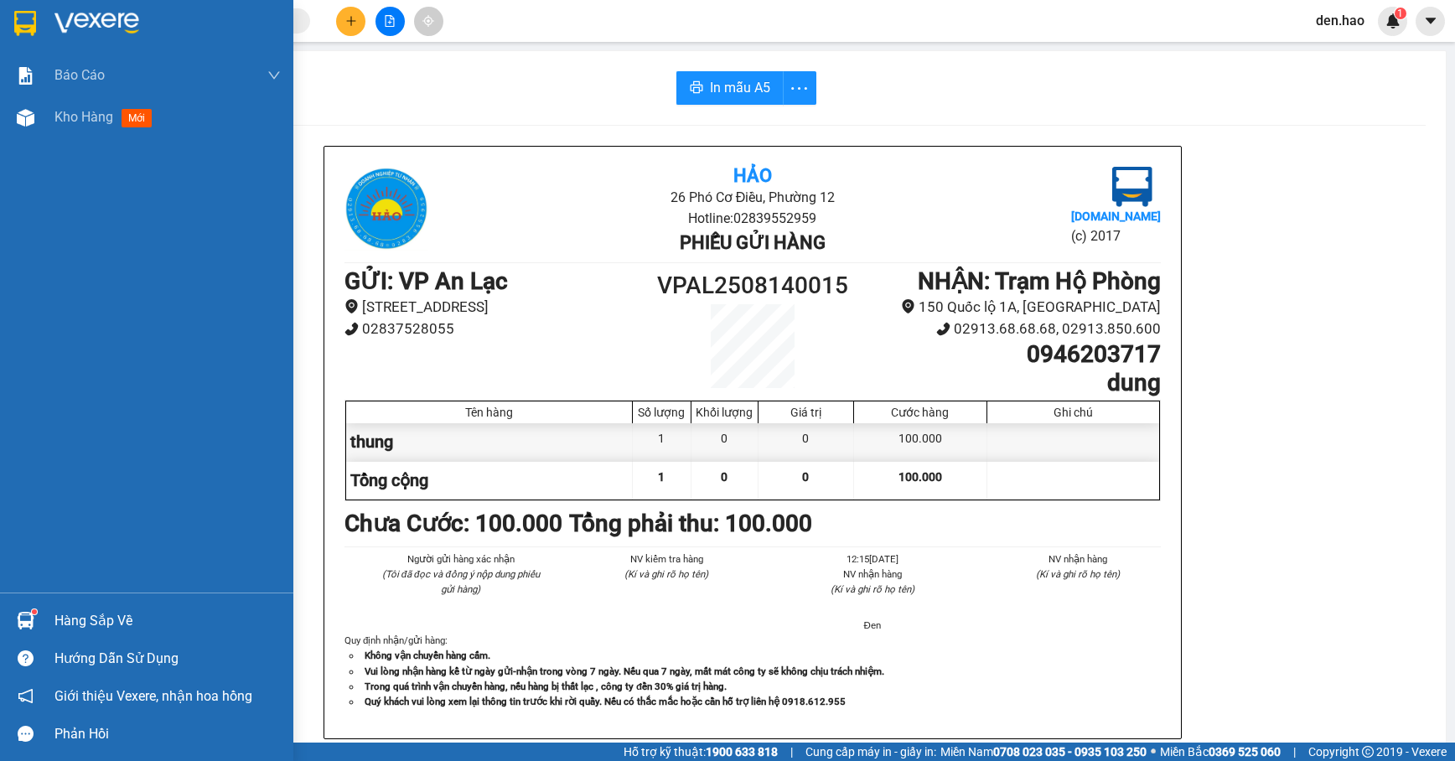
click at [51, 108] on div "Kho hàng mới" at bounding box center [146, 117] width 293 height 42
